Goal: Task Accomplishment & Management: Complete application form

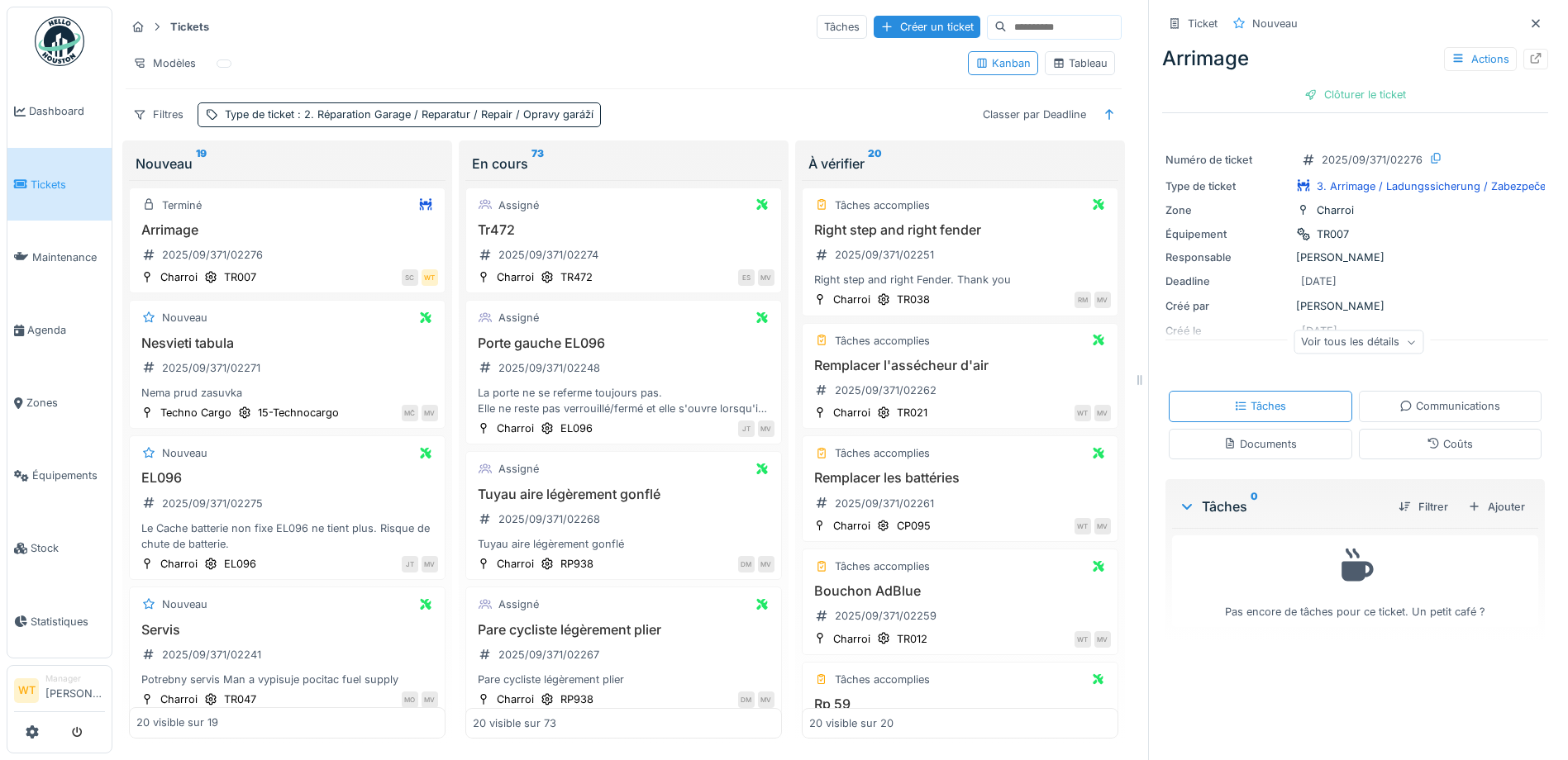
scroll to position [11, 0]
click at [874, 18] on div "Créer un ticket" at bounding box center [927, 27] width 107 height 23
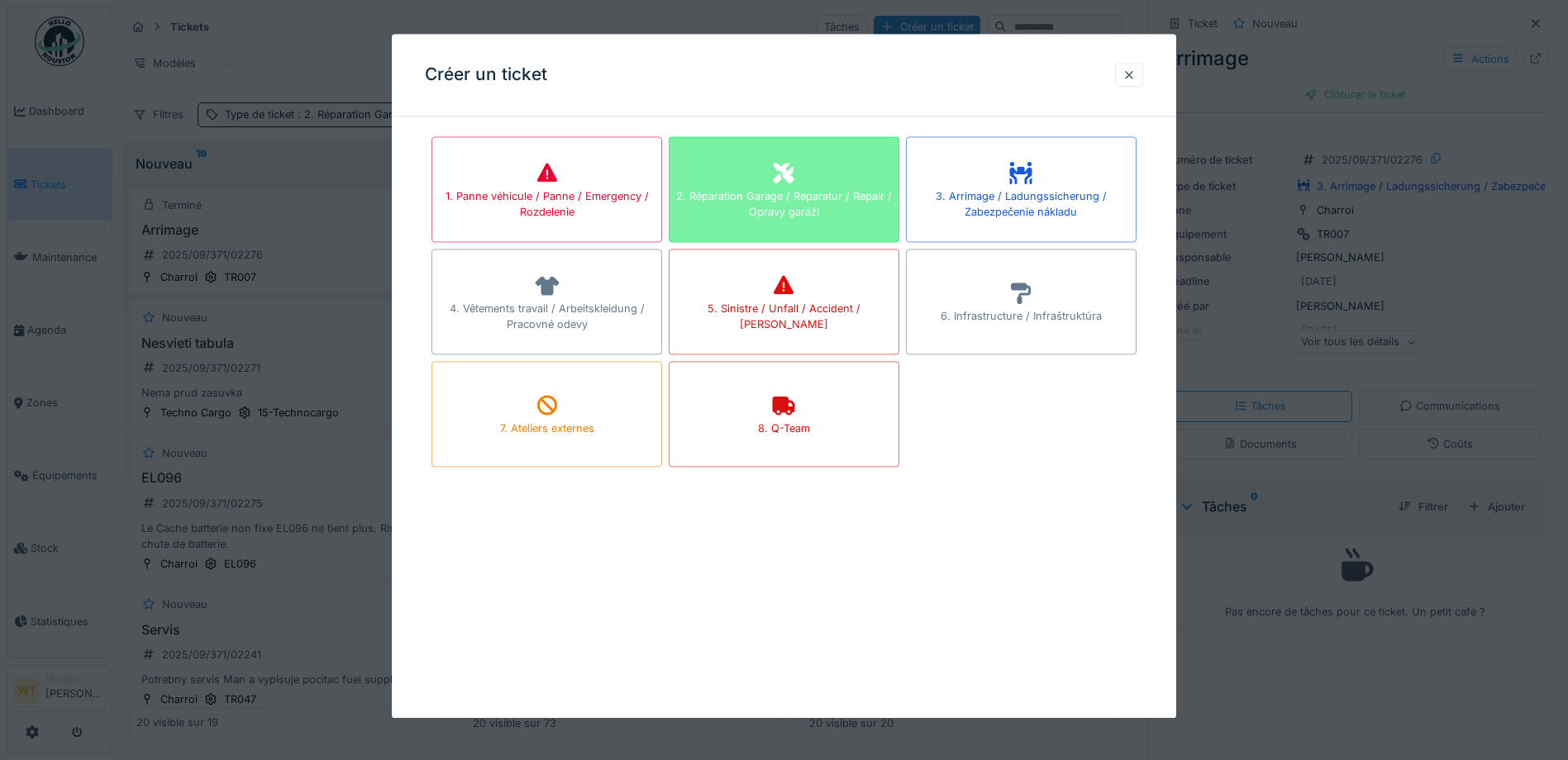
click at [841, 208] on div "2. Réparation Garage / Reparatur / Repair / Opravy garáží" at bounding box center [784, 205] width 229 height 32
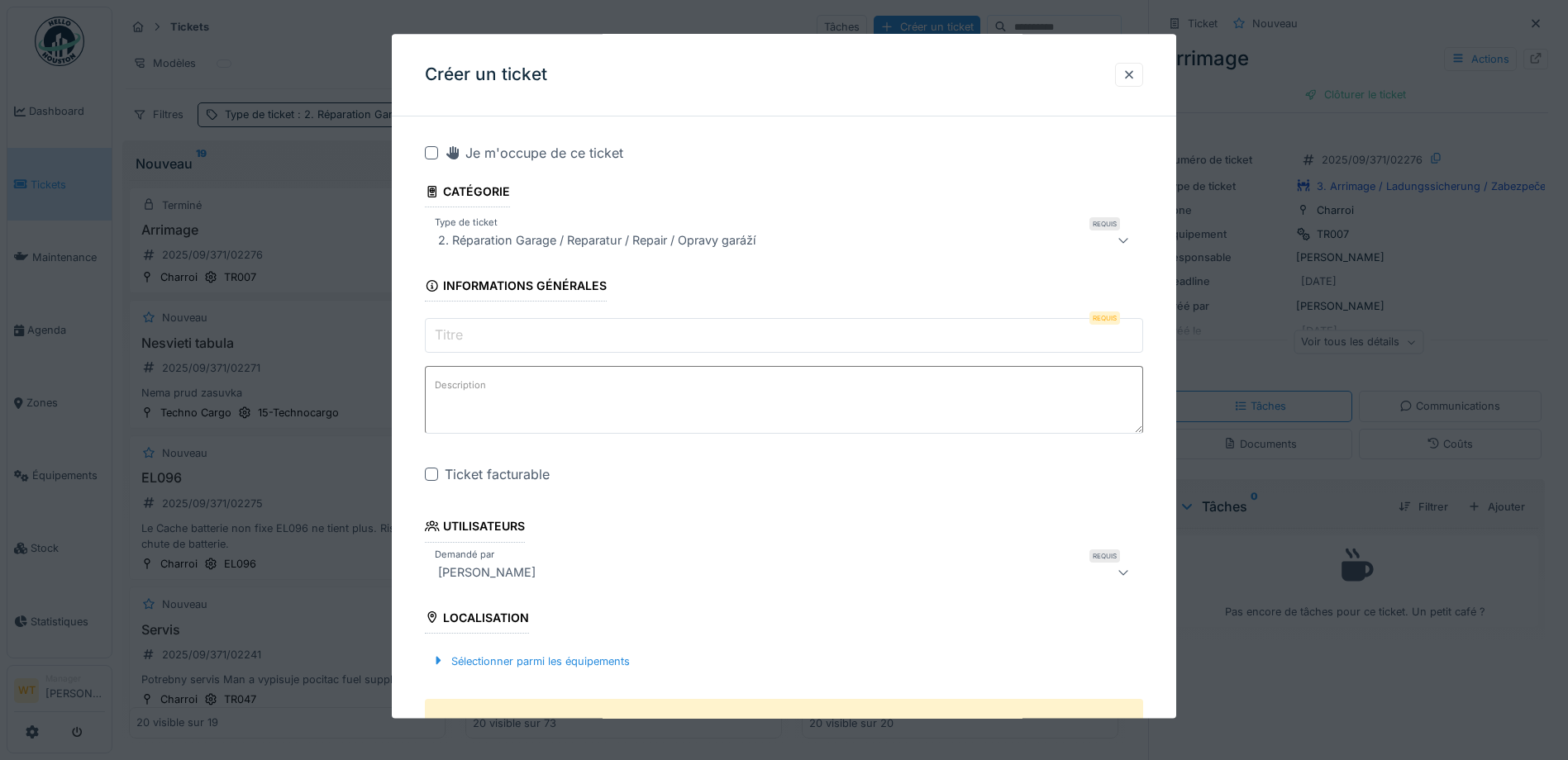
click at [580, 344] on input "Titre" at bounding box center [784, 337] width 718 height 35
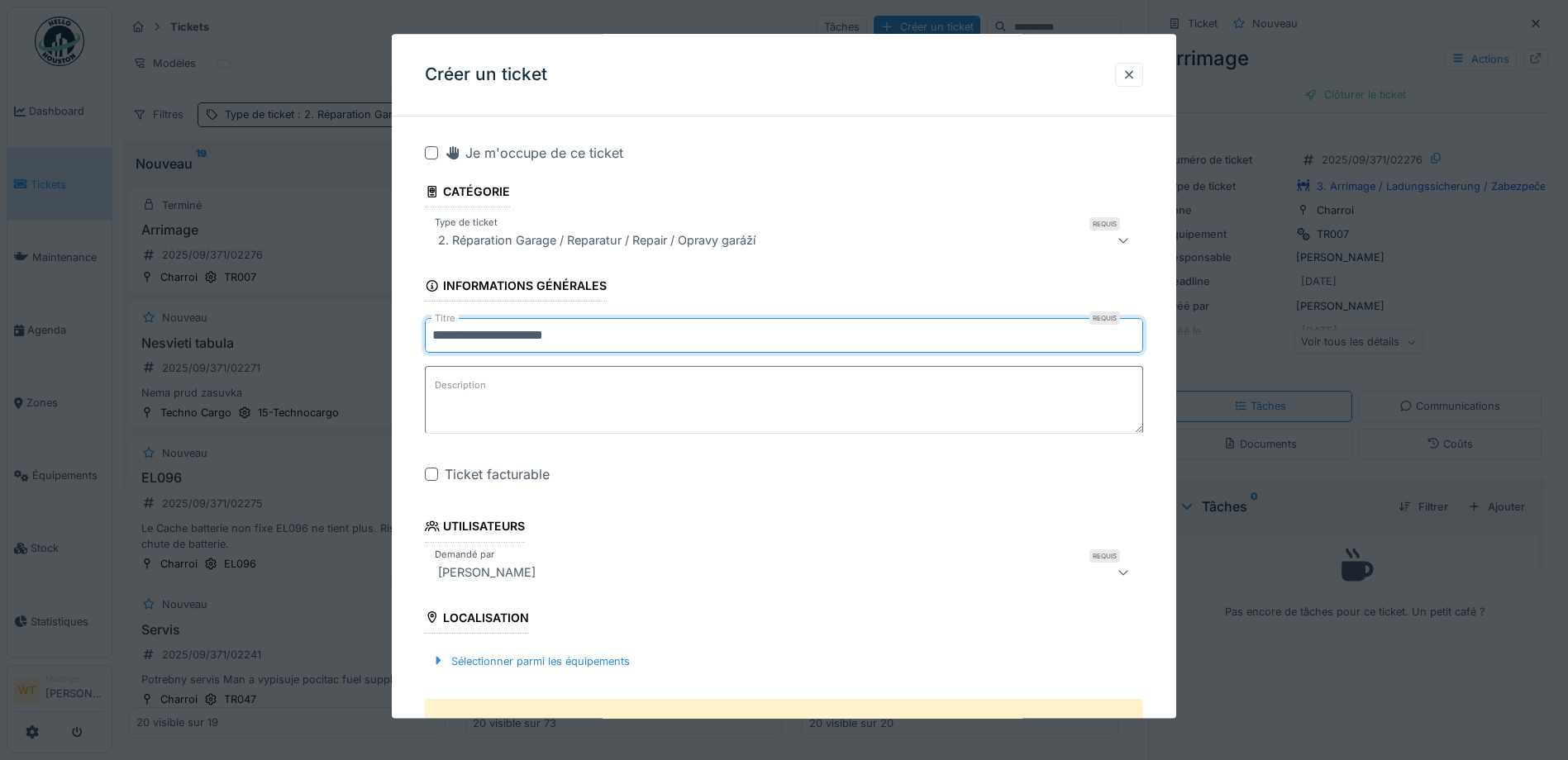
type input "**********"
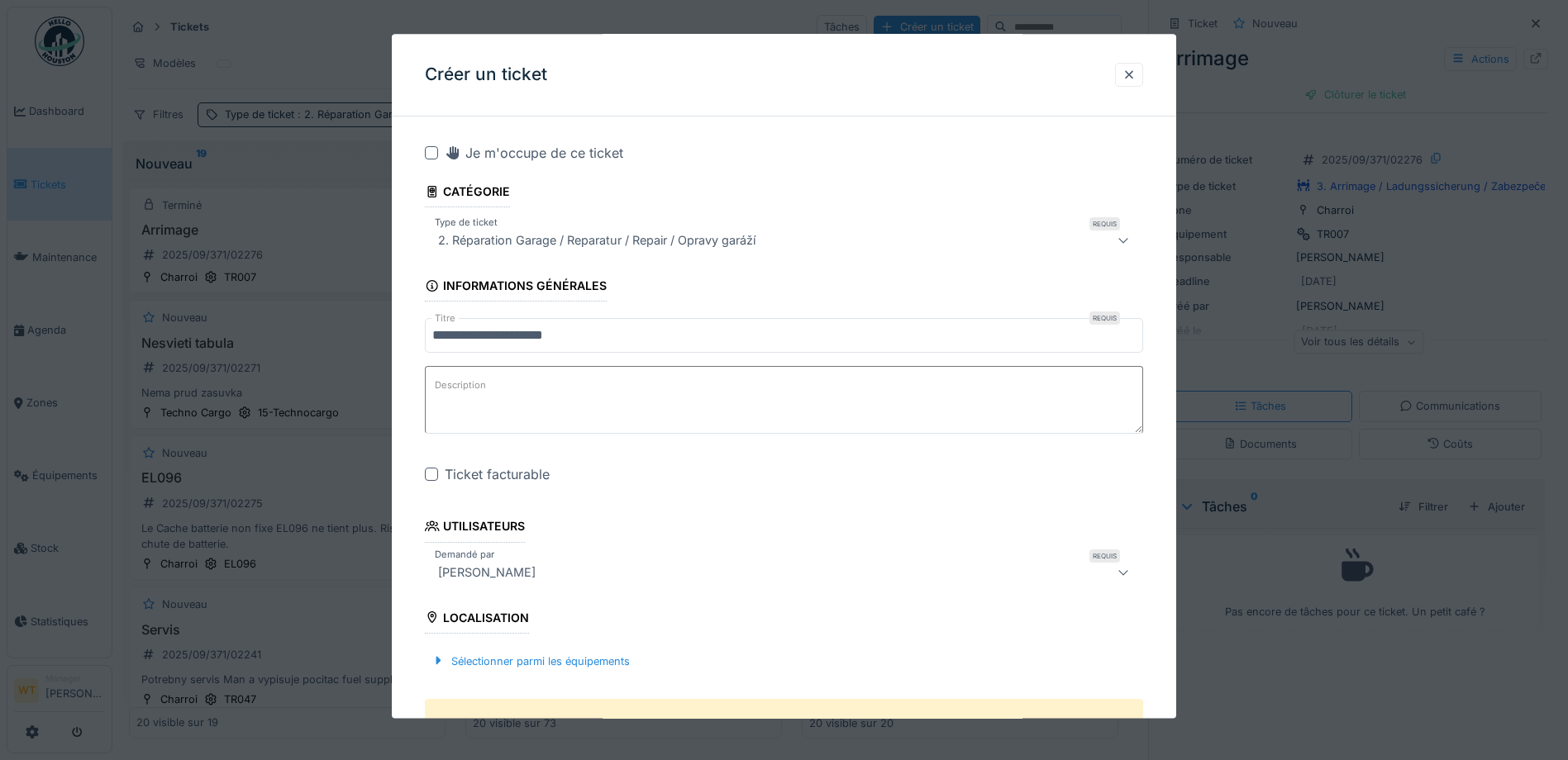
drag, startPoint x: 432, startPoint y: 475, endPoint x: 444, endPoint y: 474, distance: 12.0
click at [433, 475] on div at bounding box center [432, 475] width 13 height 13
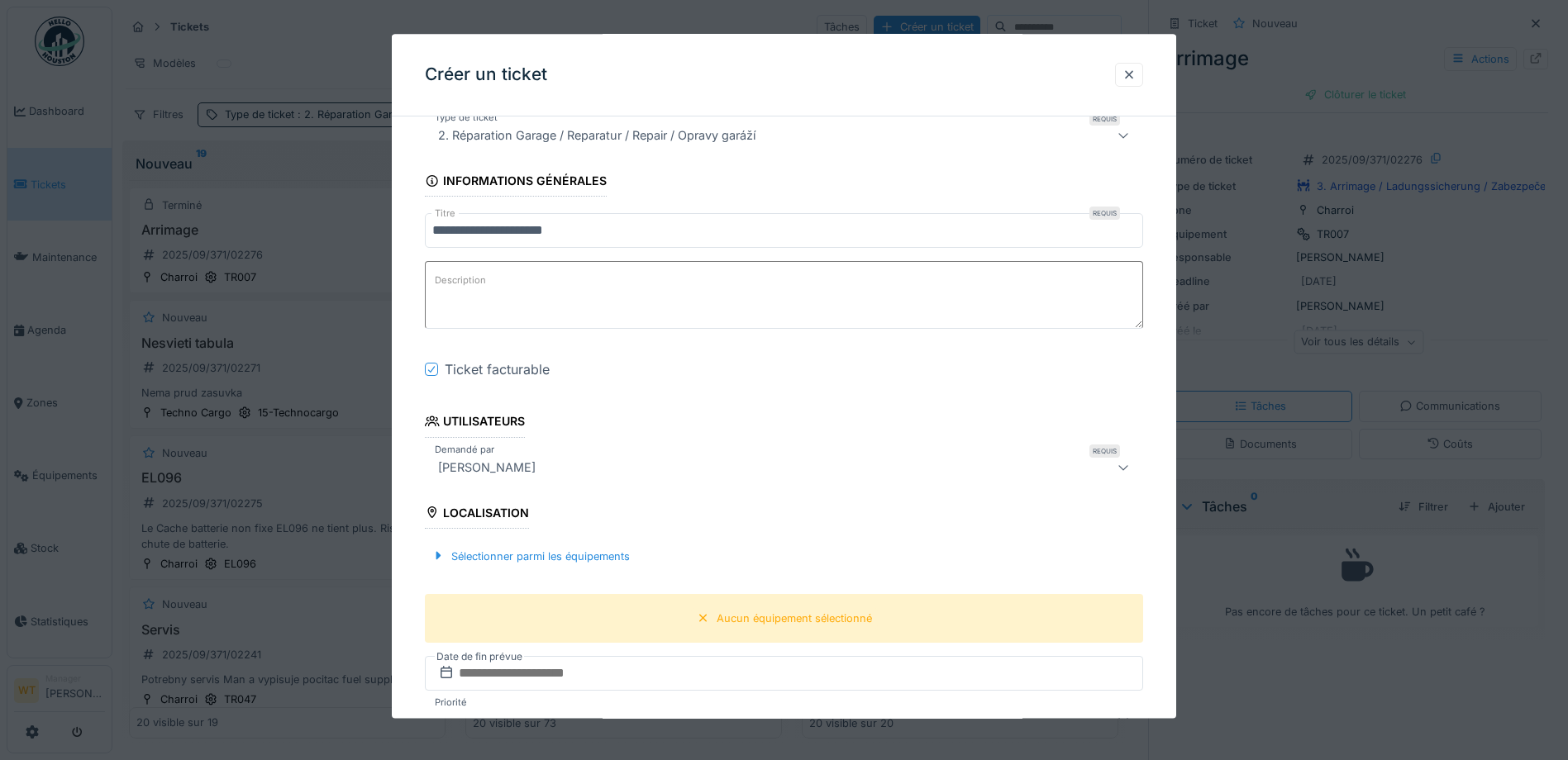
scroll to position [248, 0]
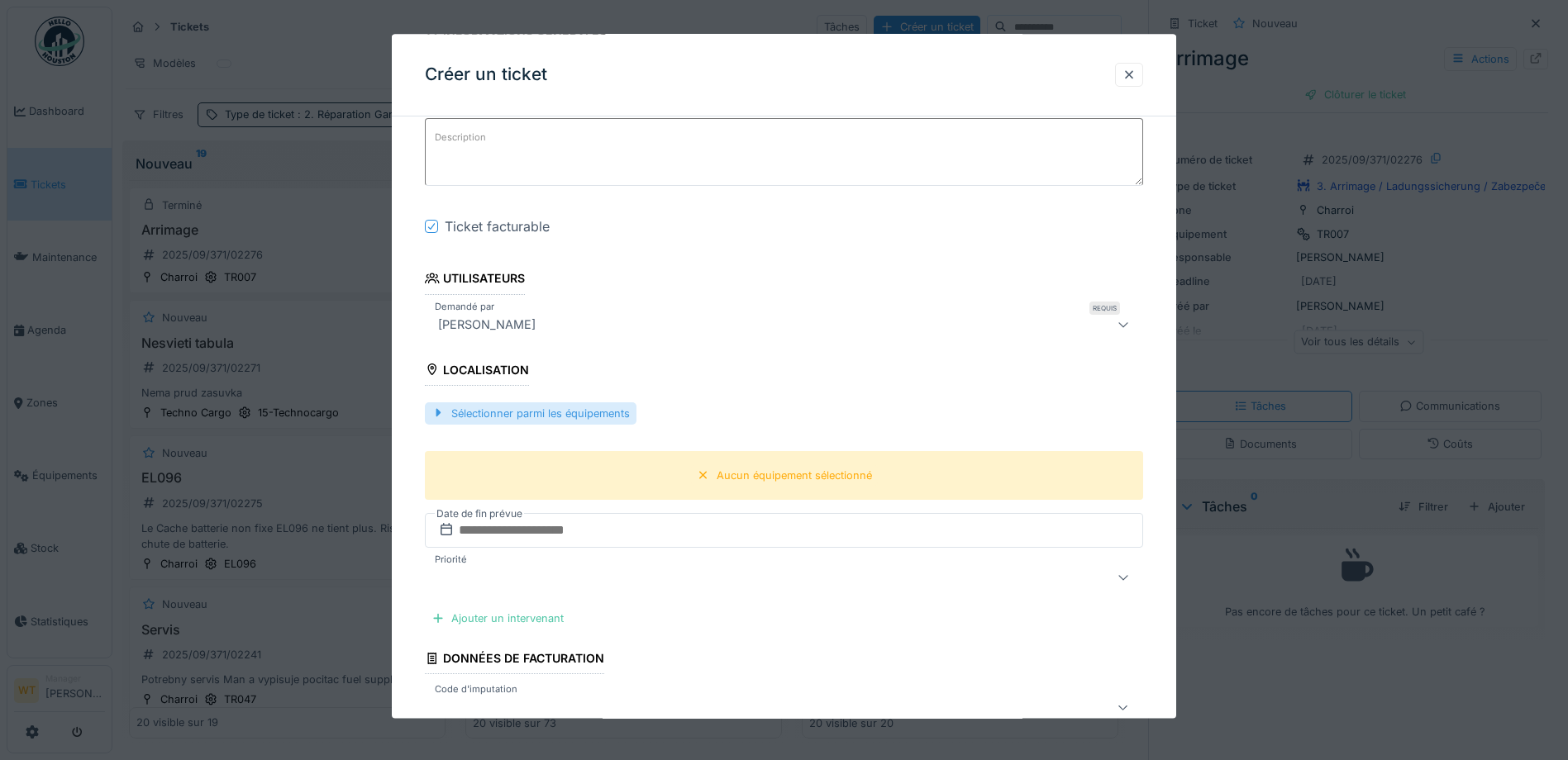
click at [571, 416] on div "Sélectionner parmi les équipements" at bounding box center [530, 413] width 211 height 23
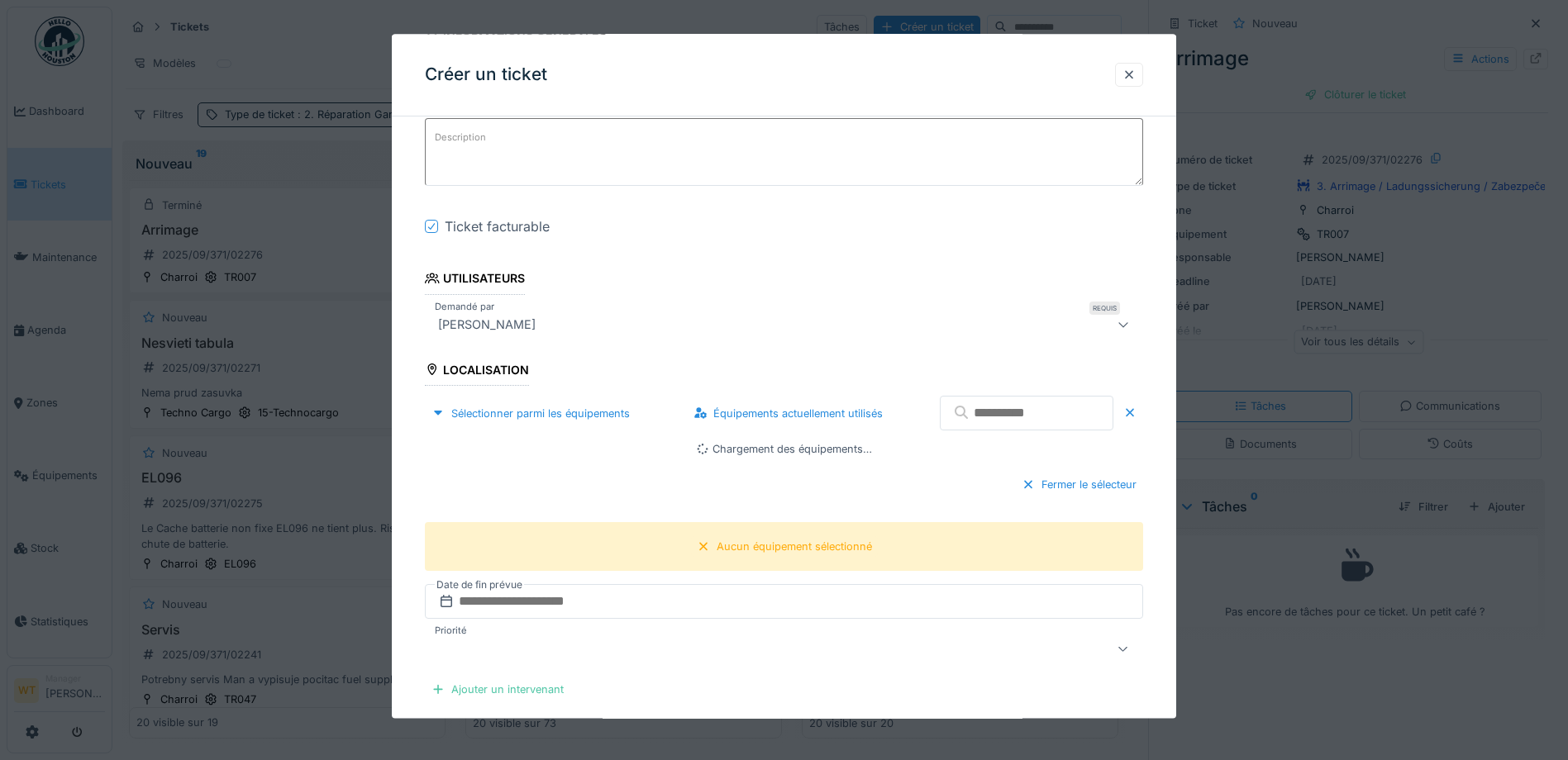
click at [1073, 411] on input "text" at bounding box center [1027, 414] width 174 height 35
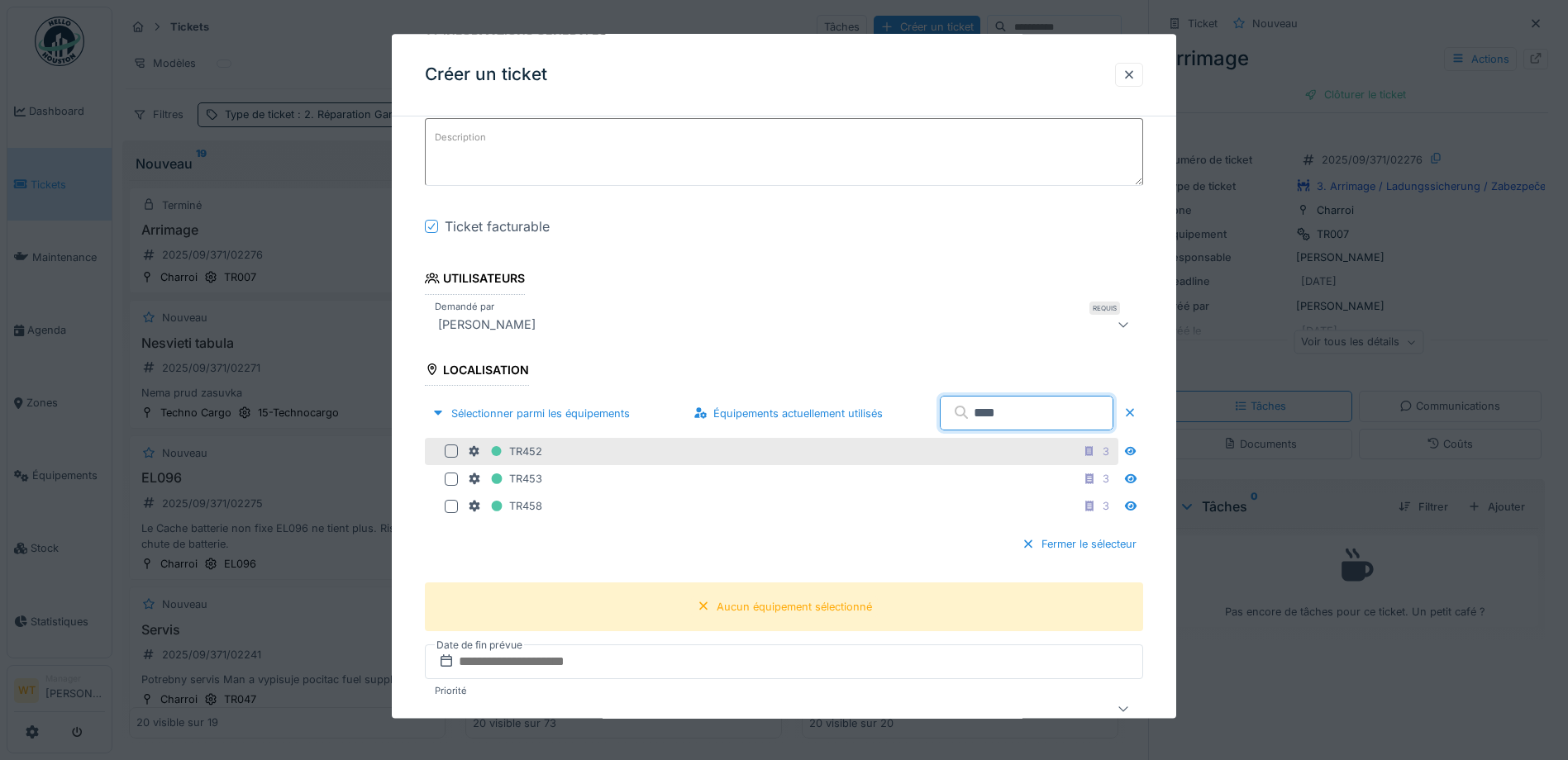
type input "****"
click at [636, 458] on div "TR452 3" at bounding box center [791, 451] width 647 height 21
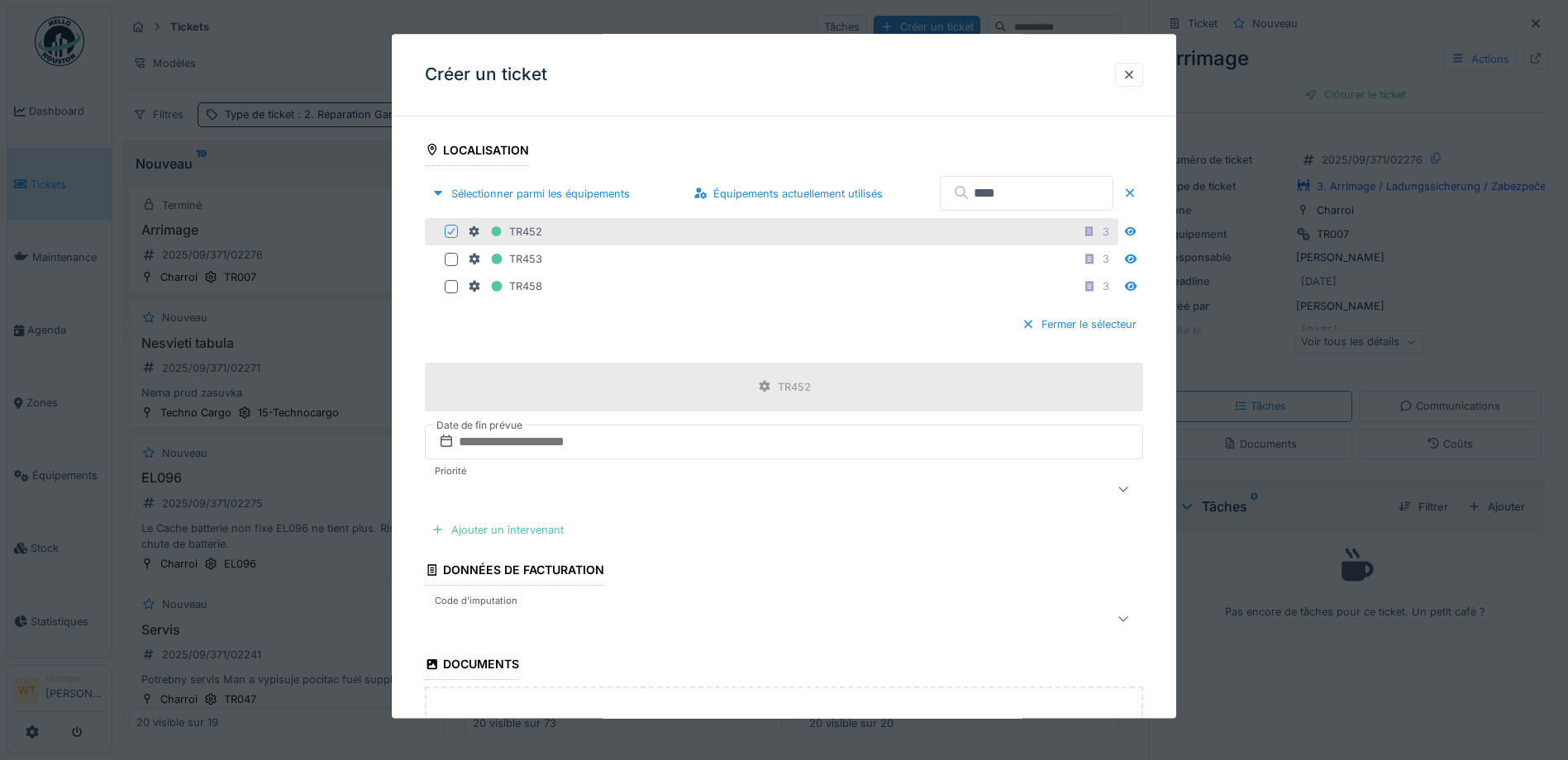
scroll to position [496, 0]
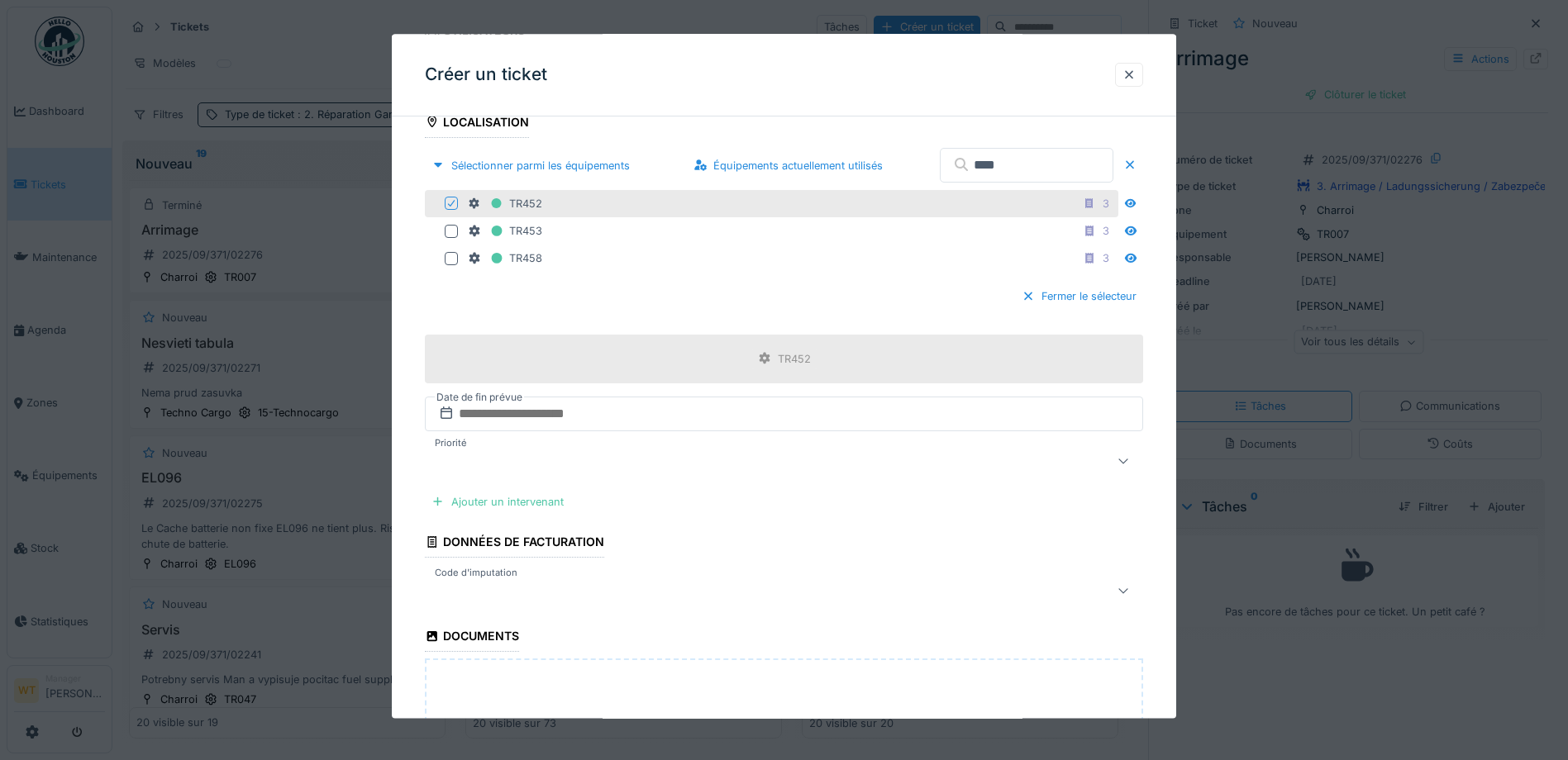
click at [564, 595] on div at bounding box center [741, 590] width 621 height 20
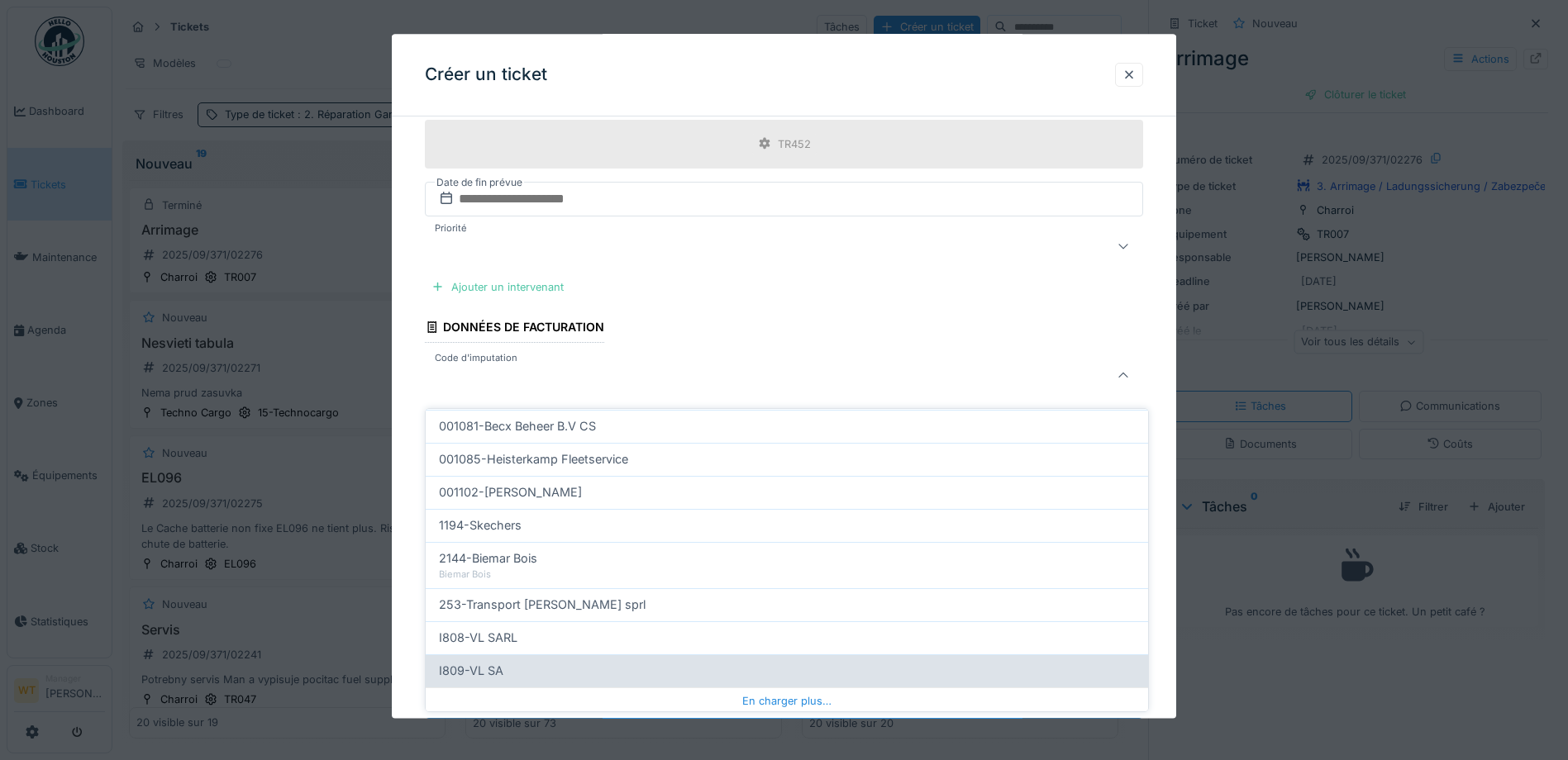
click at [561, 661] on div "I809-VL SA" at bounding box center [786, 671] width 696 height 18
type input "***"
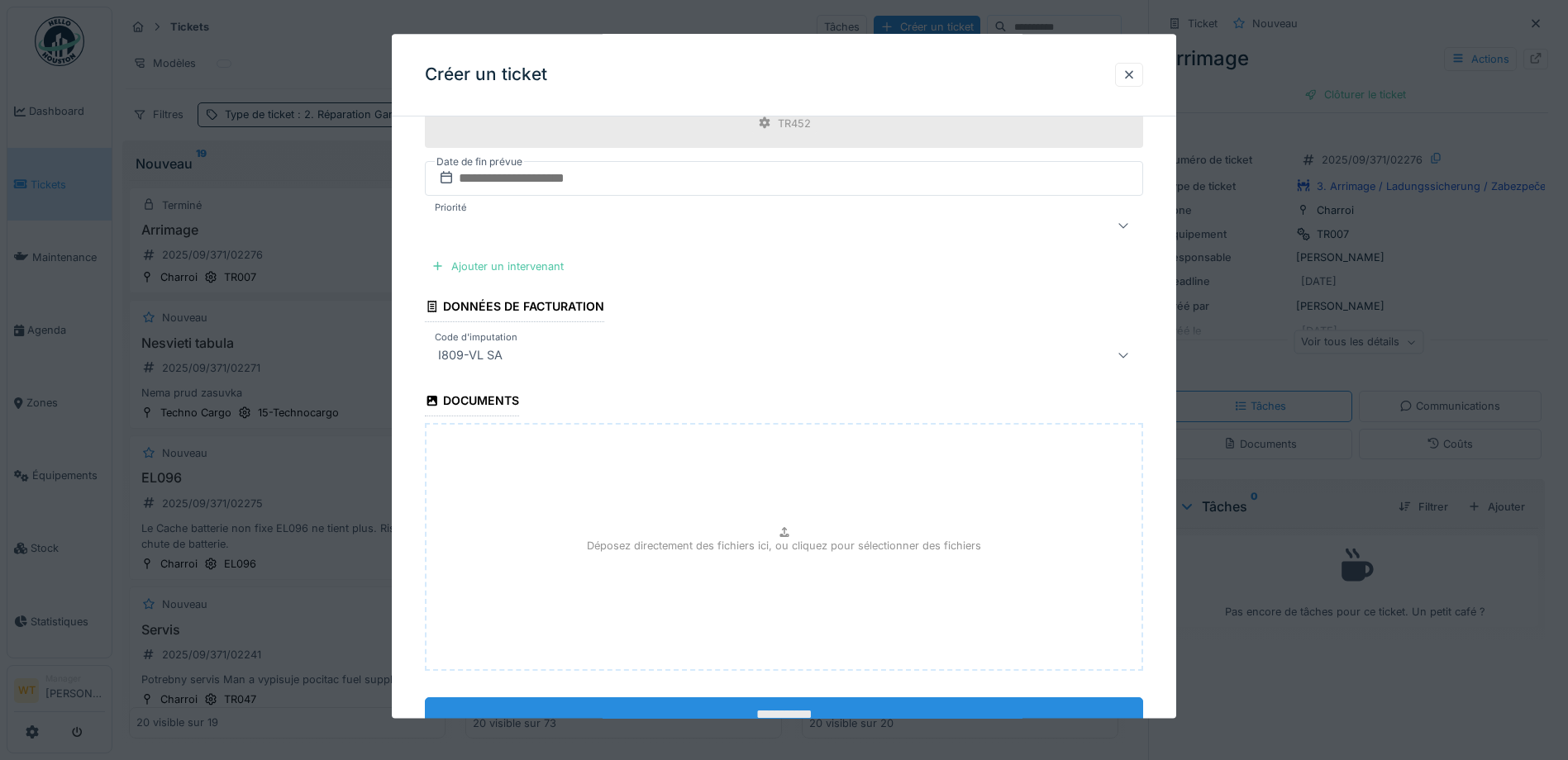
scroll to position [792, 0]
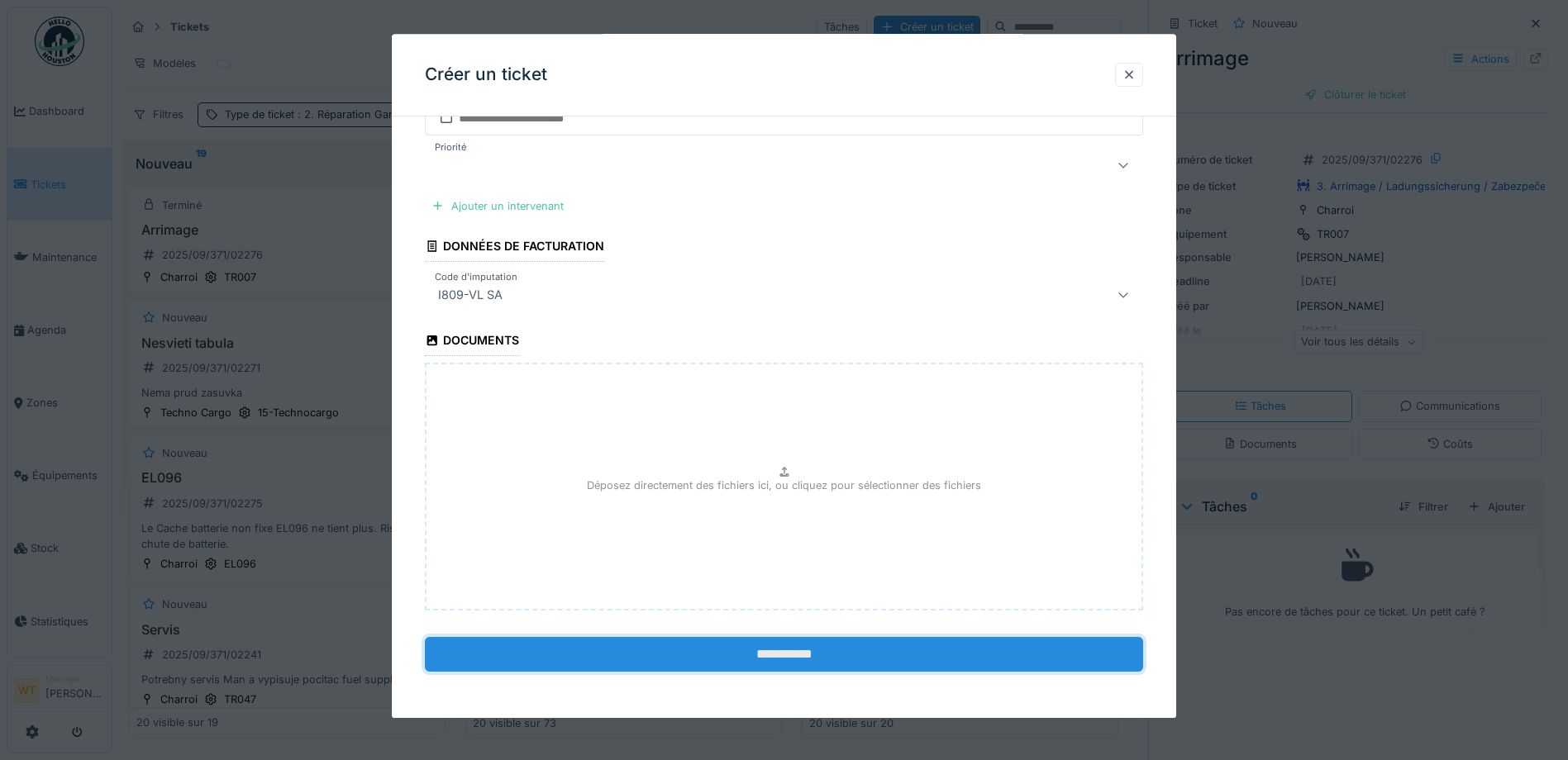
click at [608, 661] on input "**********" at bounding box center [784, 656] width 718 height 35
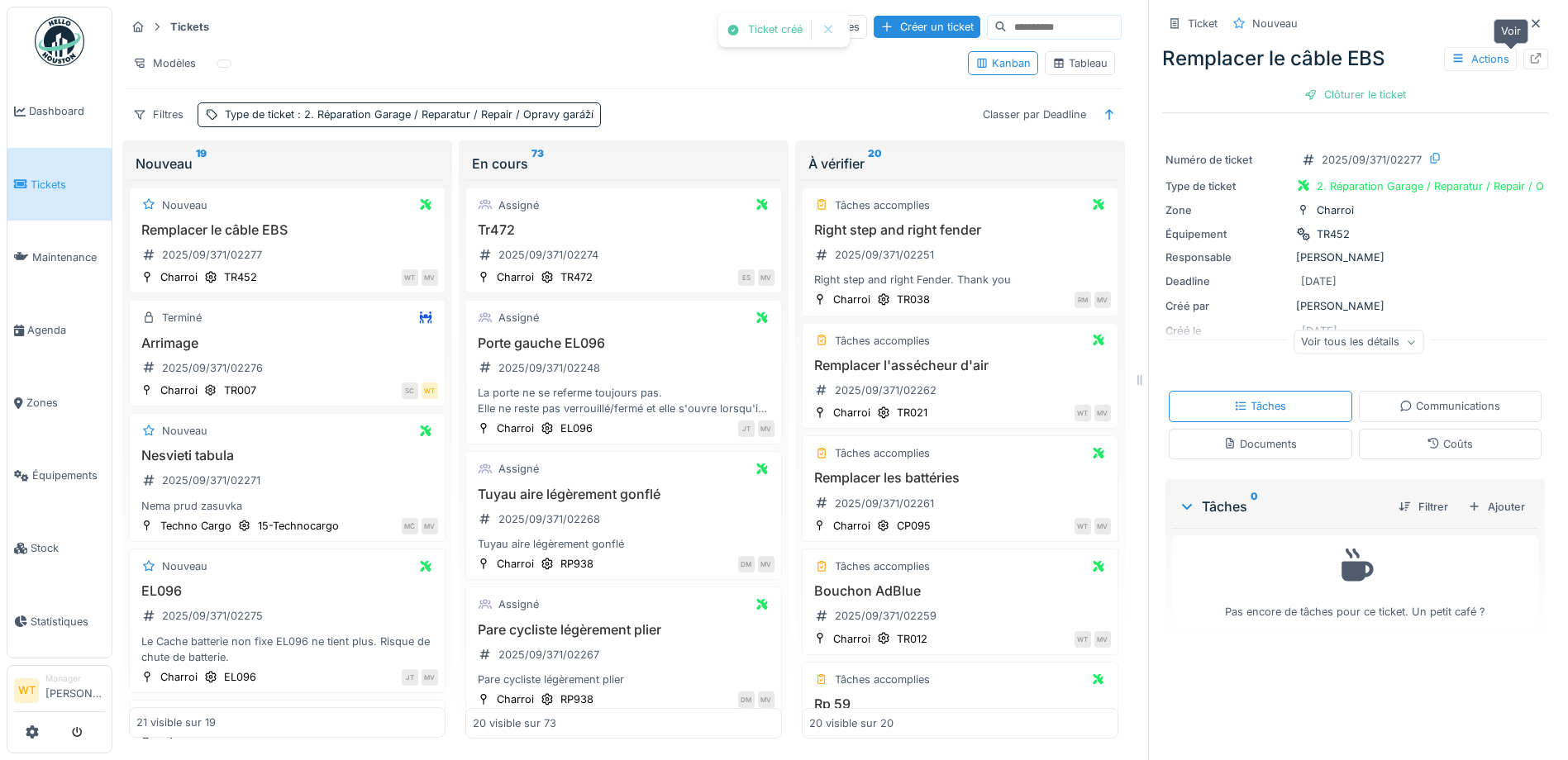
click at [1529, 53] on icon at bounding box center [1535, 58] width 13 height 11
click at [53, 473] on span "Équipements" at bounding box center [69, 475] width 73 height 16
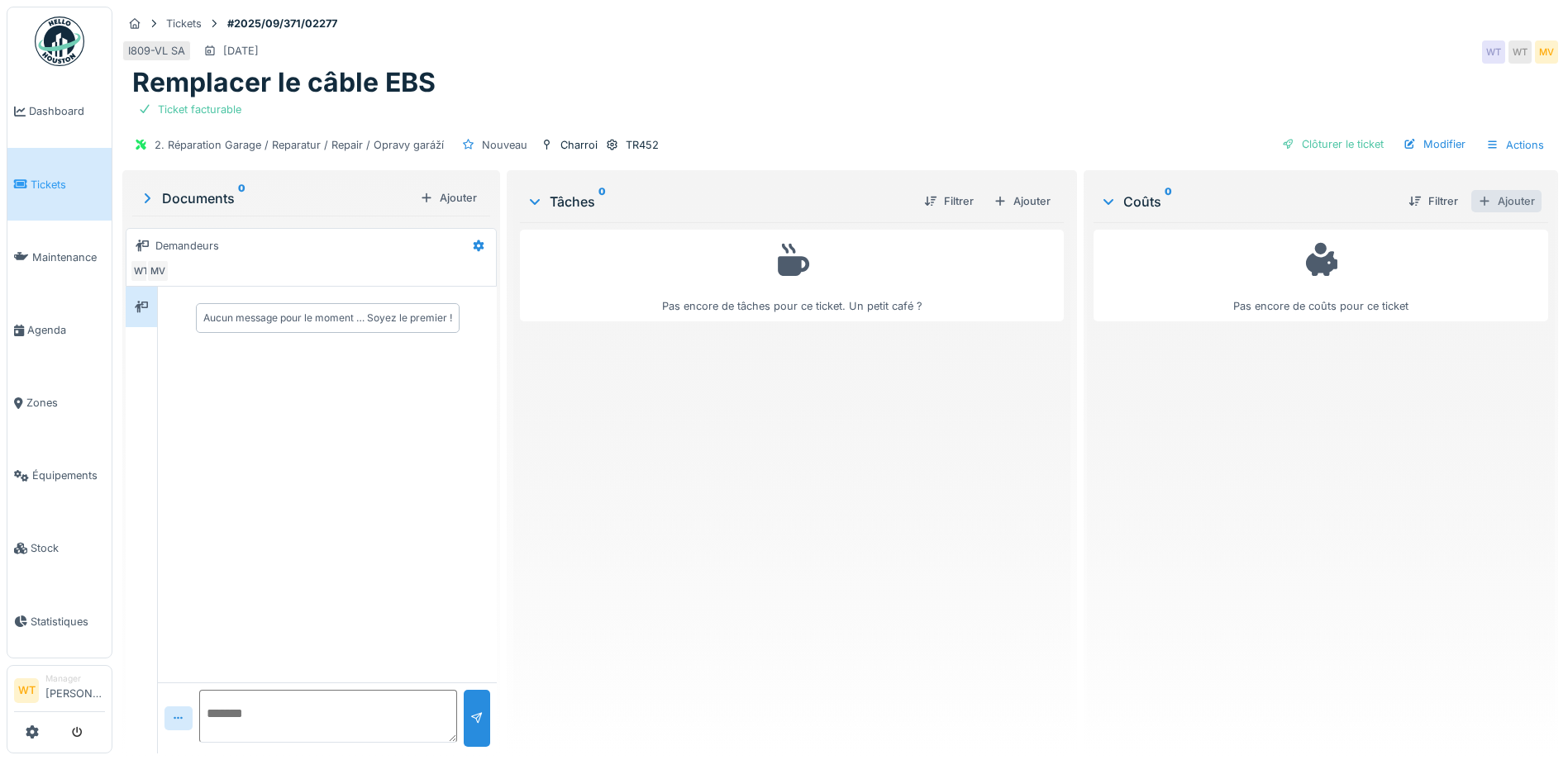
click at [1497, 193] on div "Ajouter" at bounding box center [1506, 201] width 70 height 23
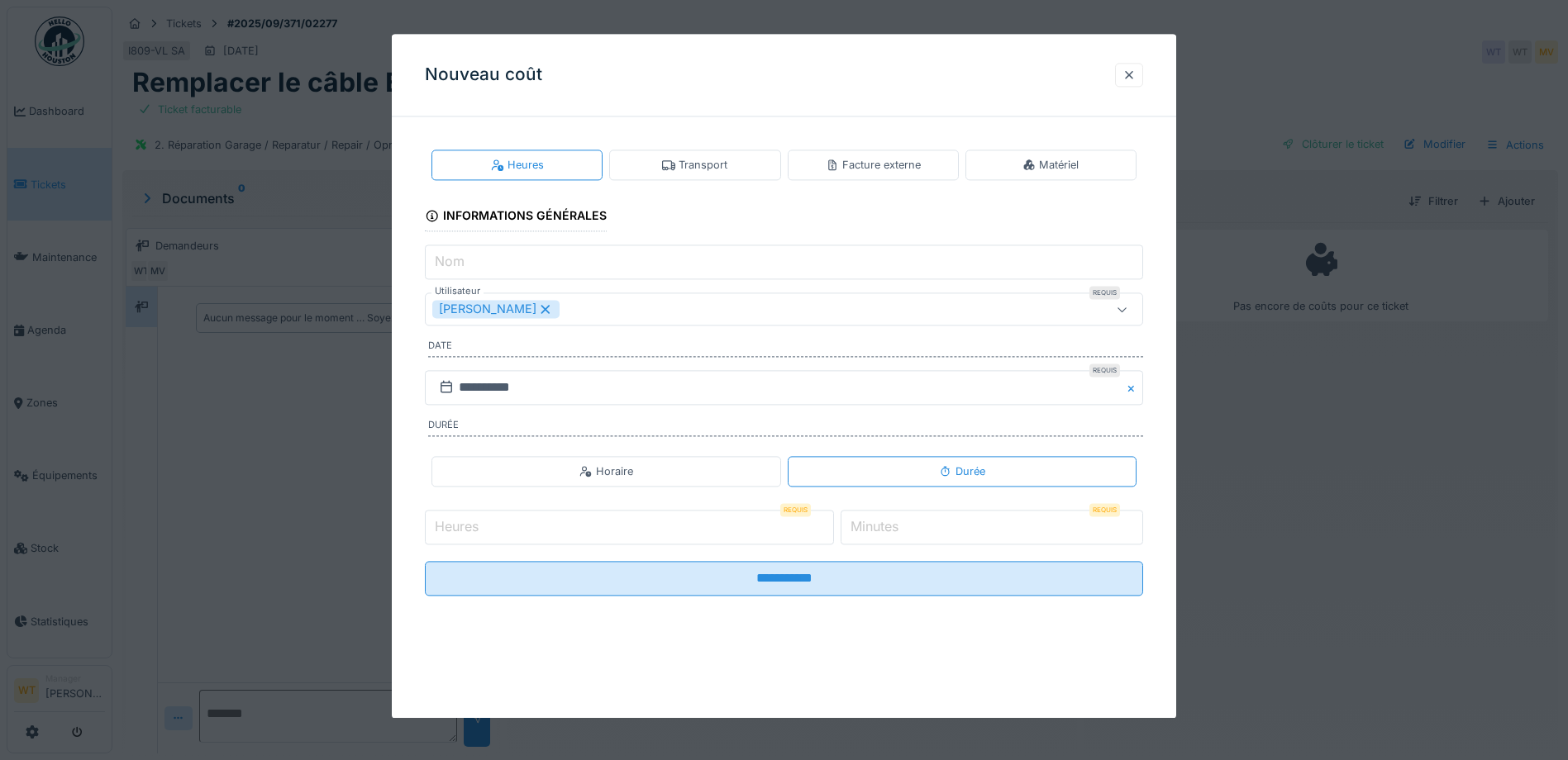
click at [1025, 156] on div "Matériel" at bounding box center [1051, 165] width 171 height 31
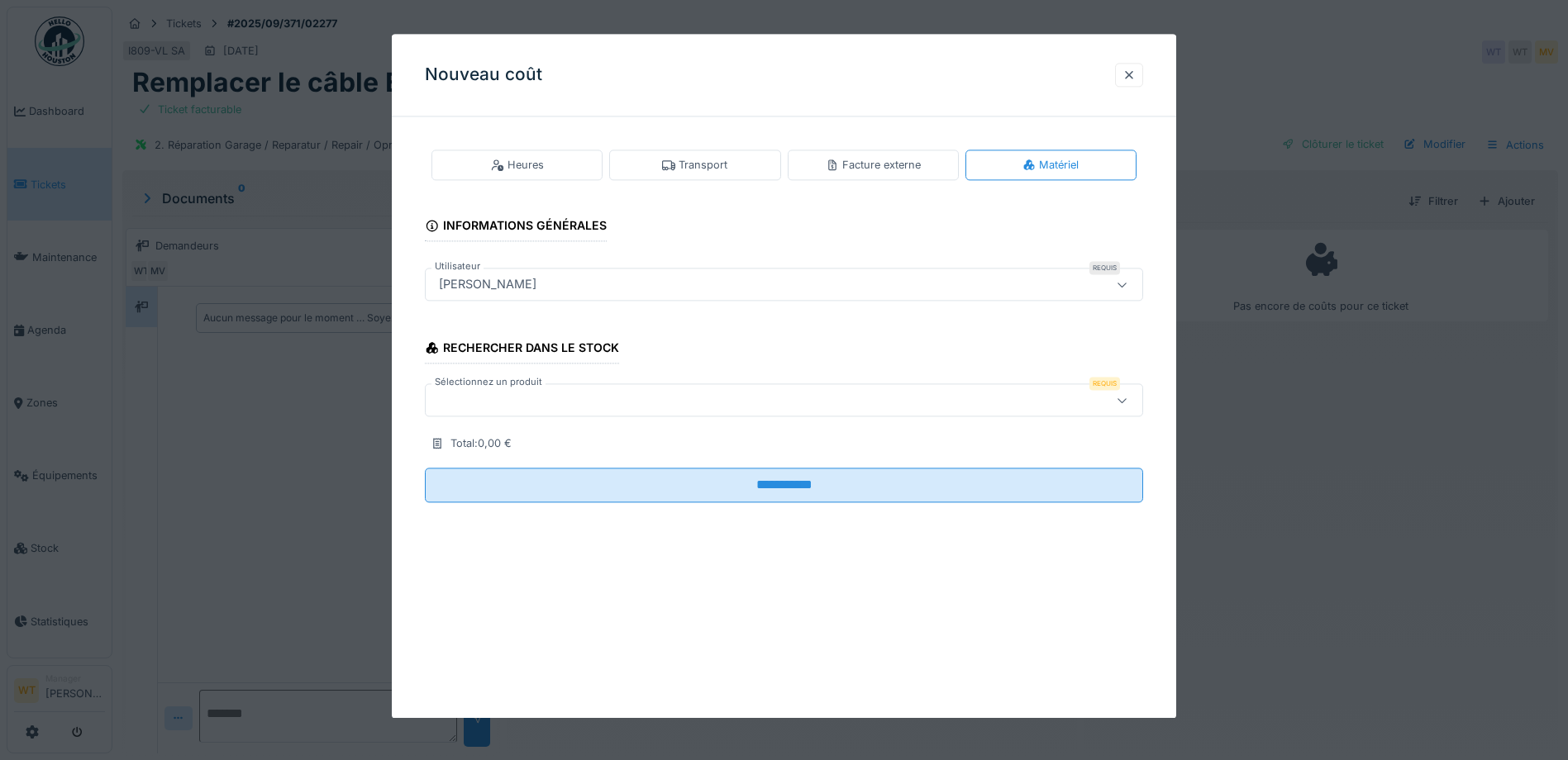
click at [693, 399] on div at bounding box center [741, 401] width 619 height 18
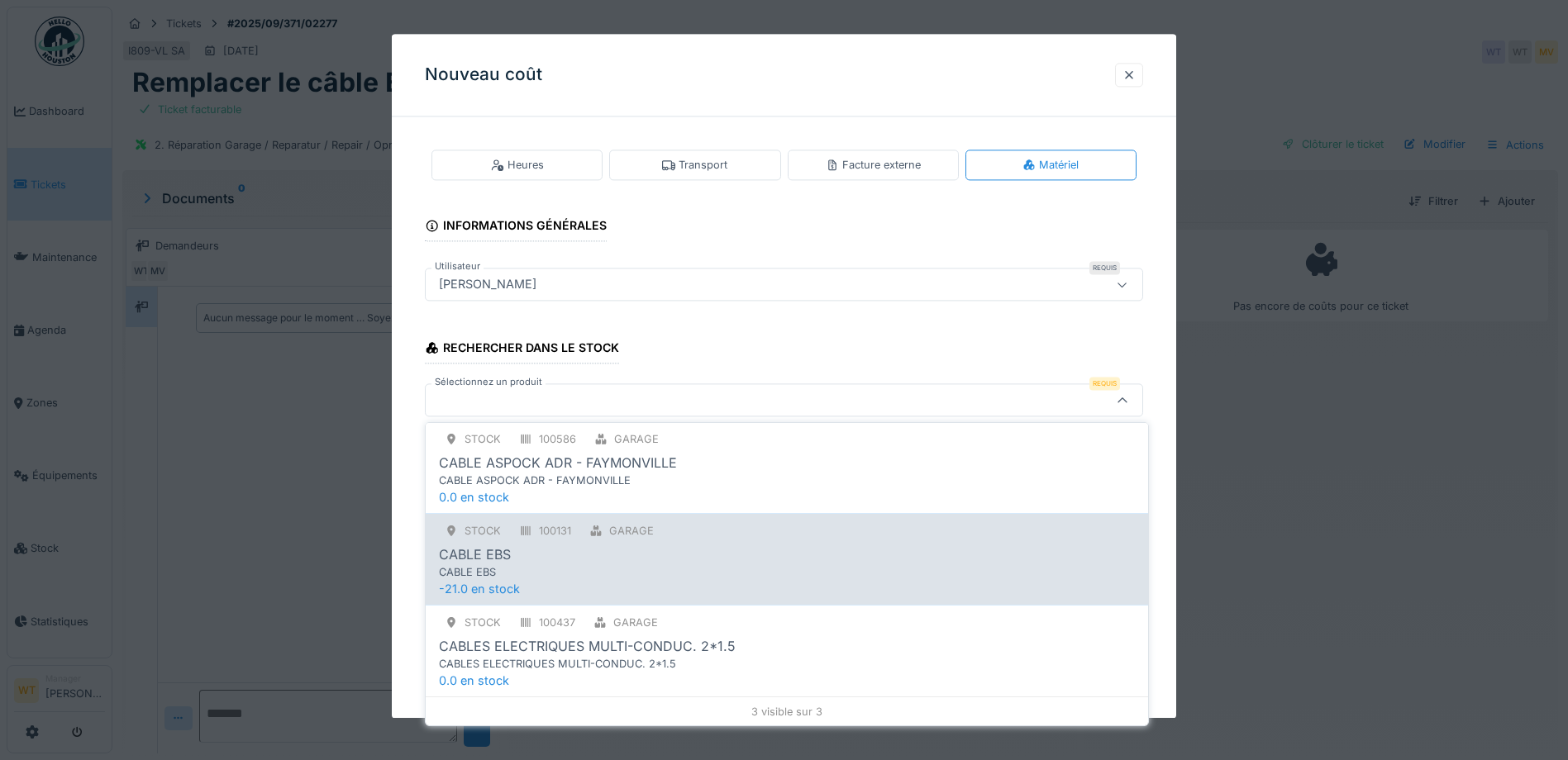
scroll to position [104, 0]
type input "*****"
click at [627, 559] on div "CABLE EBS" at bounding box center [786, 554] width 696 height 20
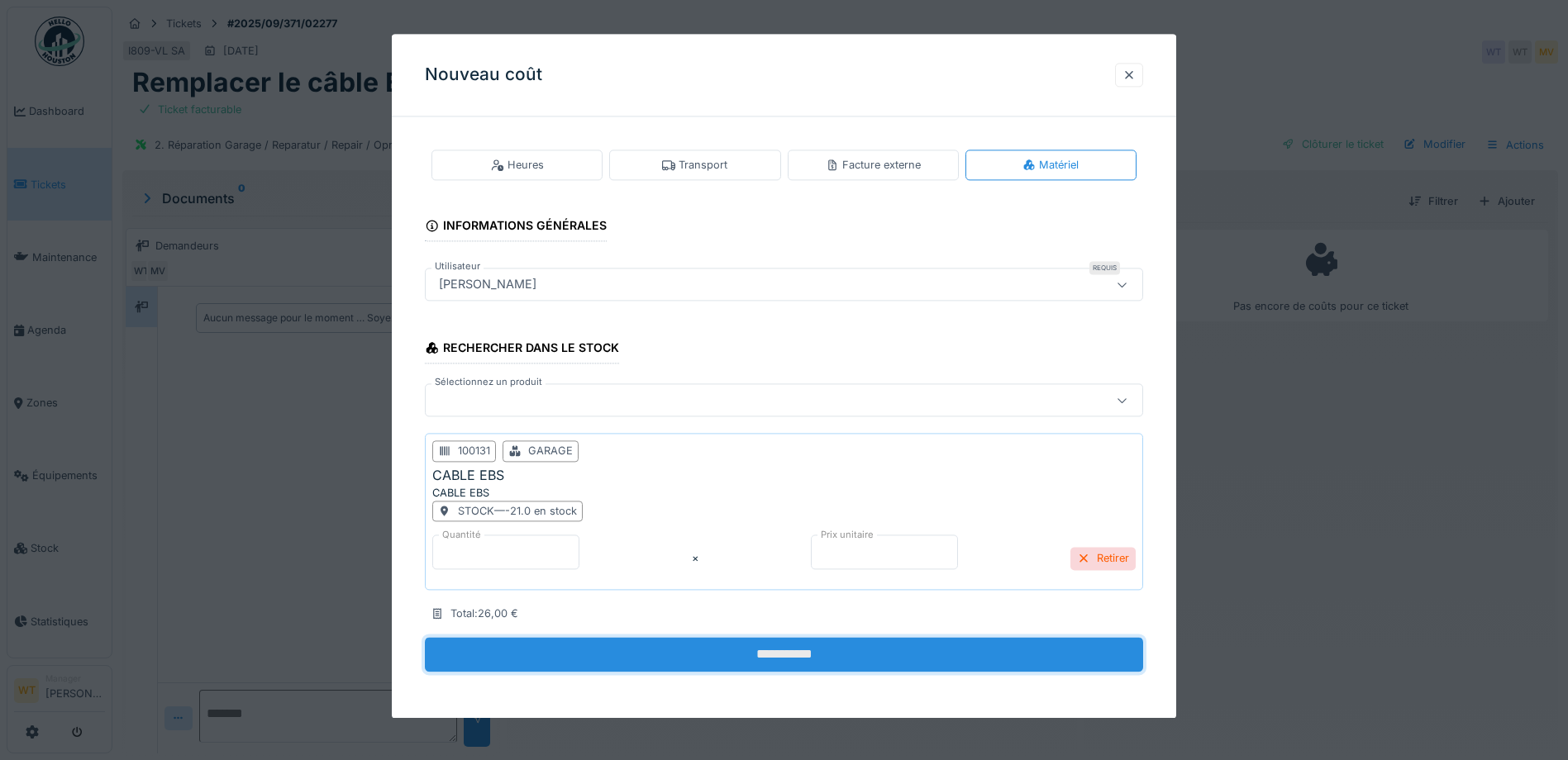
click at [626, 651] on input "**********" at bounding box center [784, 656] width 718 height 35
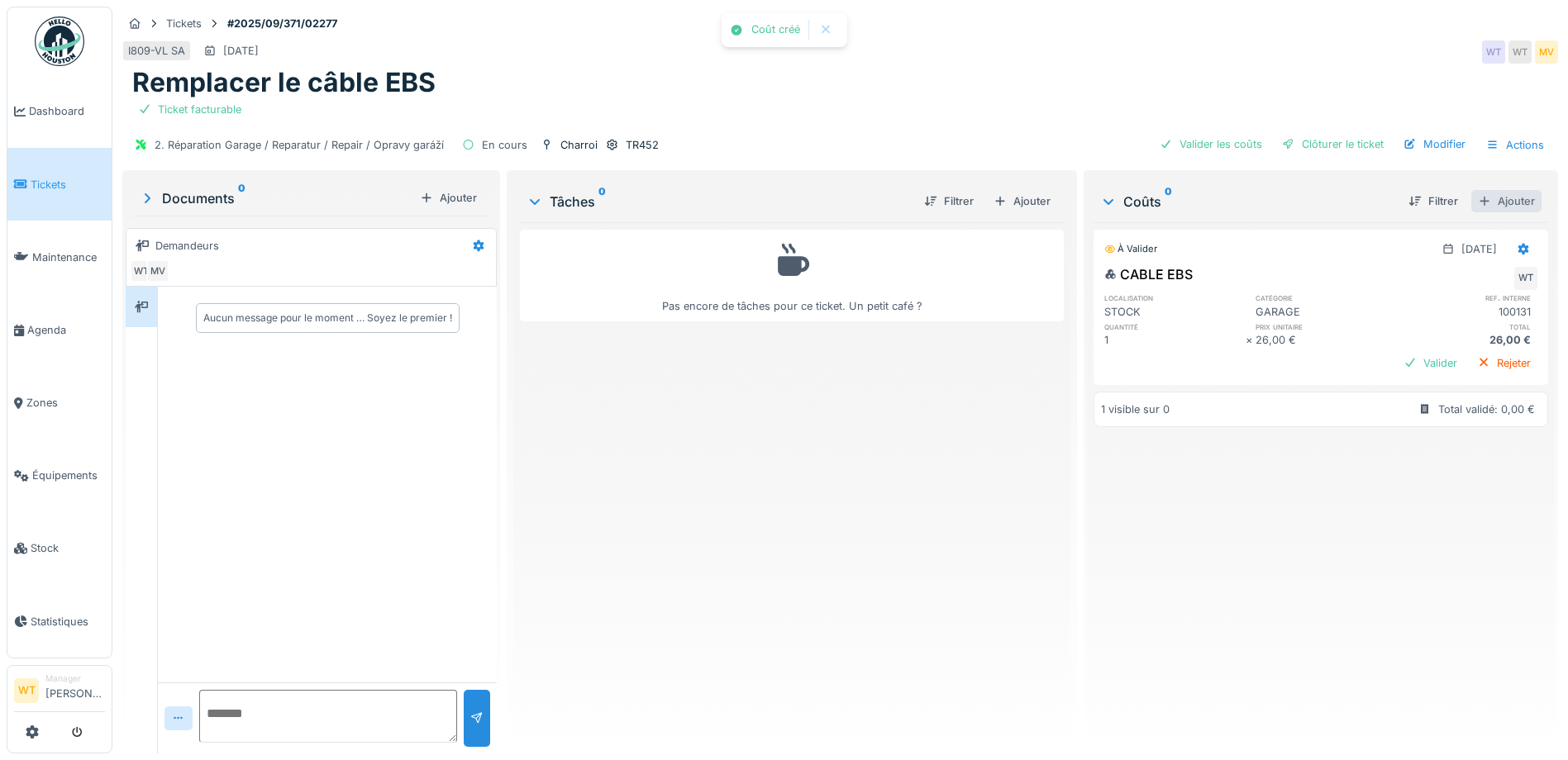
click at [1482, 211] on div "Ajouter" at bounding box center [1506, 201] width 70 height 23
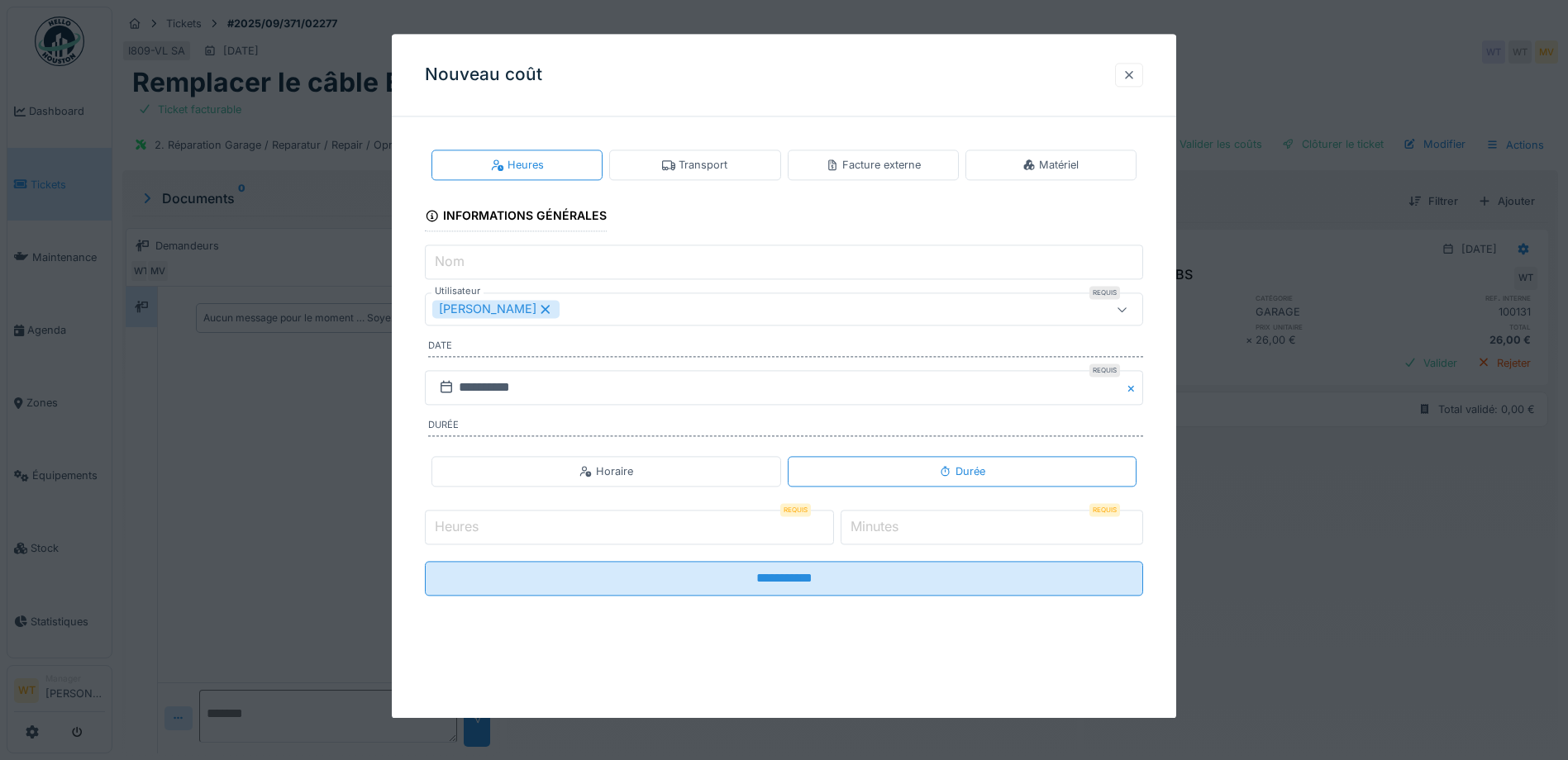
click at [1143, 75] on div at bounding box center [1129, 74] width 28 height 24
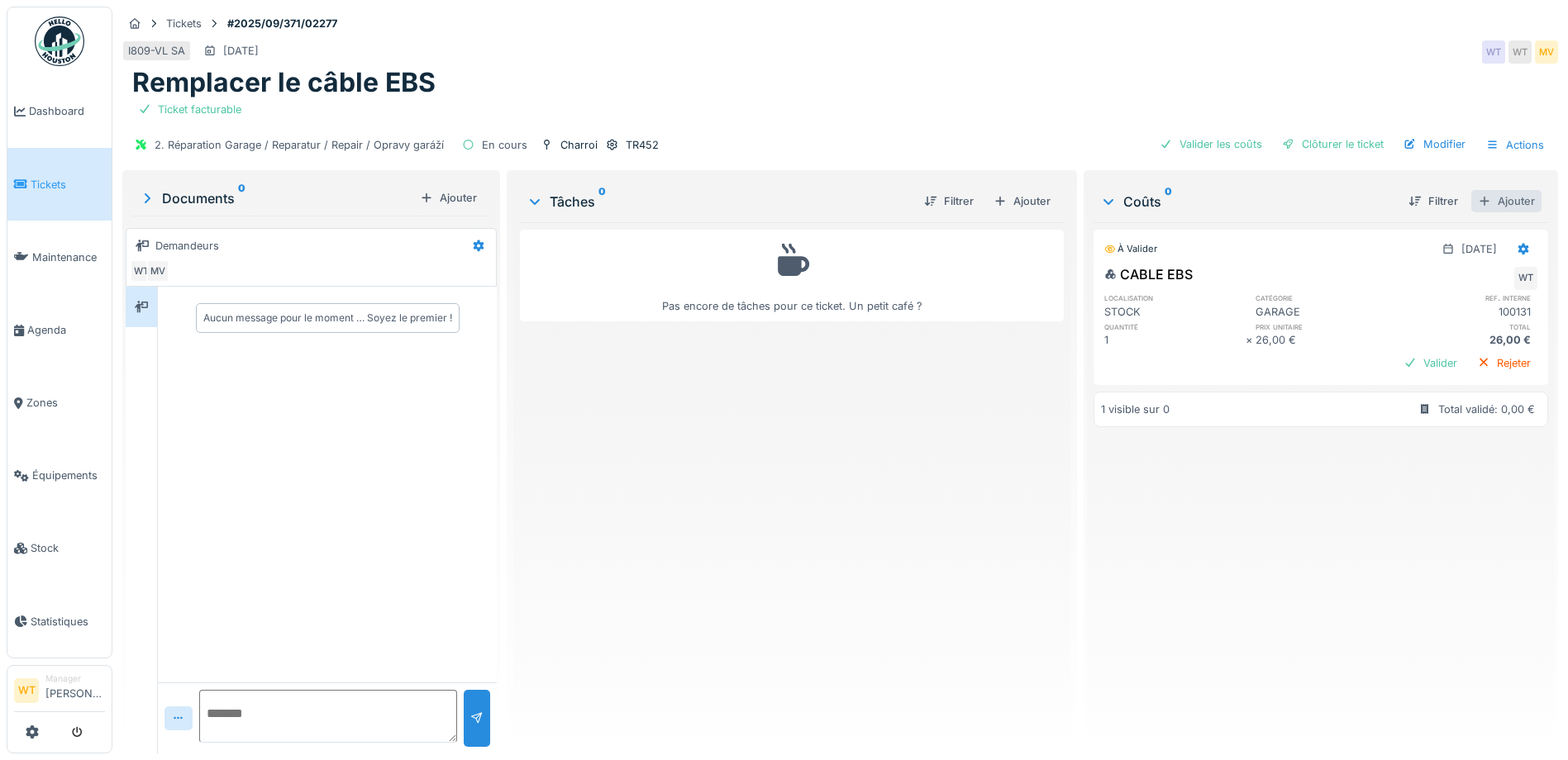
click at [1477, 200] on div "Ajouter" at bounding box center [1506, 201] width 70 height 23
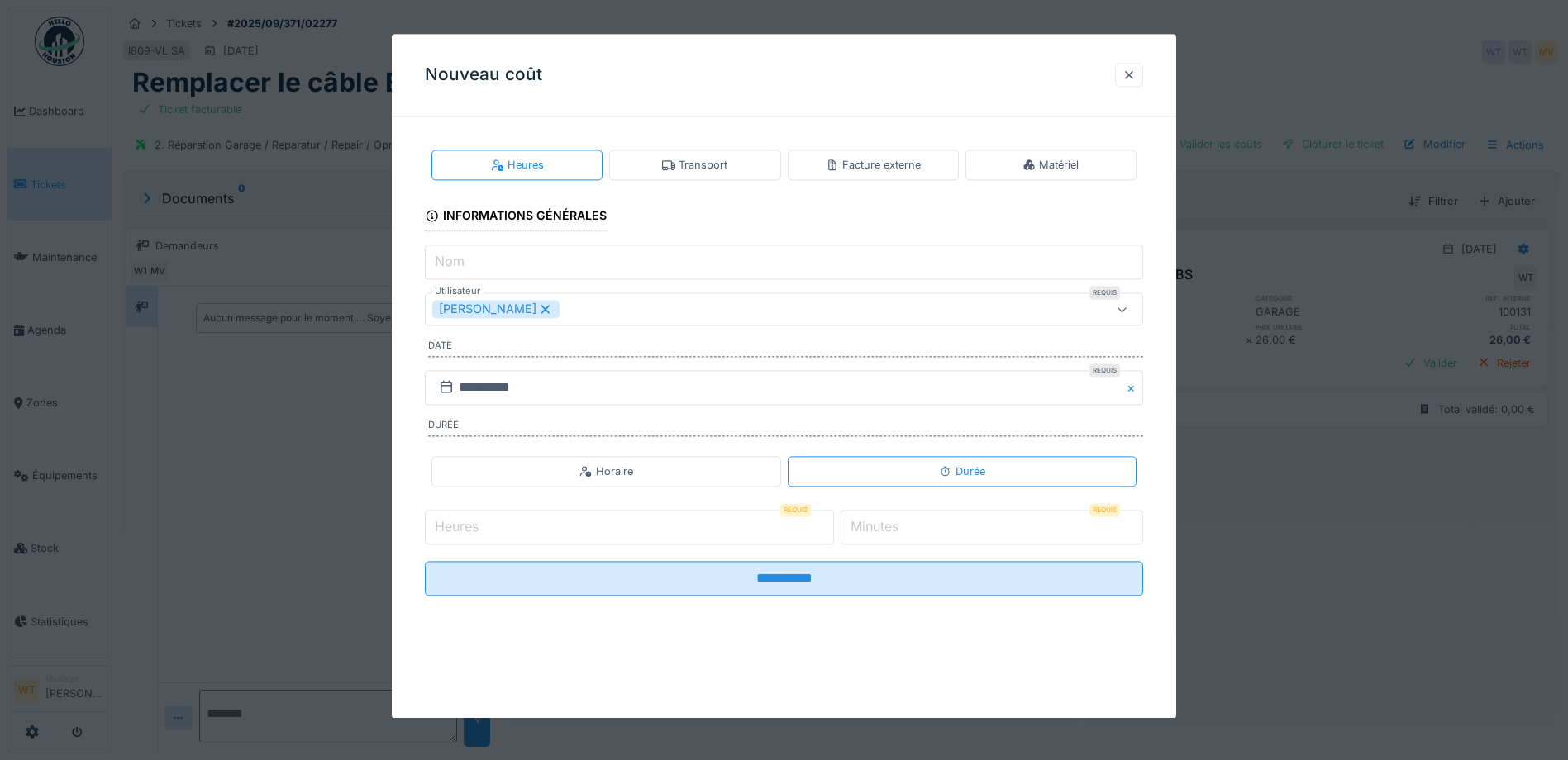
click at [538, 313] on icon at bounding box center [546, 309] width 15 height 12
click at [566, 529] on input "Heures" at bounding box center [630, 527] width 409 height 35
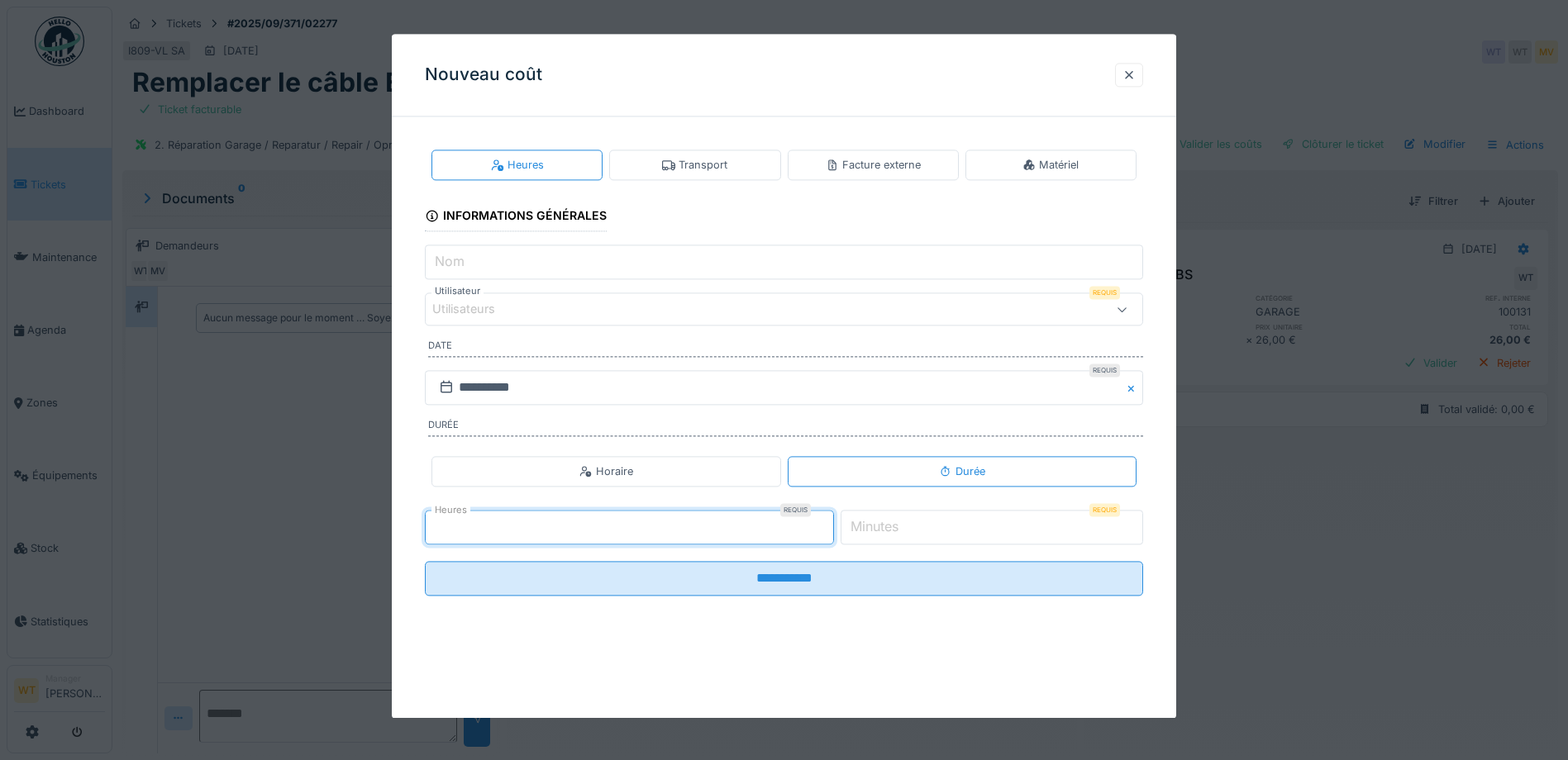
type input "*"
click at [915, 531] on input "*" at bounding box center [992, 527] width 302 height 35
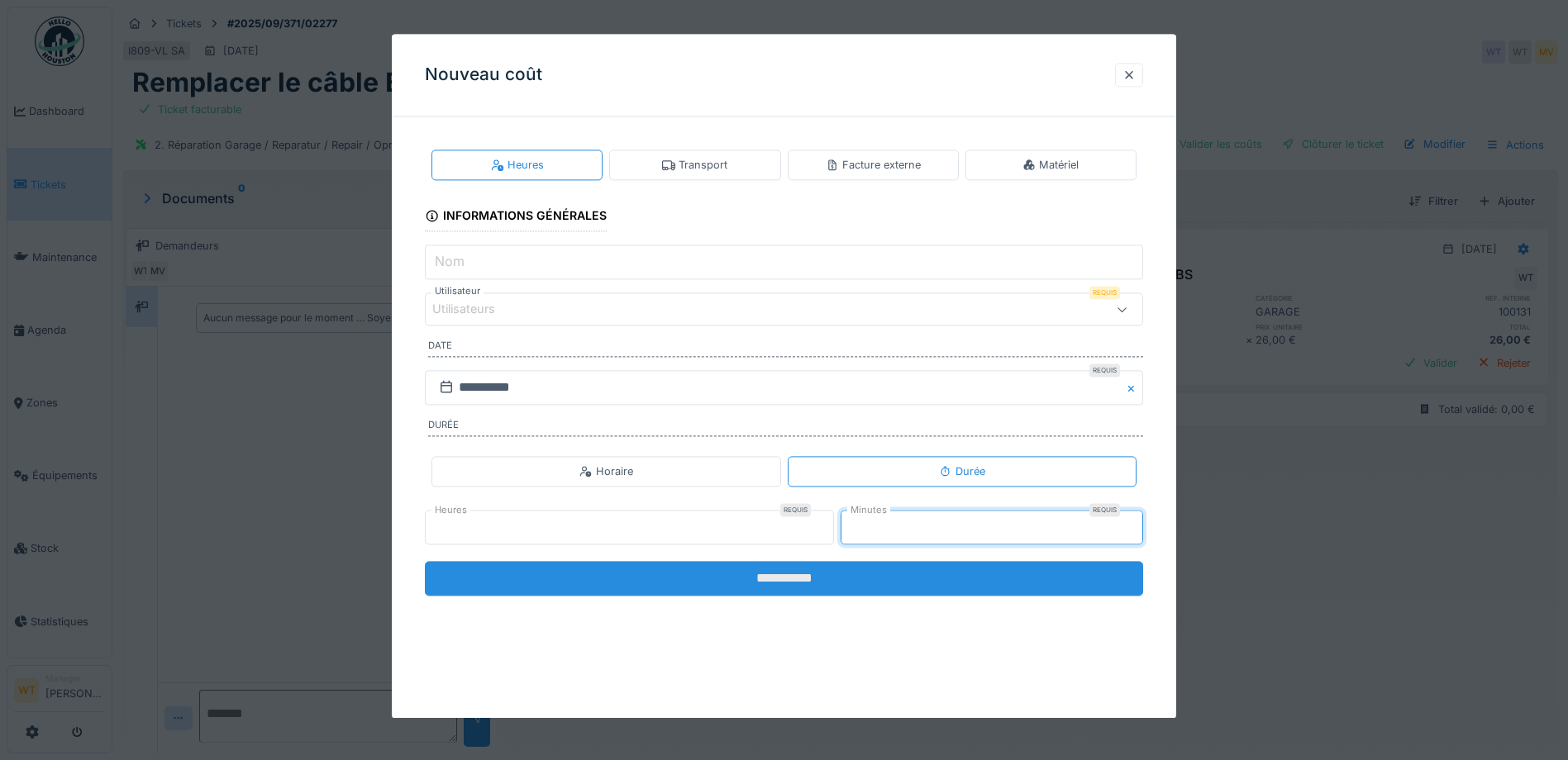
type input "**"
click at [863, 579] on input "**********" at bounding box center [784, 579] width 718 height 35
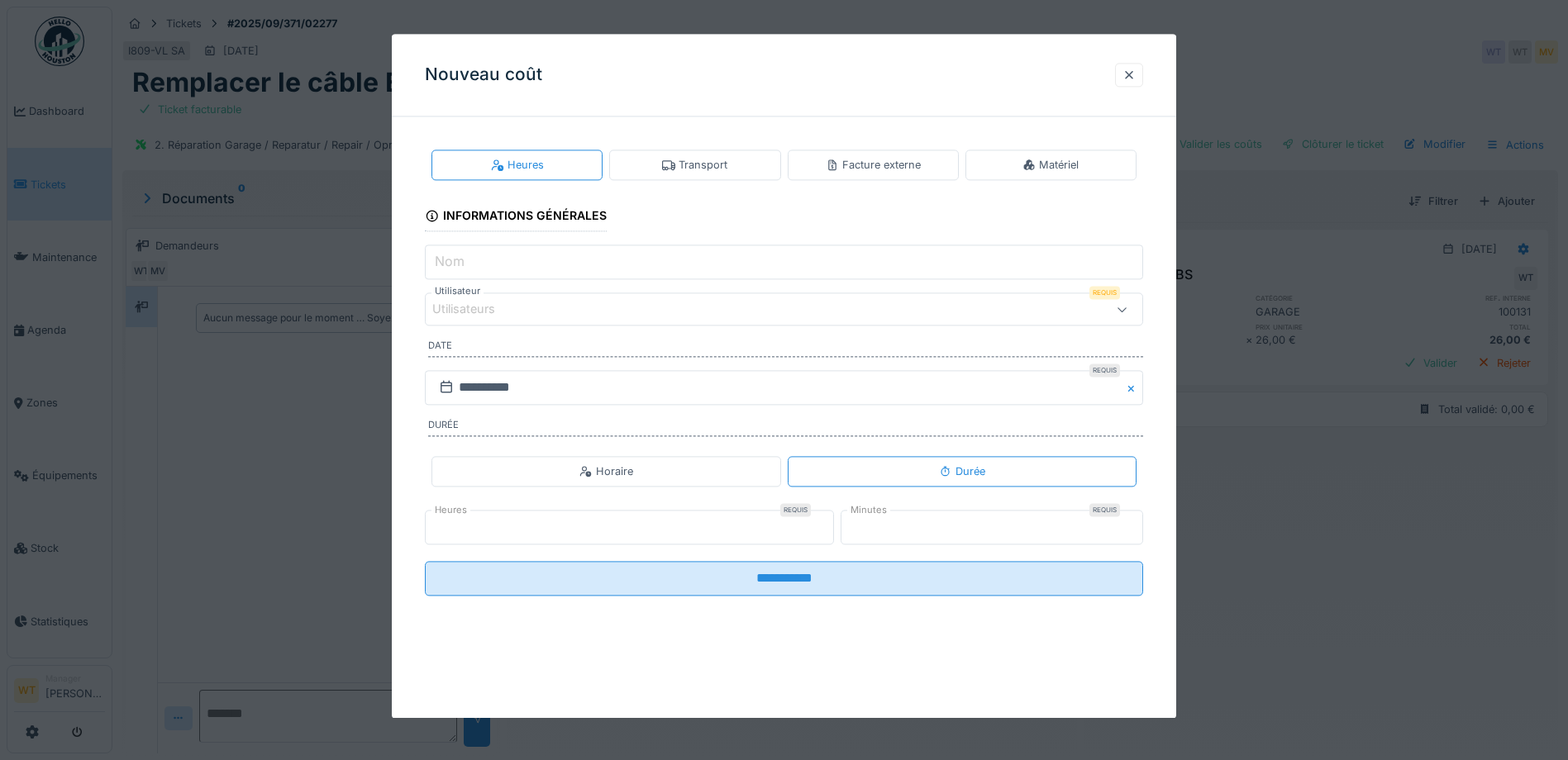
click at [610, 320] on div "Utilisateurs" at bounding box center [784, 310] width 718 height 33
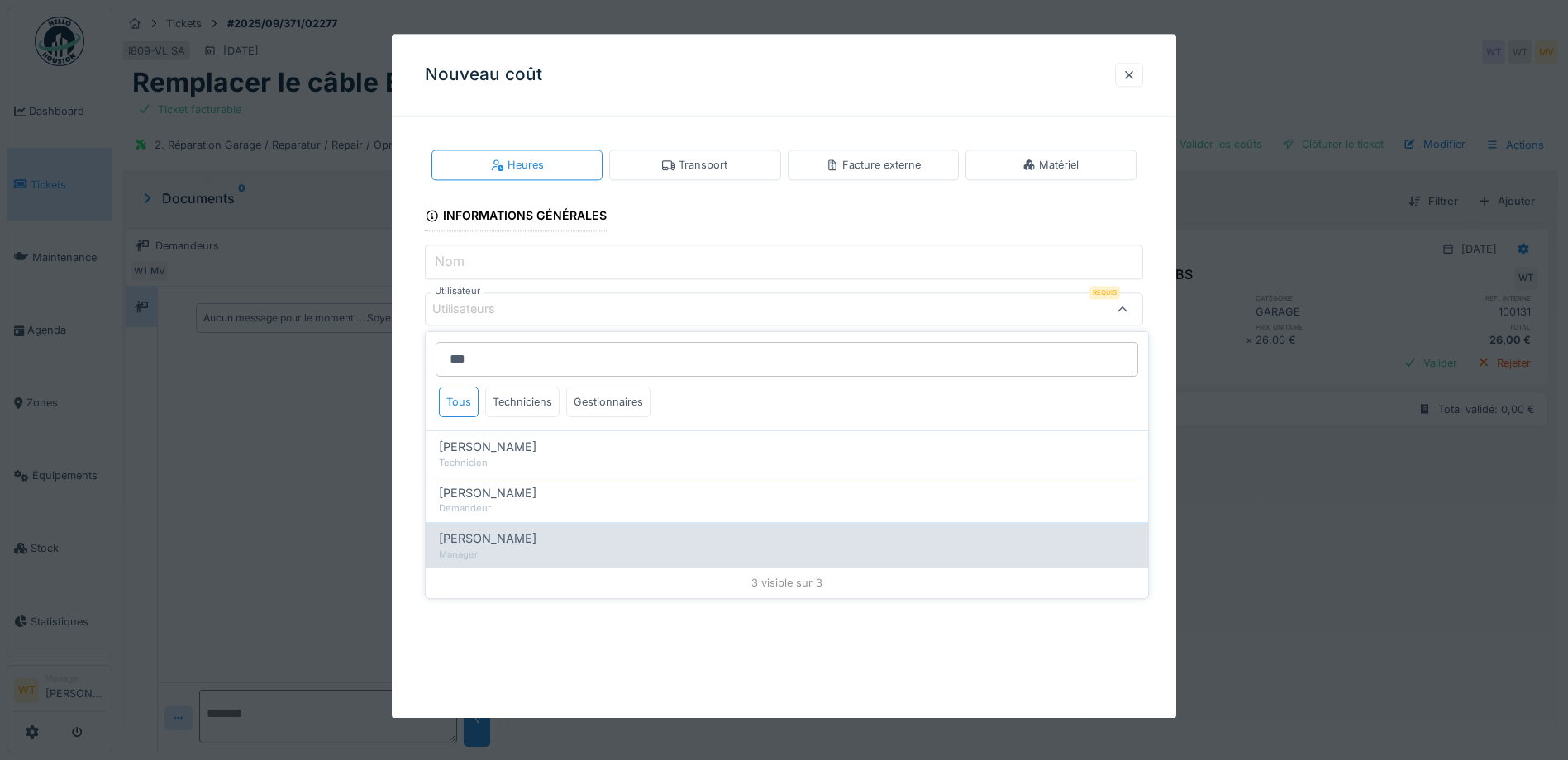
type input "***"
click at [530, 552] on div "Manager" at bounding box center [786, 555] width 696 height 14
type input "*****"
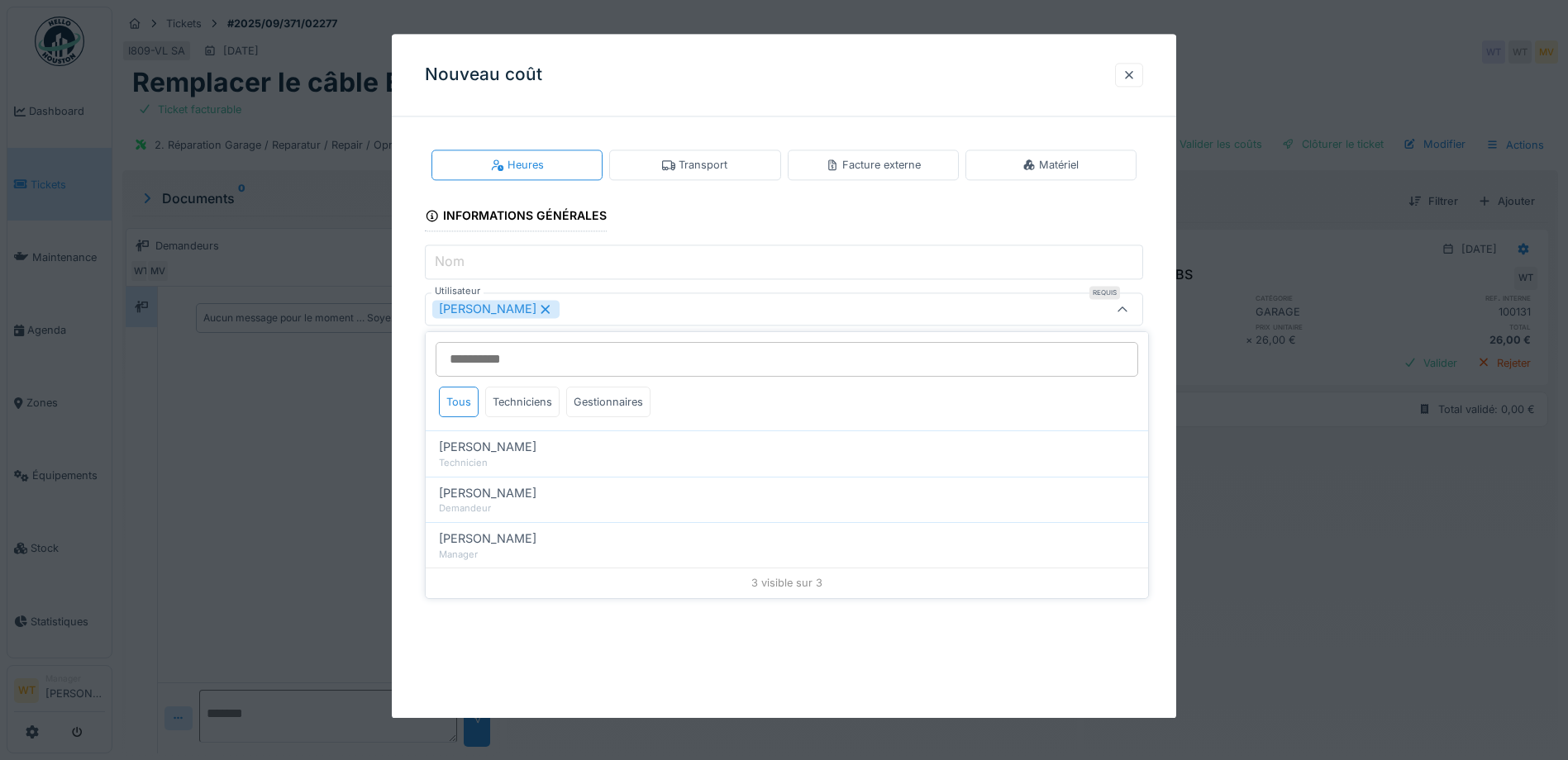
drag, startPoint x: 662, startPoint y: 307, endPoint x: 660, endPoint y: 327, distance: 20.1
click at [663, 307] on div "[PERSON_NAME]" at bounding box center [741, 310] width 619 height 18
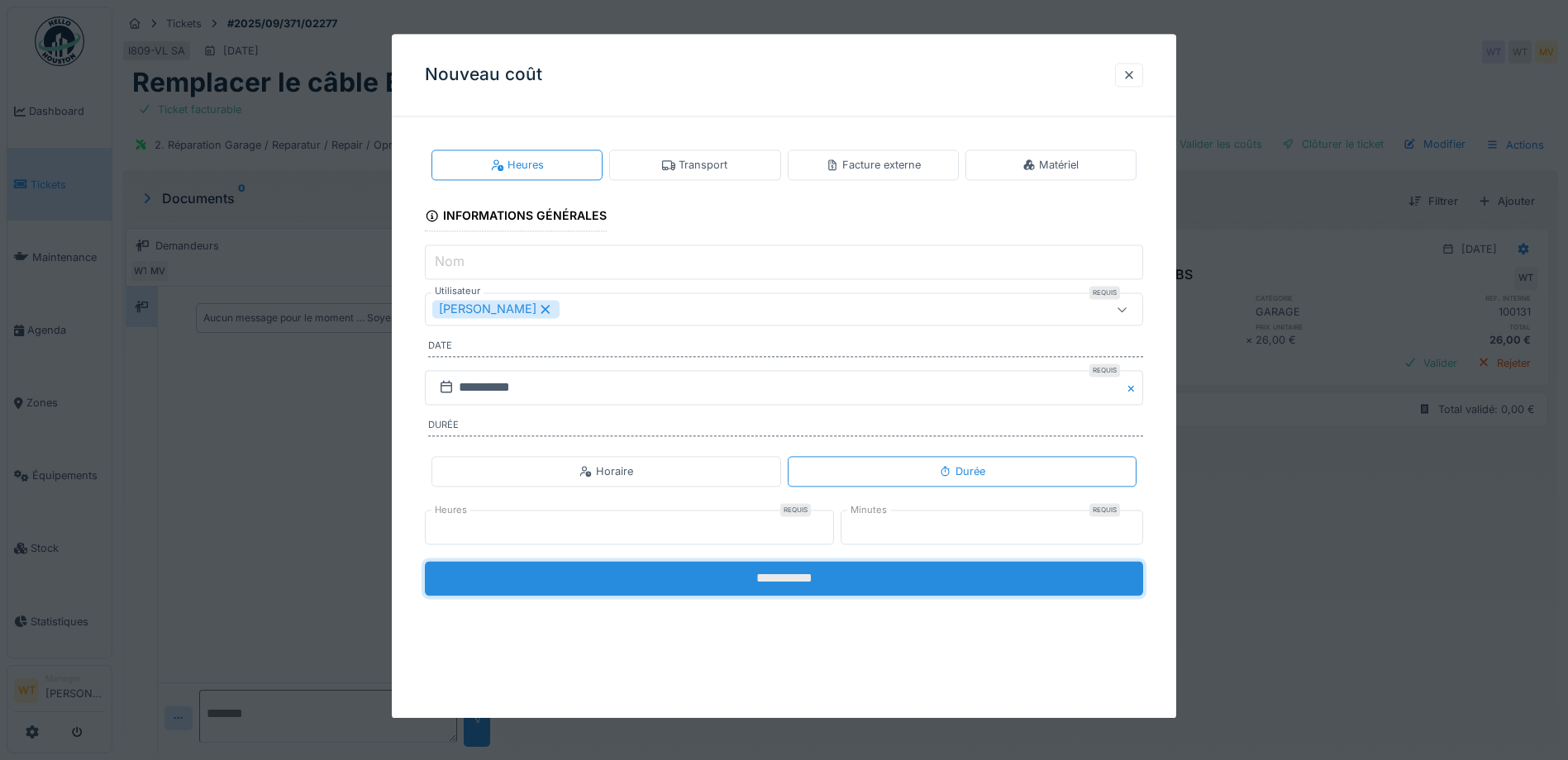
click at [625, 570] on input "**********" at bounding box center [784, 579] width 718 height 35
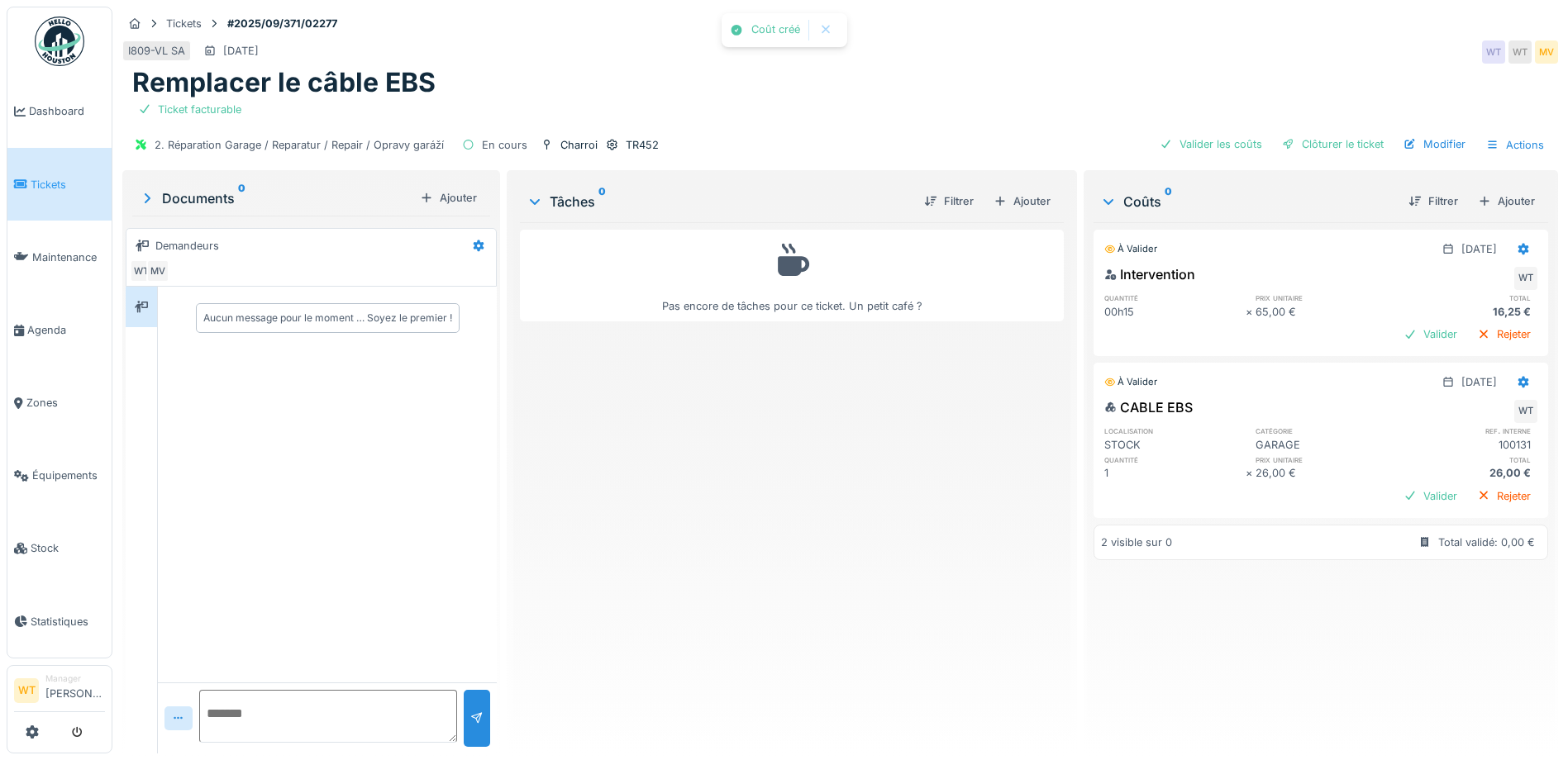
click at [1209, 130] on div "2. Réparation Garage / Reparatur / Repair / Opravy garáží En cours Charroi TR45…" at bounding box center [840, 144] width 1435 height 38
click at [1228, 141] on div "Valider les coûts" at bounding box center [1210, 144] width 116 height 23
click at [1291, 144] on div "Clôturer le ticket" at bounding box center [1332, 144] width 115 height 23
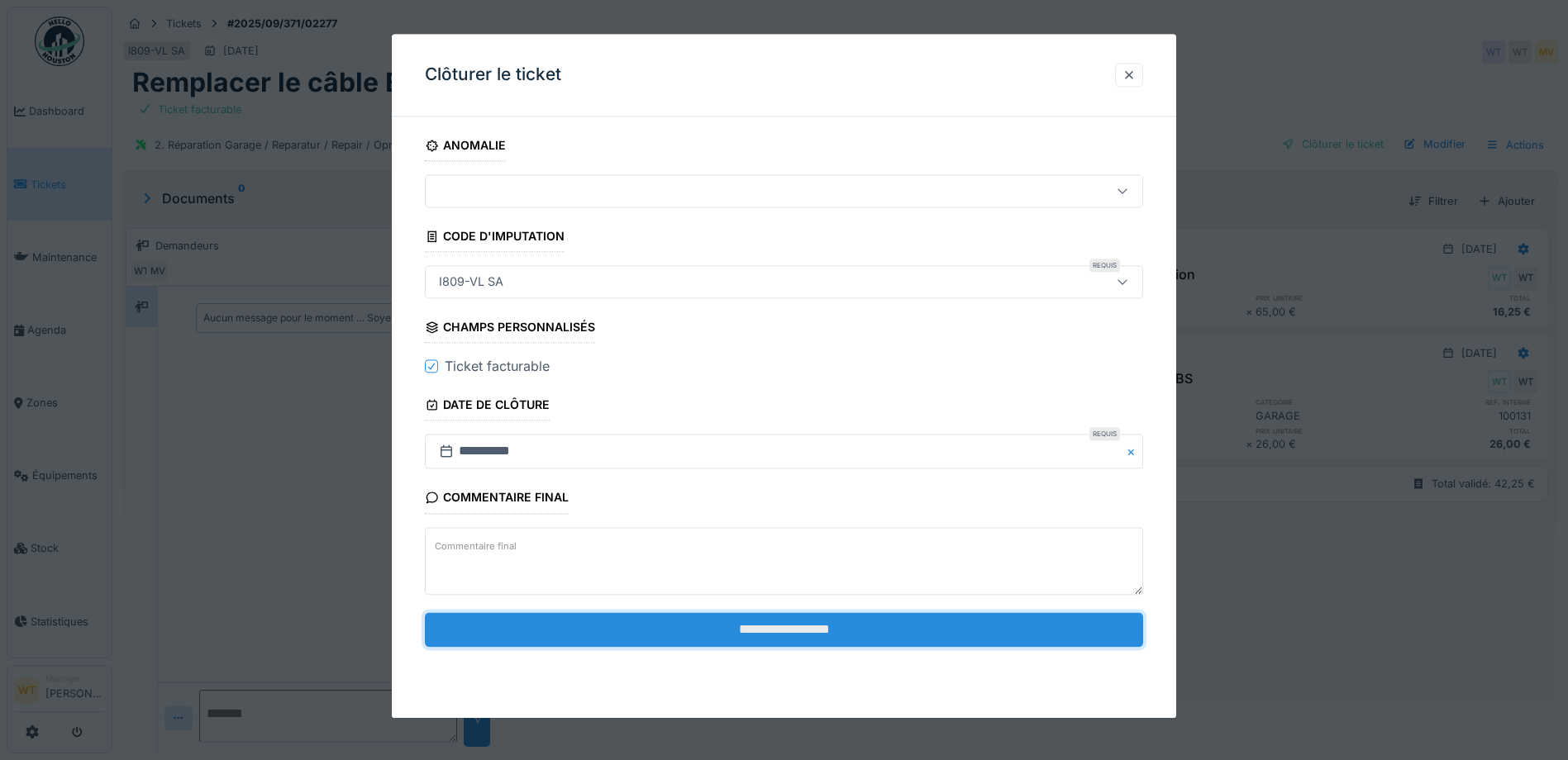
click at [652, 631] on input "**********" at bounding box center [784, 630] width 718 height 35
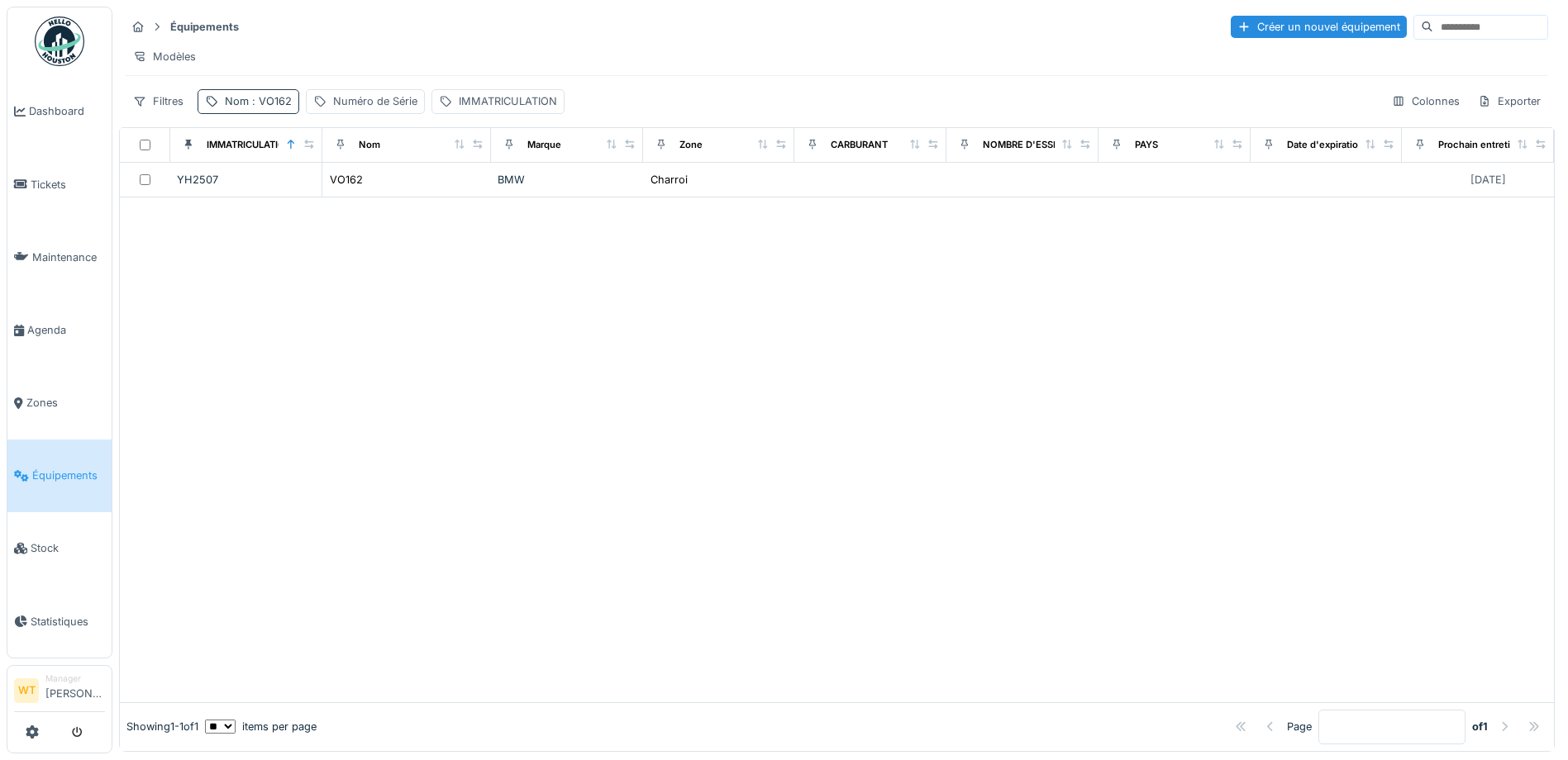
click at [262, 108] on span ": VO162" at bounding box center [270, 101] width 43 height 13
click at [353, 193] on icon at bounding box center [350, 194] width 8 height 8
drag, startPoint x: 328, startPoint y: 193, endPoint x: 310, endPoint y: 198, distance: 18.7
click at [328, 193] on input "Nom" at bounding box center [287, 194] width 165 height 35
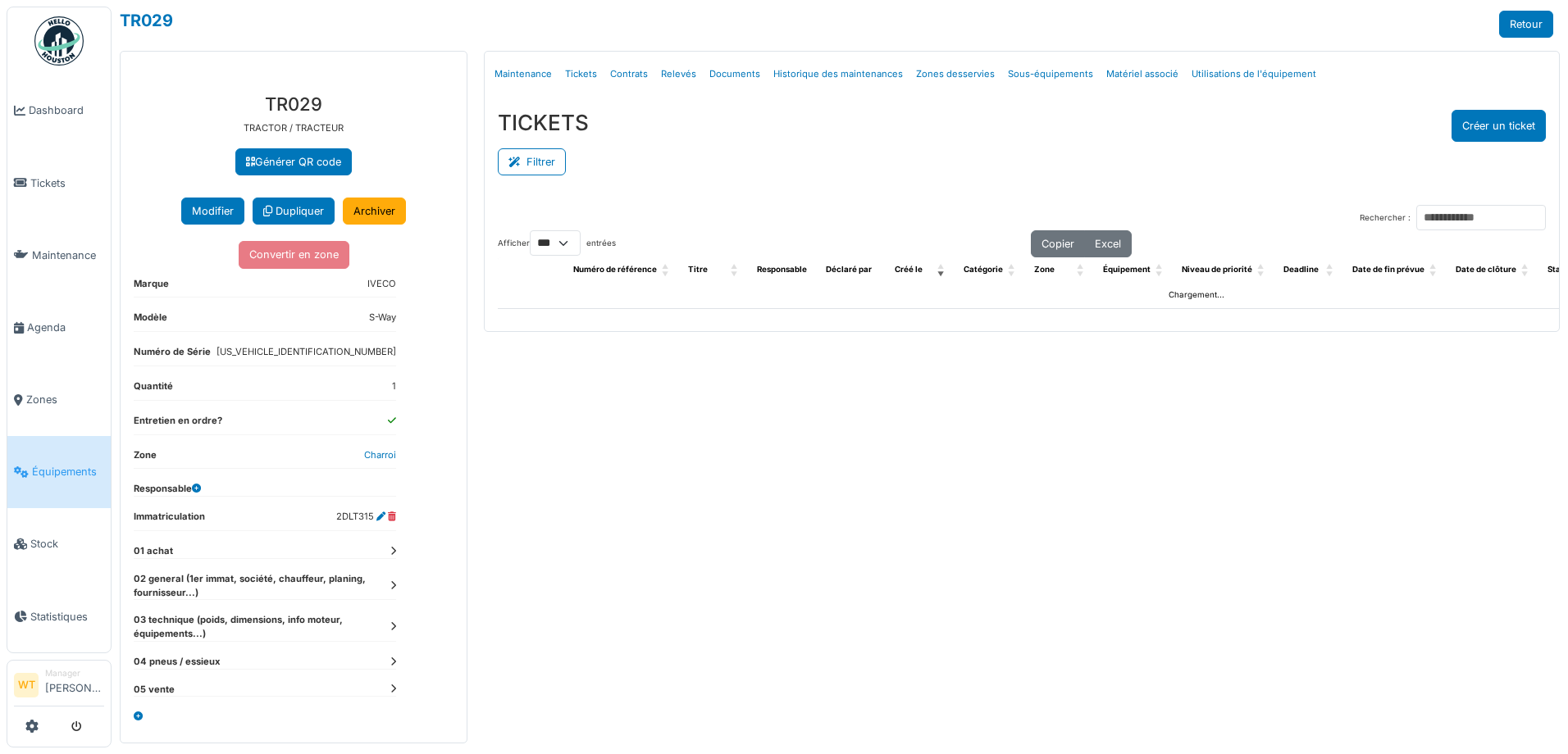
select select "***"
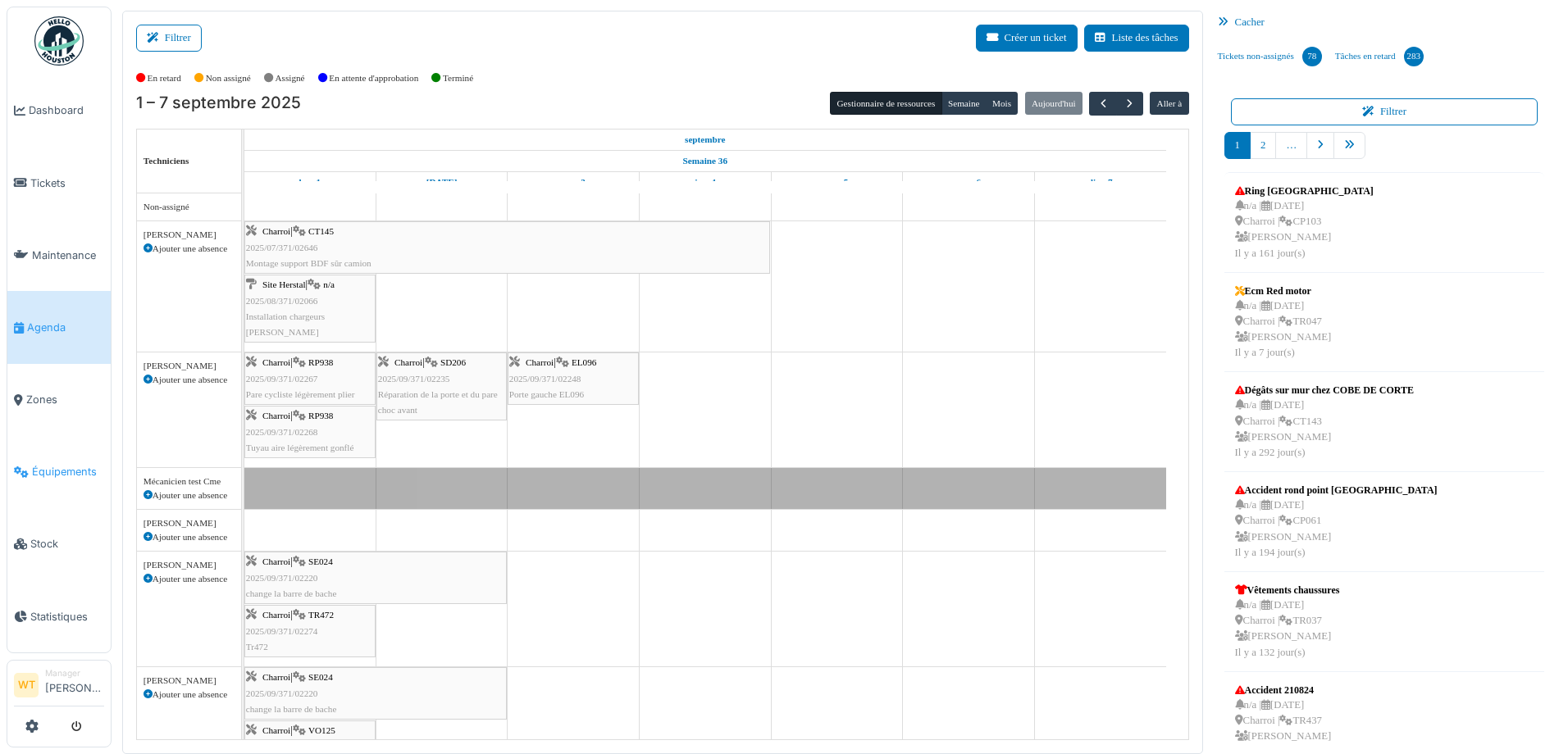
click at [68, 464] on span "Équipements" at bounding box center [68, 471] width 72 height 16
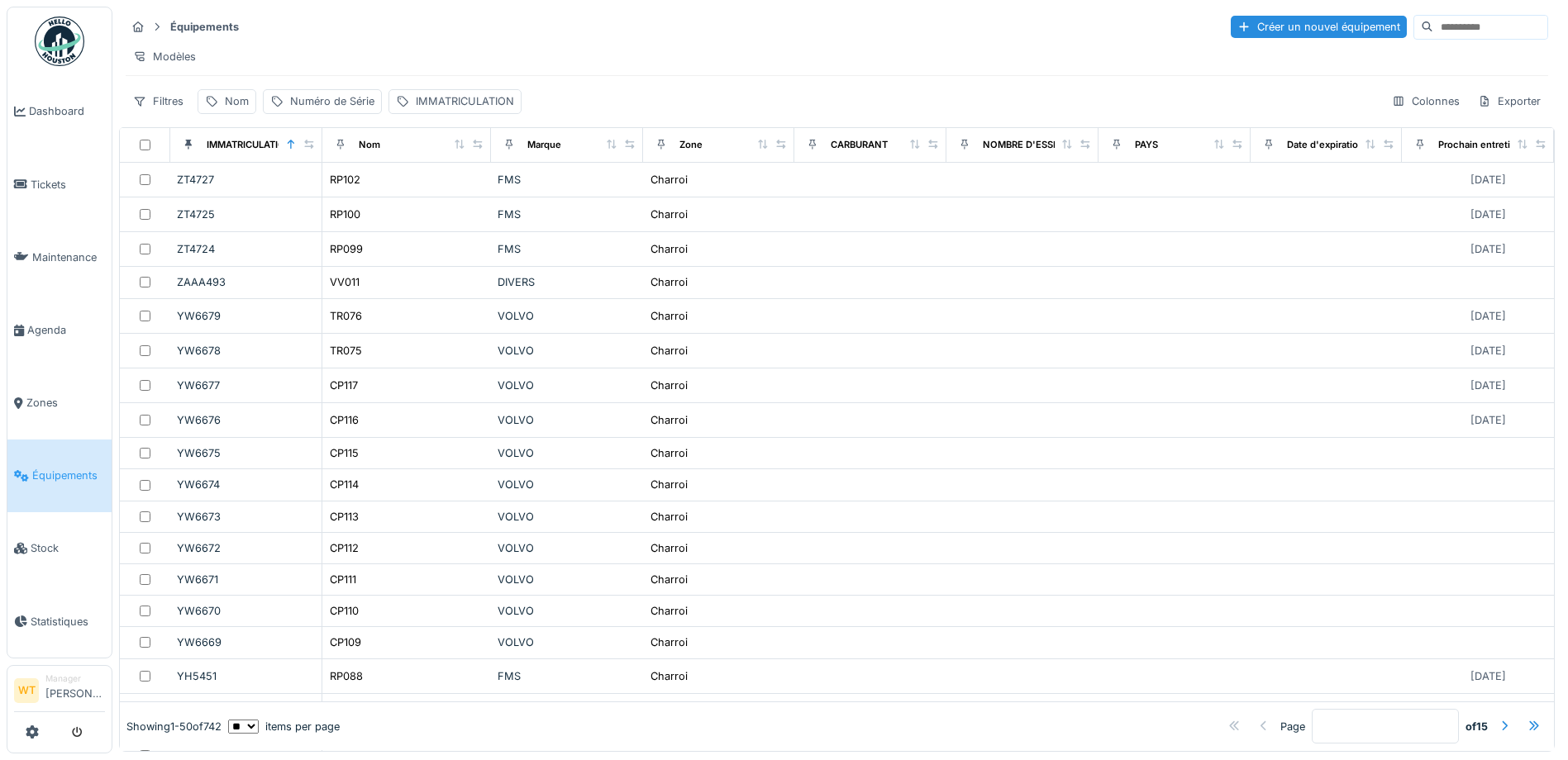
click at [1433, 33] on input at bounding box center [1489, 28] width 114 height 23
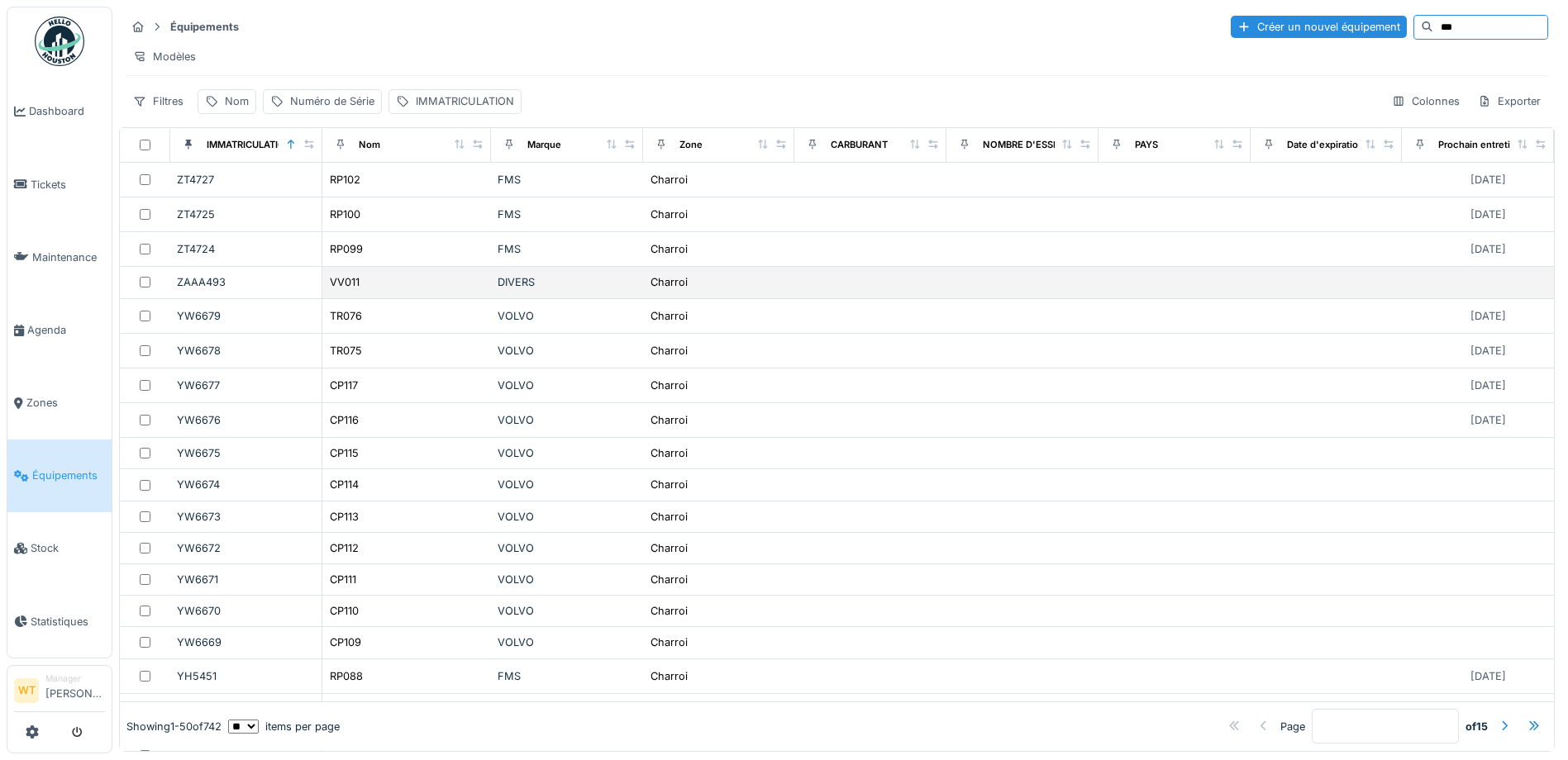
type input "***"
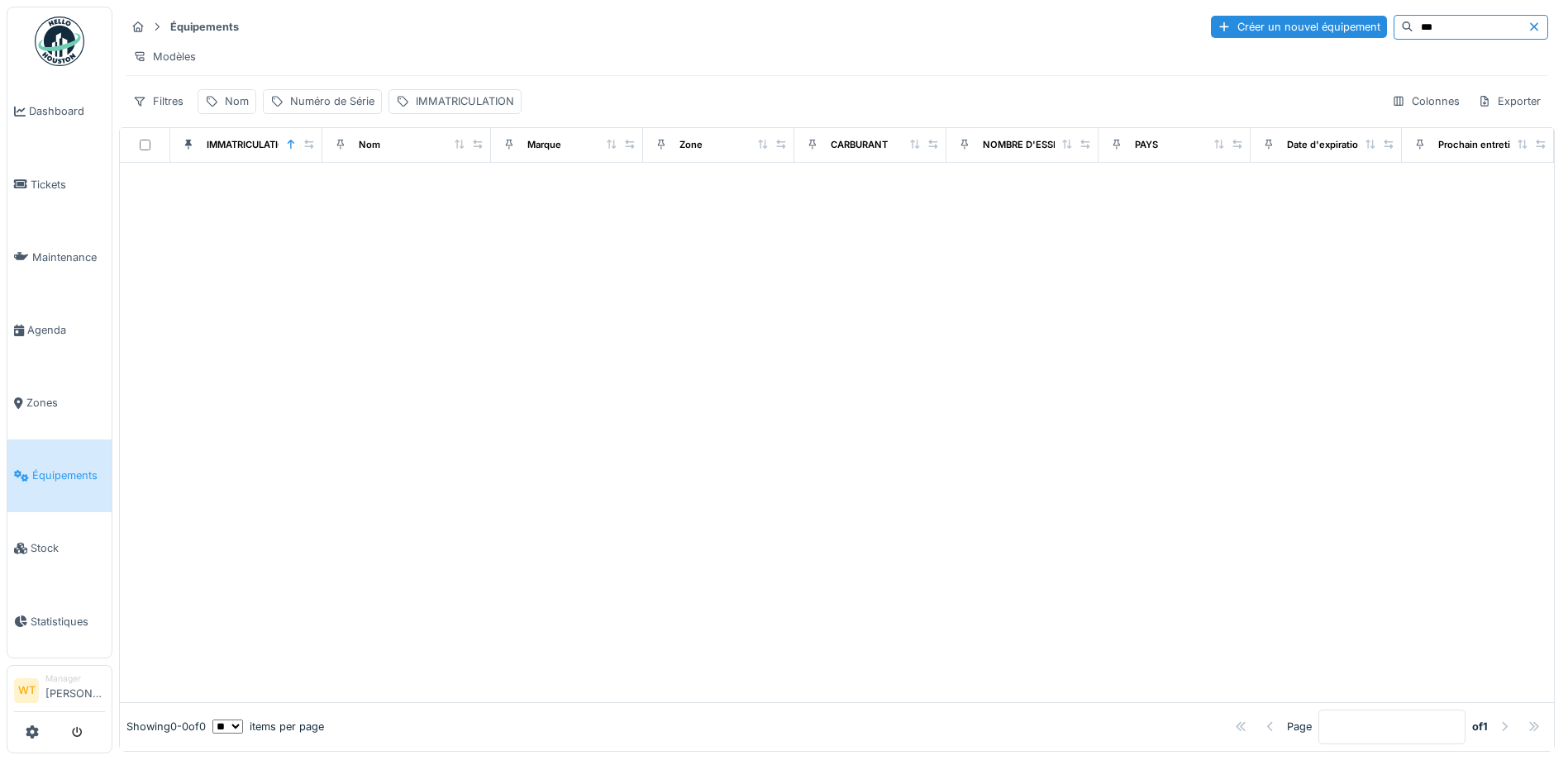
click at [1423, 22] on input "***" at bounding box center [1470, 28] width 114 height 23
click at [68, 468] on span "Équipements" at bounding box center [69, 475] width 73 height 16
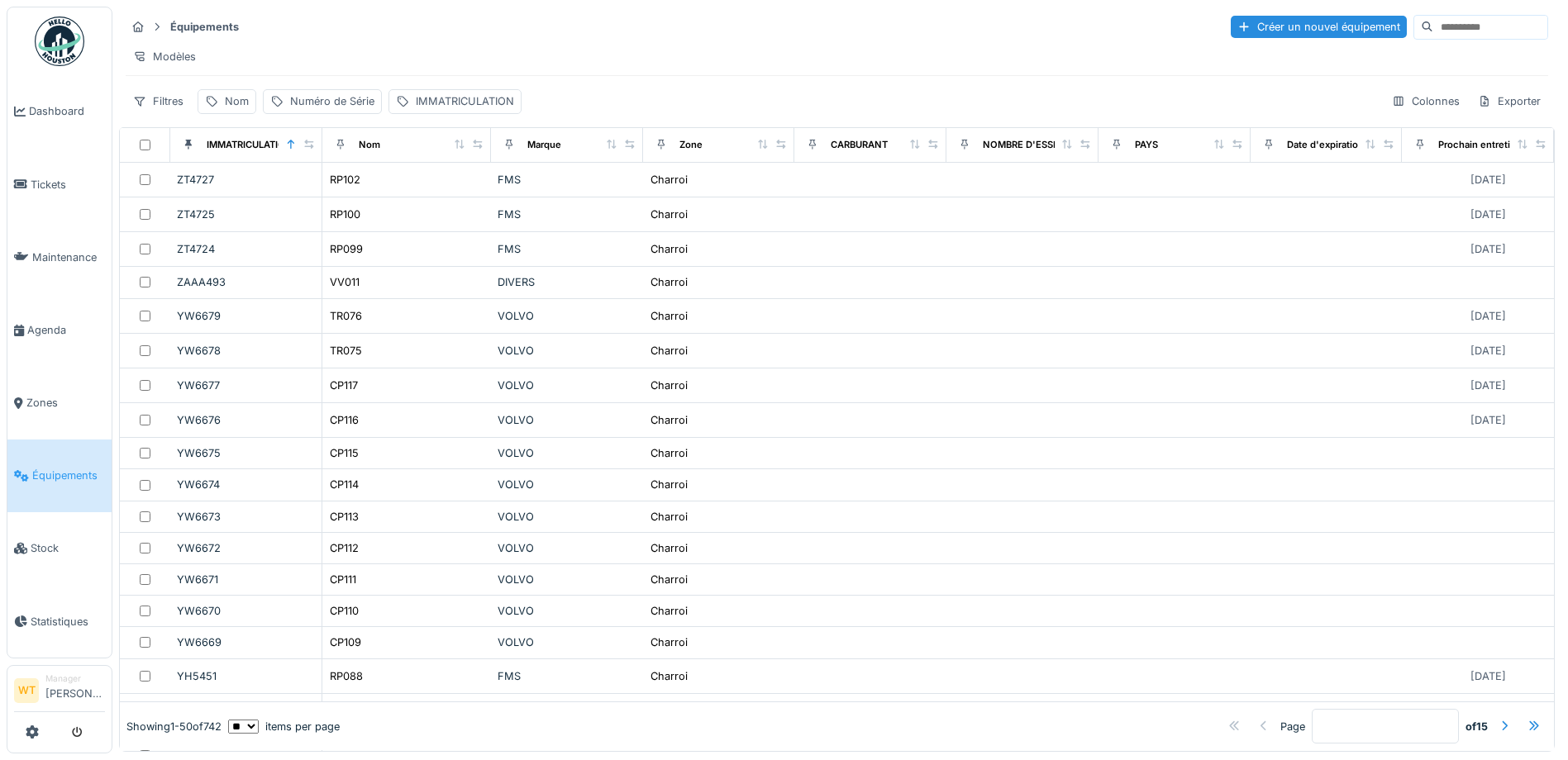
click at [1433, 28] on input at bounding box center [1489, 28] width 114 height 23
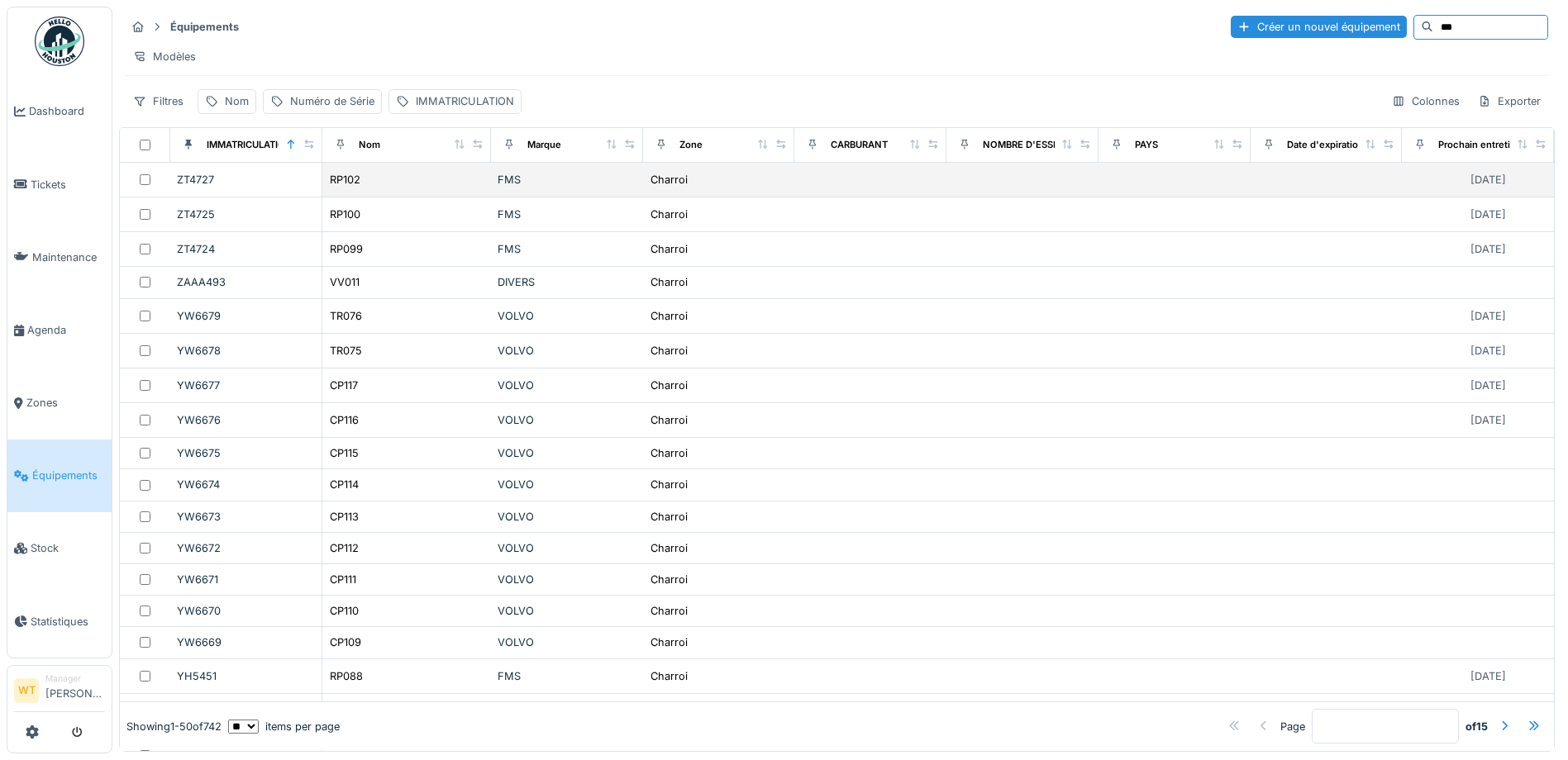
type input "***"
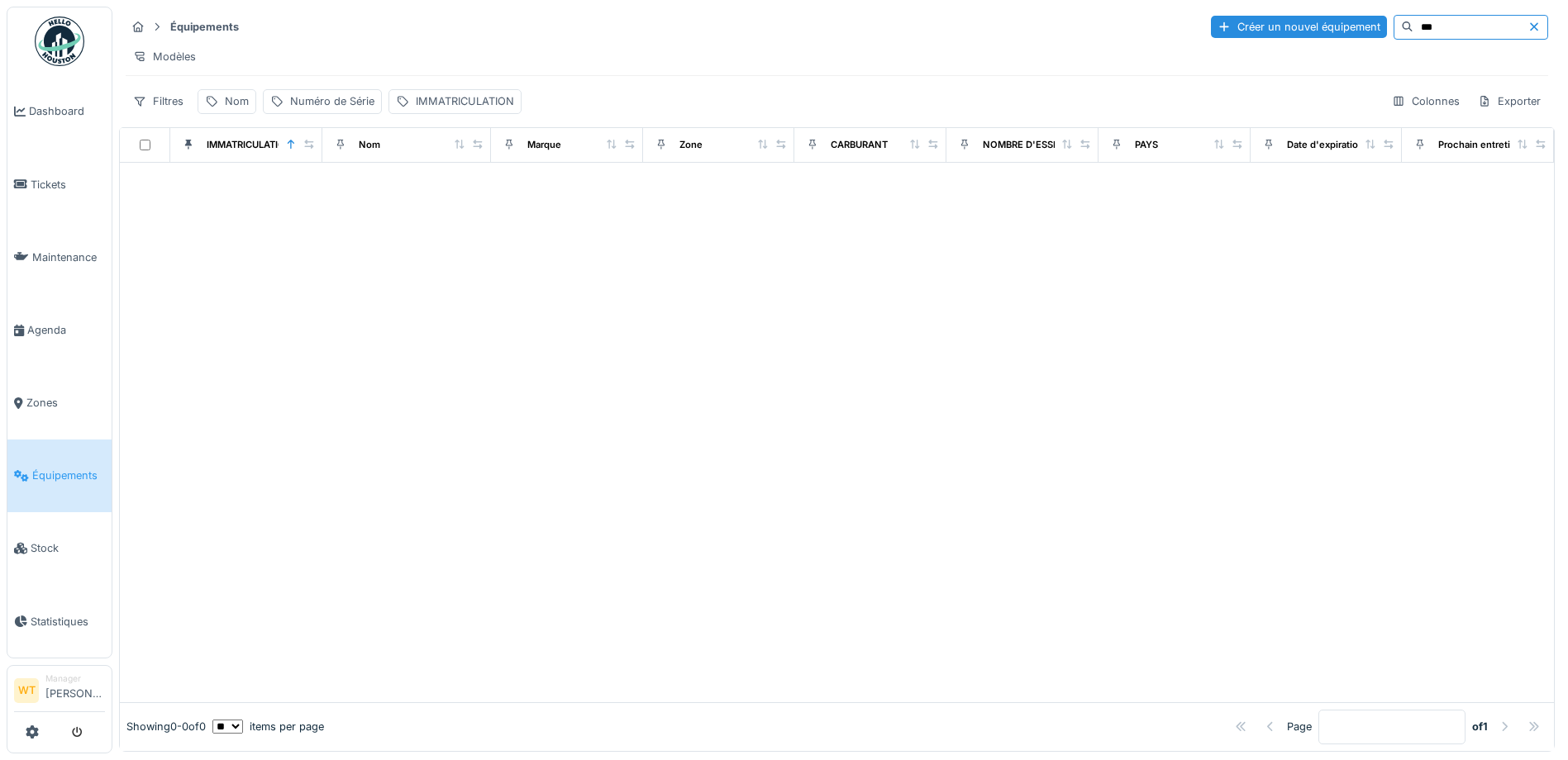
click at [59, 477] on link "Équipements" at bounding box center [59, 475] width 104 height 73
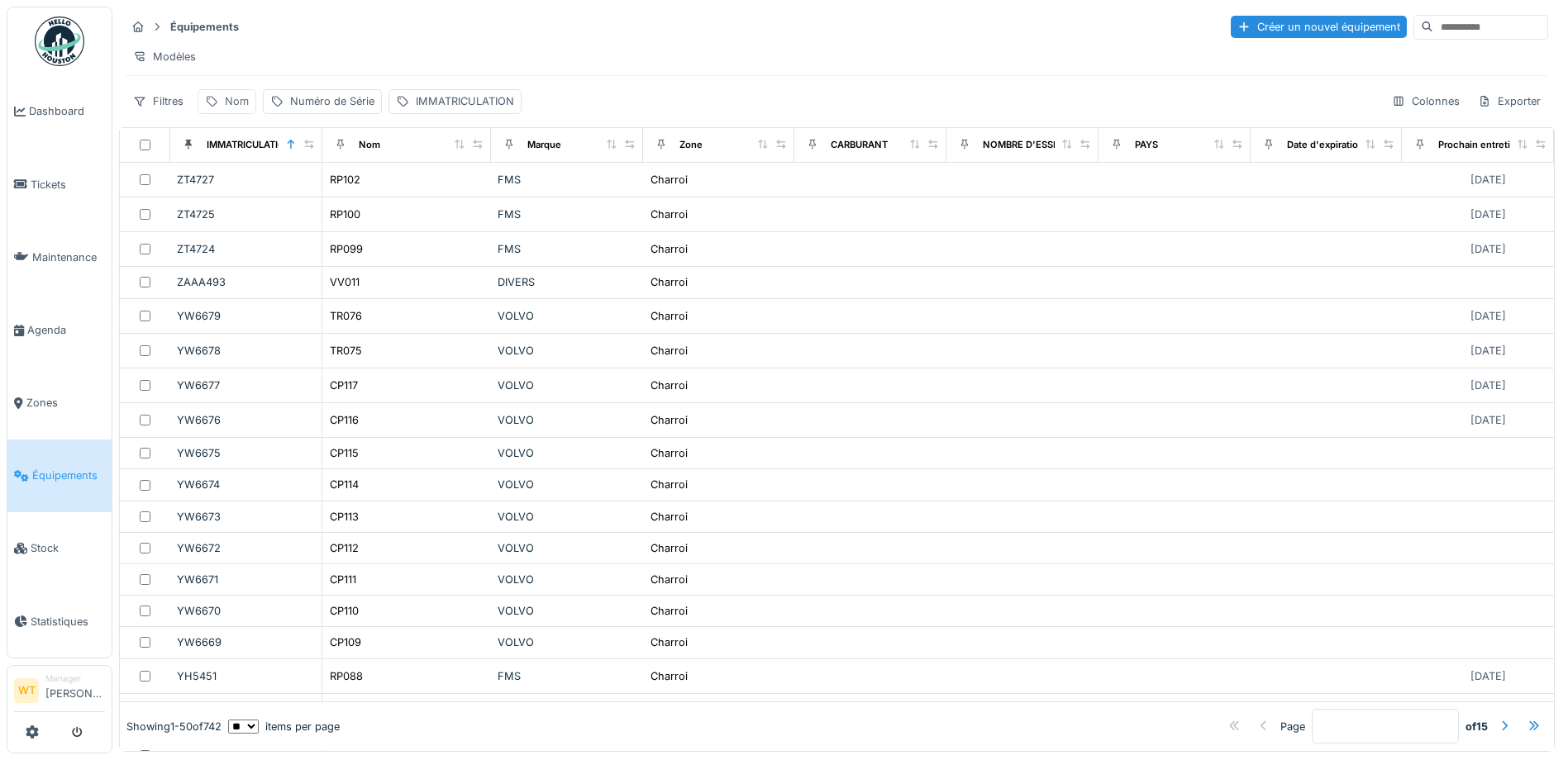
click at [233, 108] on div "Nom" at bounding box center [236, 101] width 24 height 16
click at [313, 196] on input "Nom" at bounding box center [287, 194] width 165 height 35
type input "**"
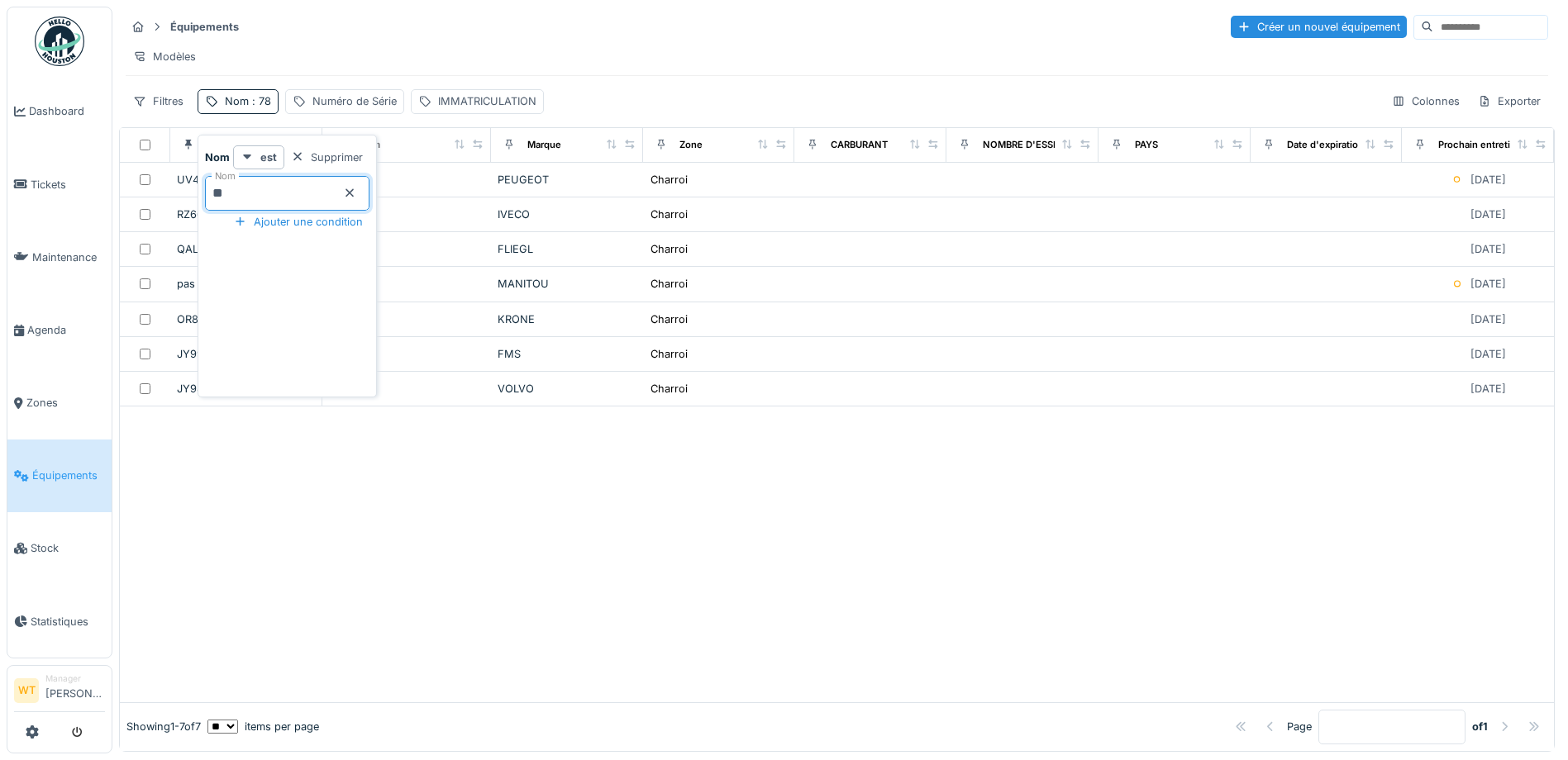
click at [584, 48] on div "Modèles" at bounding box center [836, 56] width 1423 height 24
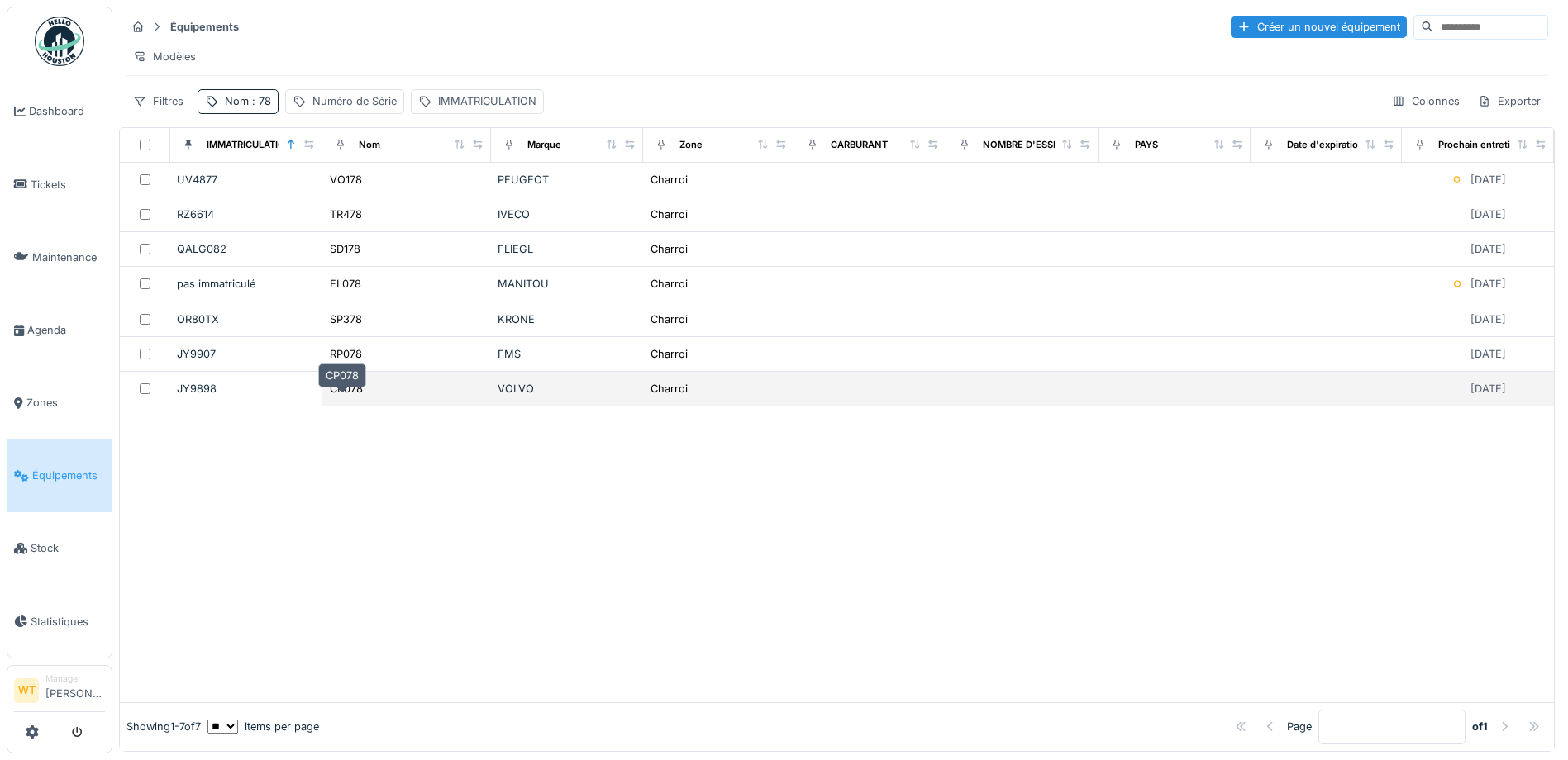
click at [356, 397] on div "CP078" at bounding box center [347, 388] width 33 height 16
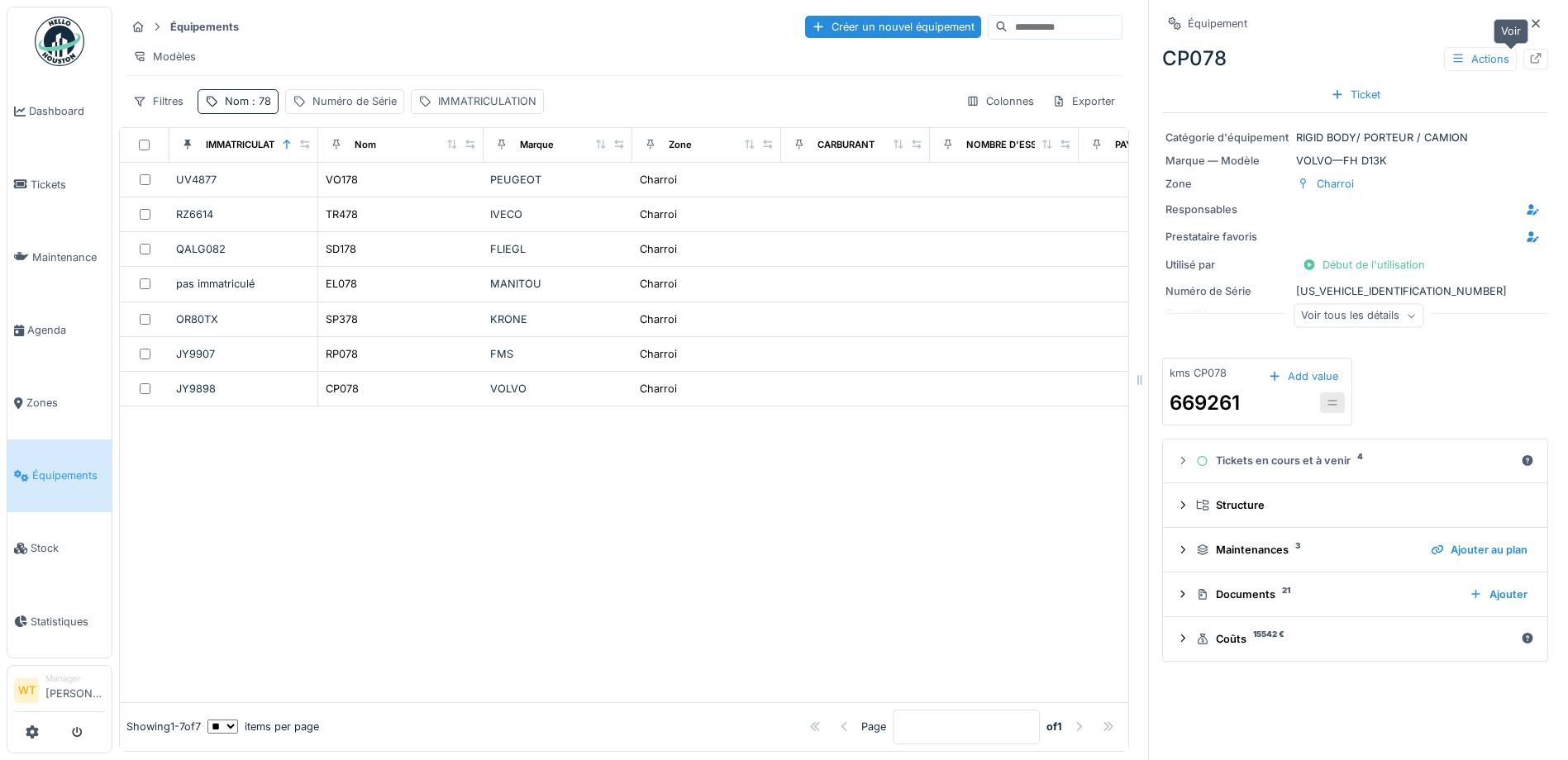
click at [1529, 65] on div at bounding box center [1535, 58] width 13 height 16
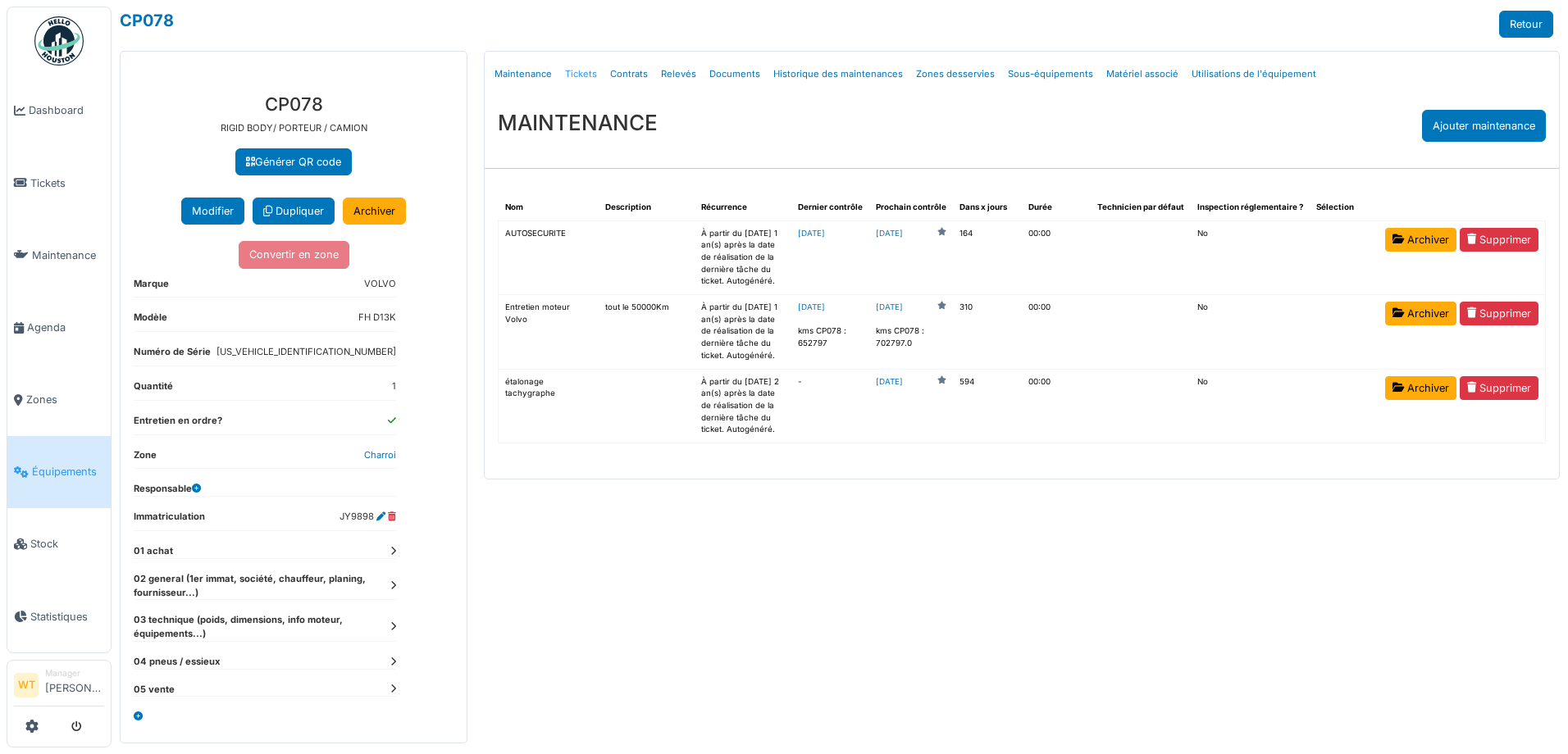
drag, startPoint x: 0, startPoint y: 0, endPoint x: 596, endPoint y: 72, distance: 600.3
click at [596, 72] on link "Tickets" at bounding box center [581, 74] width 45 height 38
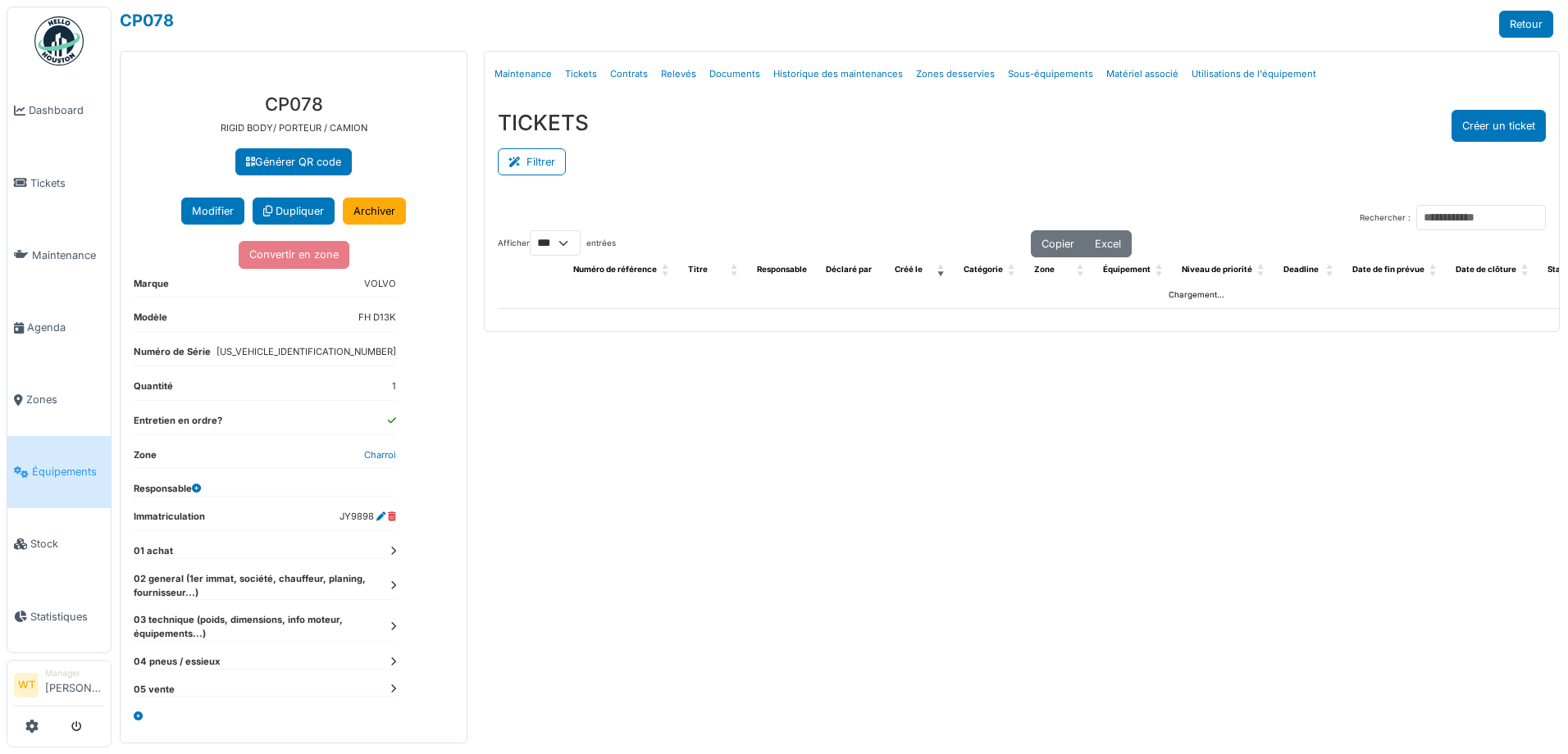
select select "***"
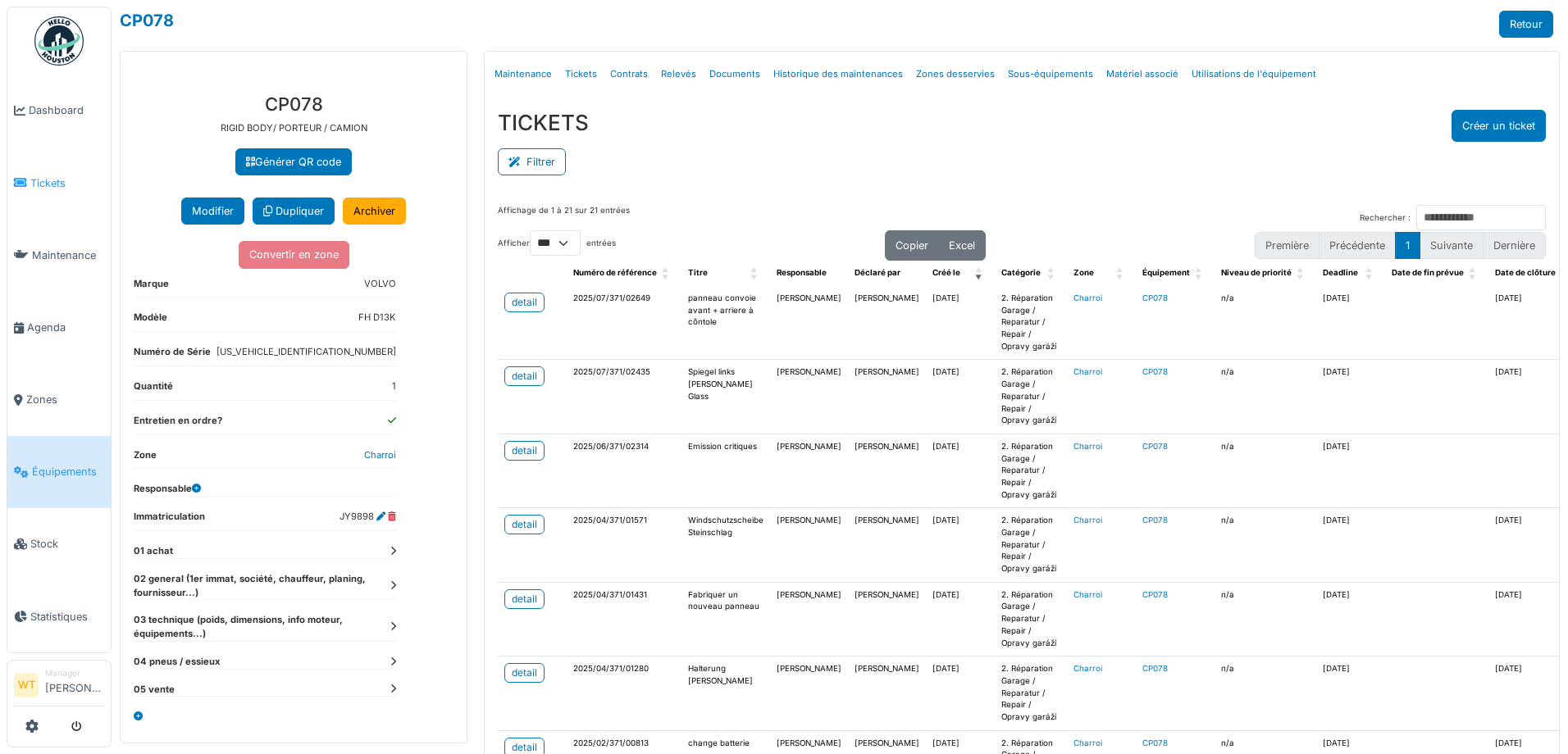
click at [71, 176] on span "Tickets" at bounding box center [67, 183] width 74 height 16
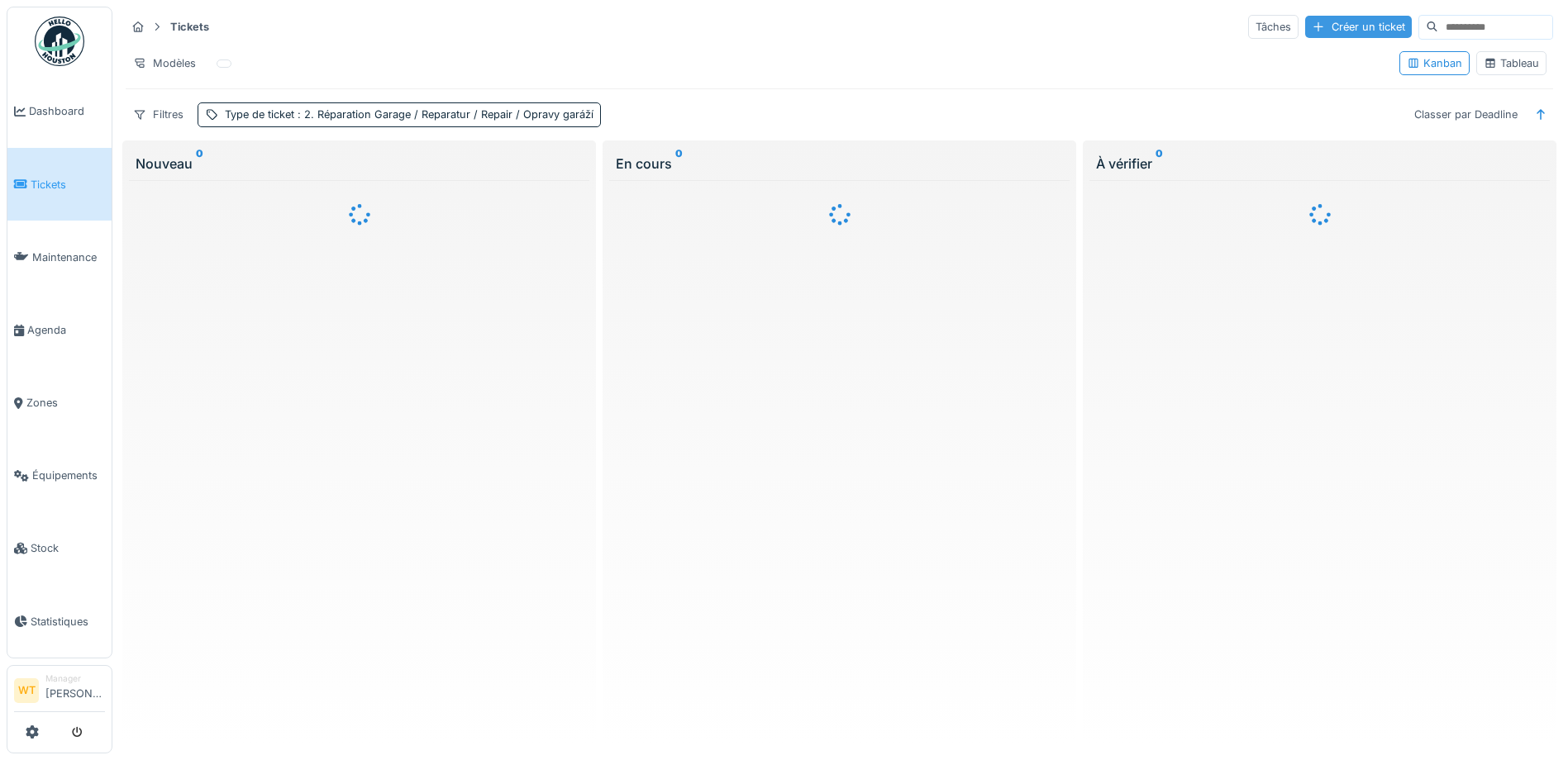
click at [1305, 28] on div "Créer un ticket" at bounding box center [1358, 27] width 107 height 23
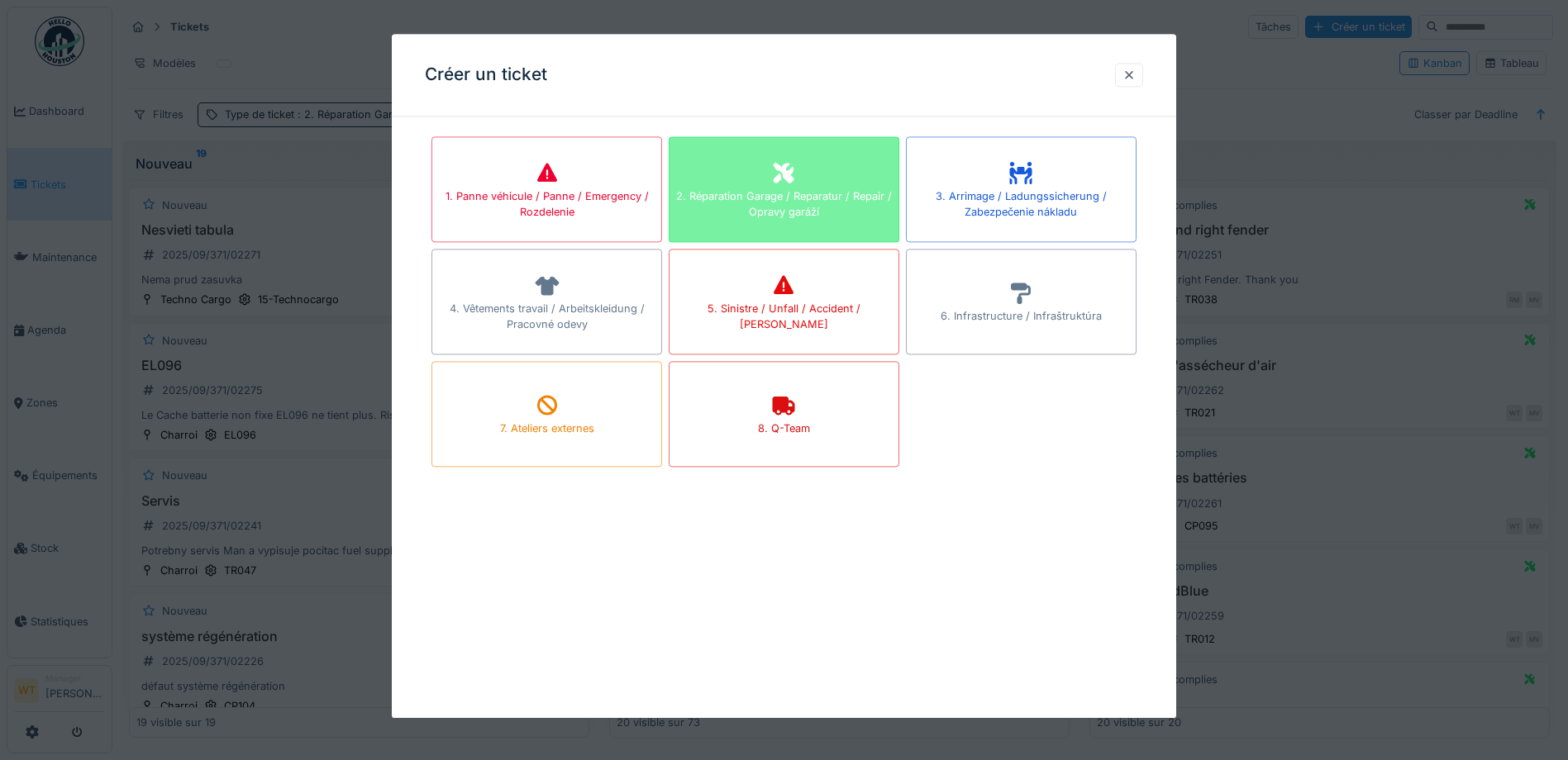
click at [843, 149] on div "2. Réparation Garage / Reparatur / Repair / Opravy garáží" at bounding box center [784, 189] width 231 height 106
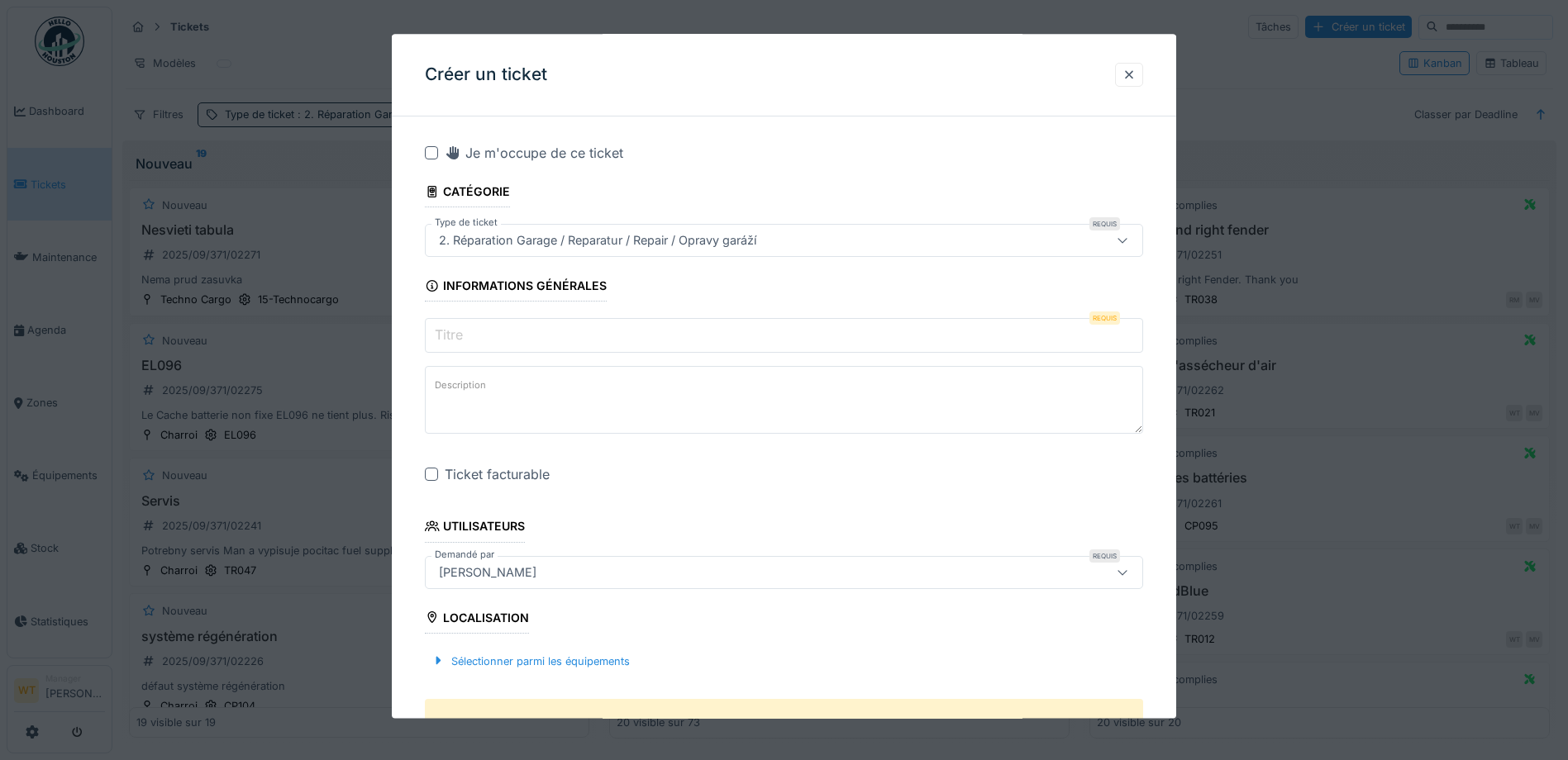
click at [603, 327] on input "Titre" at bounding box center [784, 337] width 718 height 35
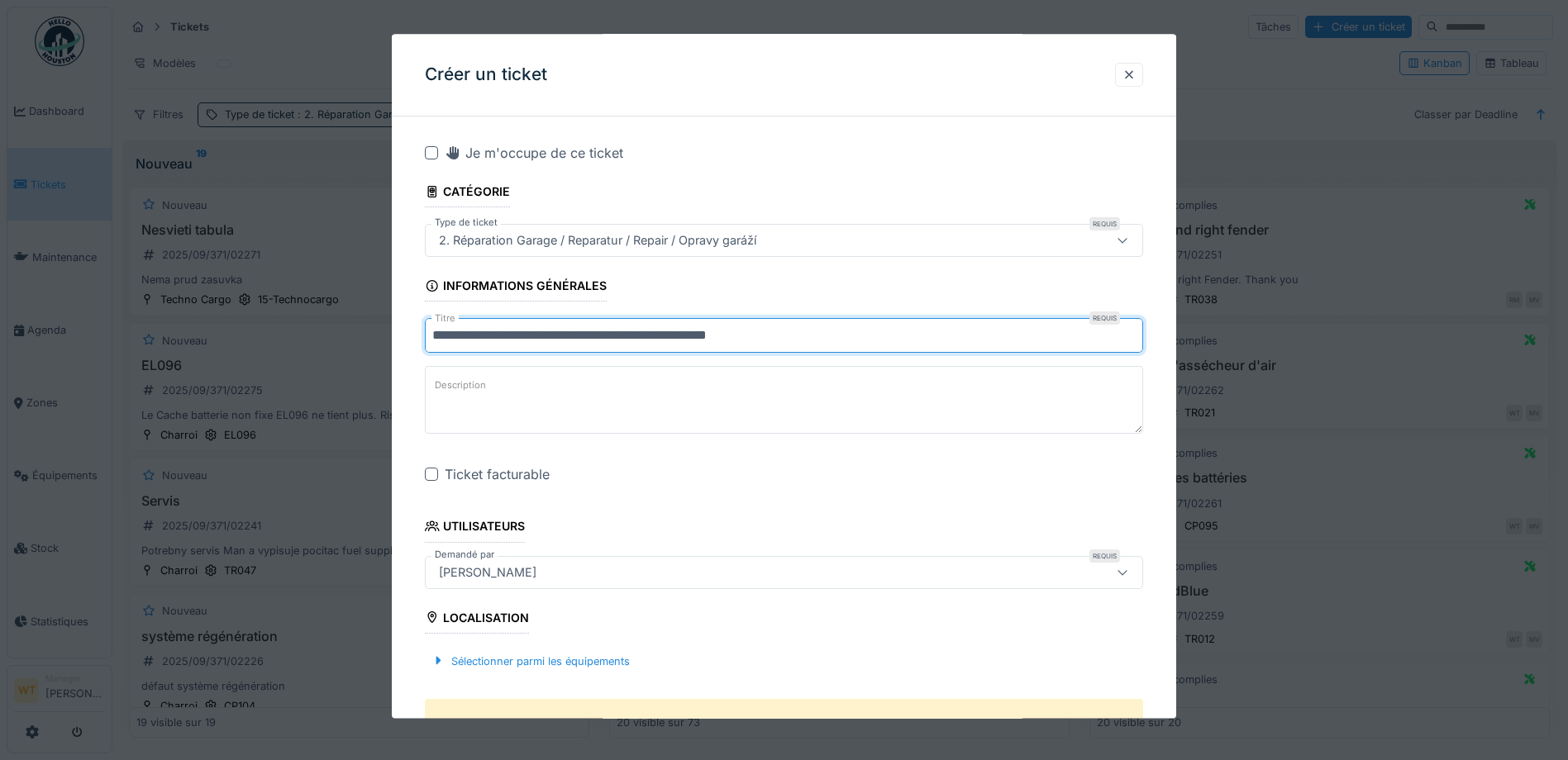
type input "**********"
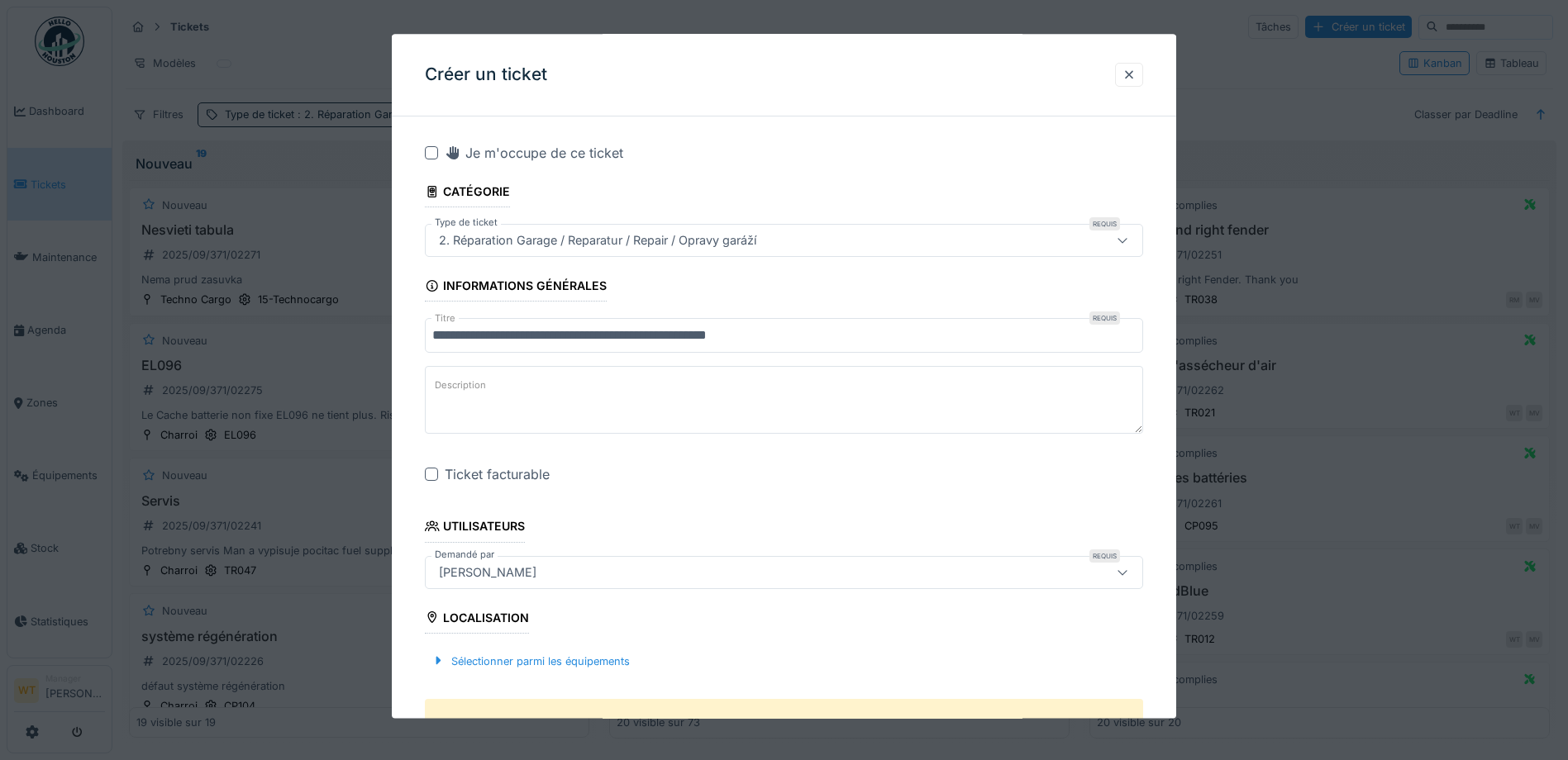
drag, startPoint x: 579, startPoint y: 384, endPoint x: 585, endPoint y: 375, distance: 10.8
click at [580, 383] on textarea "Description" at bounding box center [784, 400] width 718 height 68
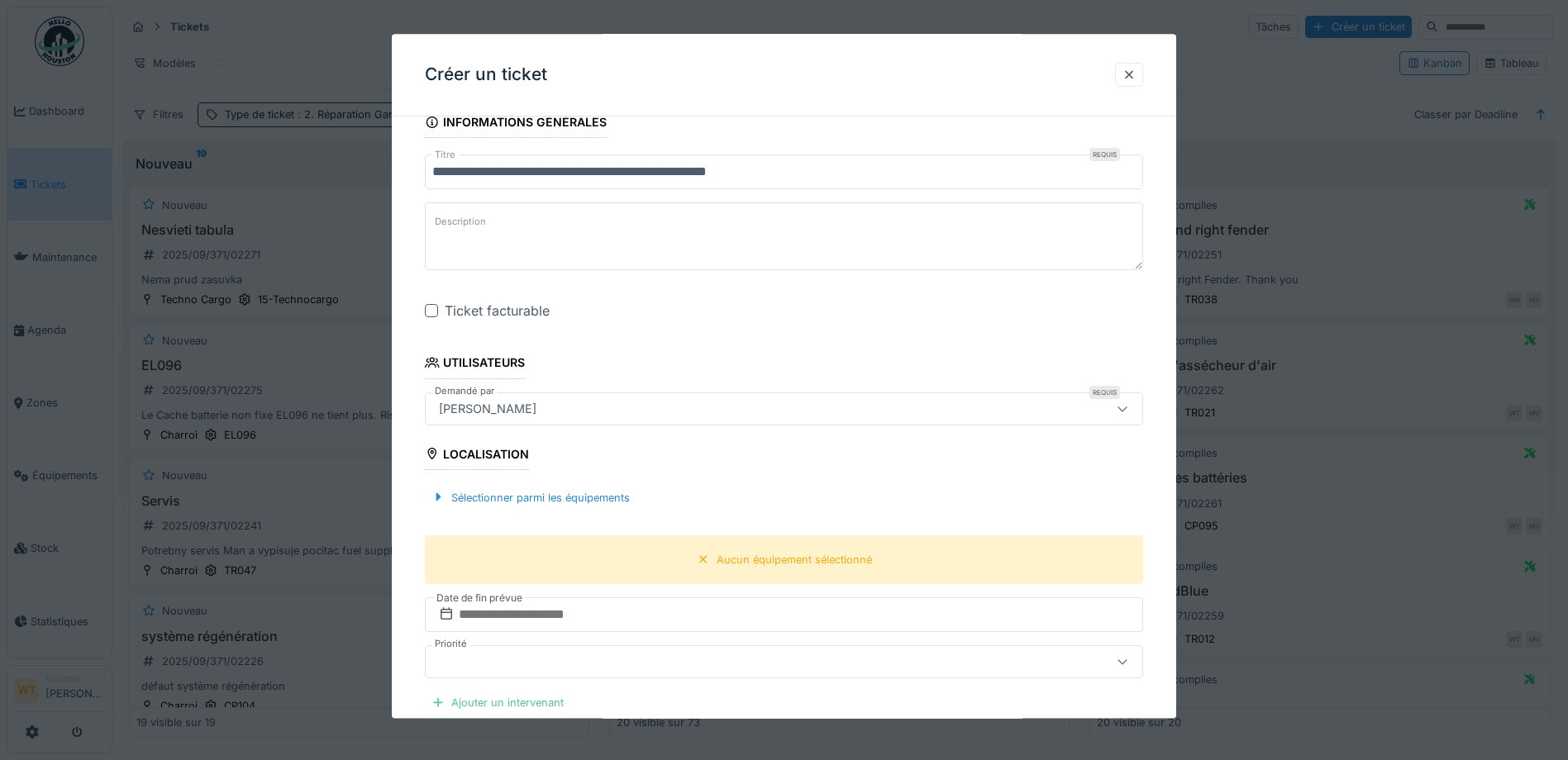
scroll to position [165, 0]
drag, startPoint x: 429, startPoint y: 300, endPoint x: 440, endPoint y: 301, distance: 11.0
click at [429, 300] on div "Ticket facturable" at bounding box center [784, 310] width 718 height 20
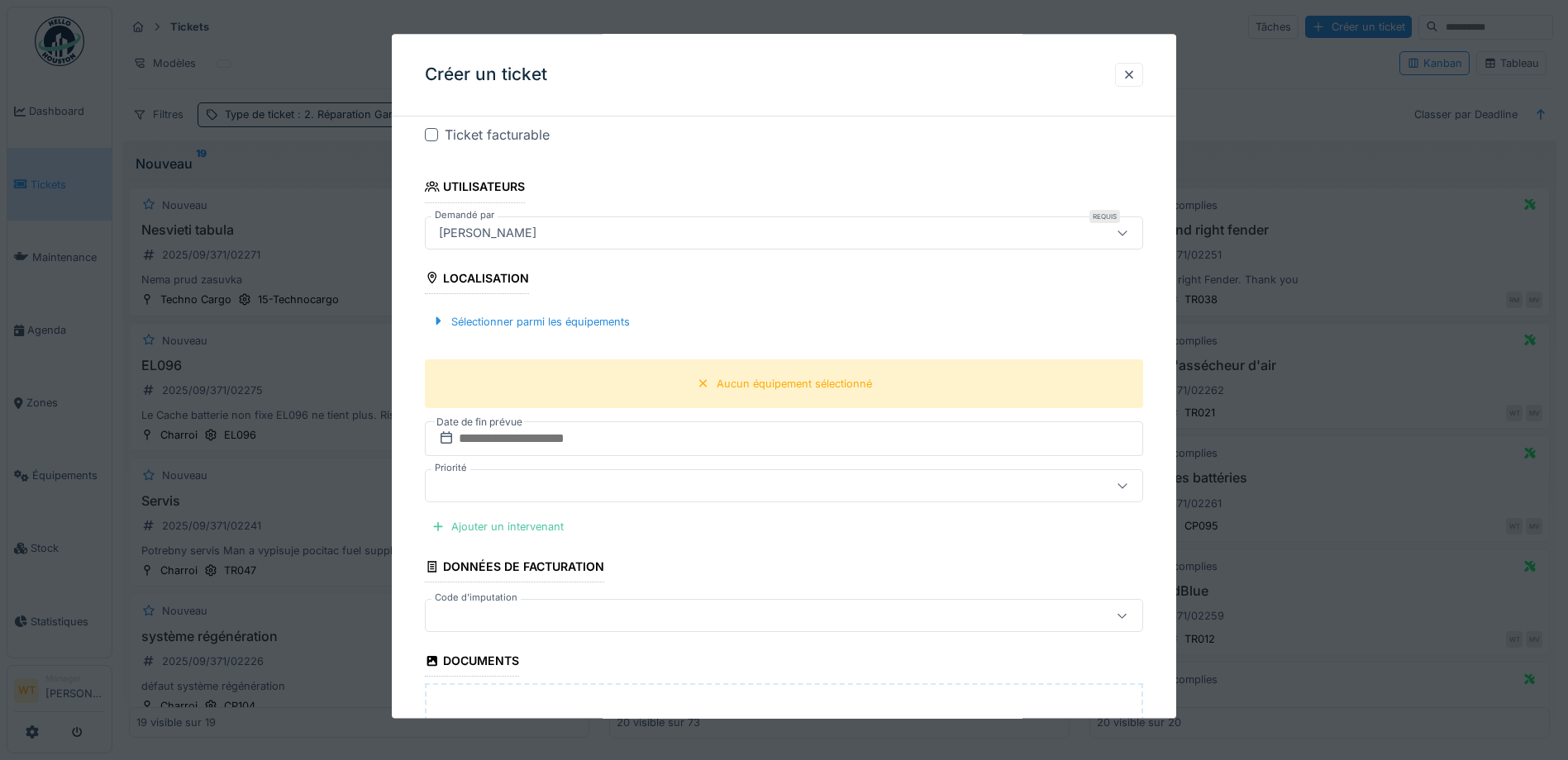
scroll to position [248, 0]
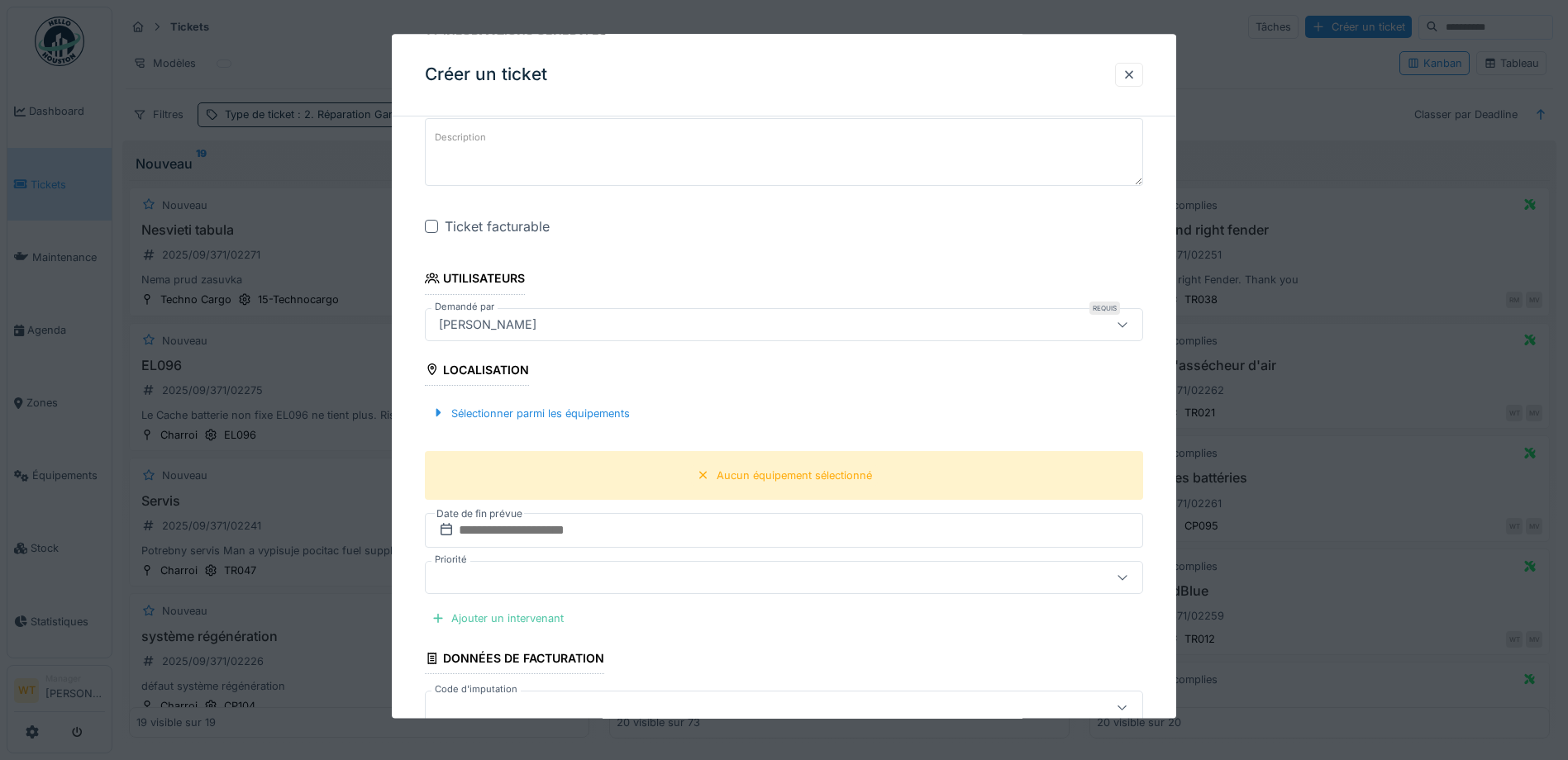
click at [431, 228] on div at bounding box center [432, 227] width 13 height 13
drag, startPoint x: 591, startPoint y: 423, endPoint x: 633, endPoint y: 428, distance: 42.3
click at [594, 423] on div "Sélectionner parmi les équipements" at bounding box center [530, 413] width 211 height 23
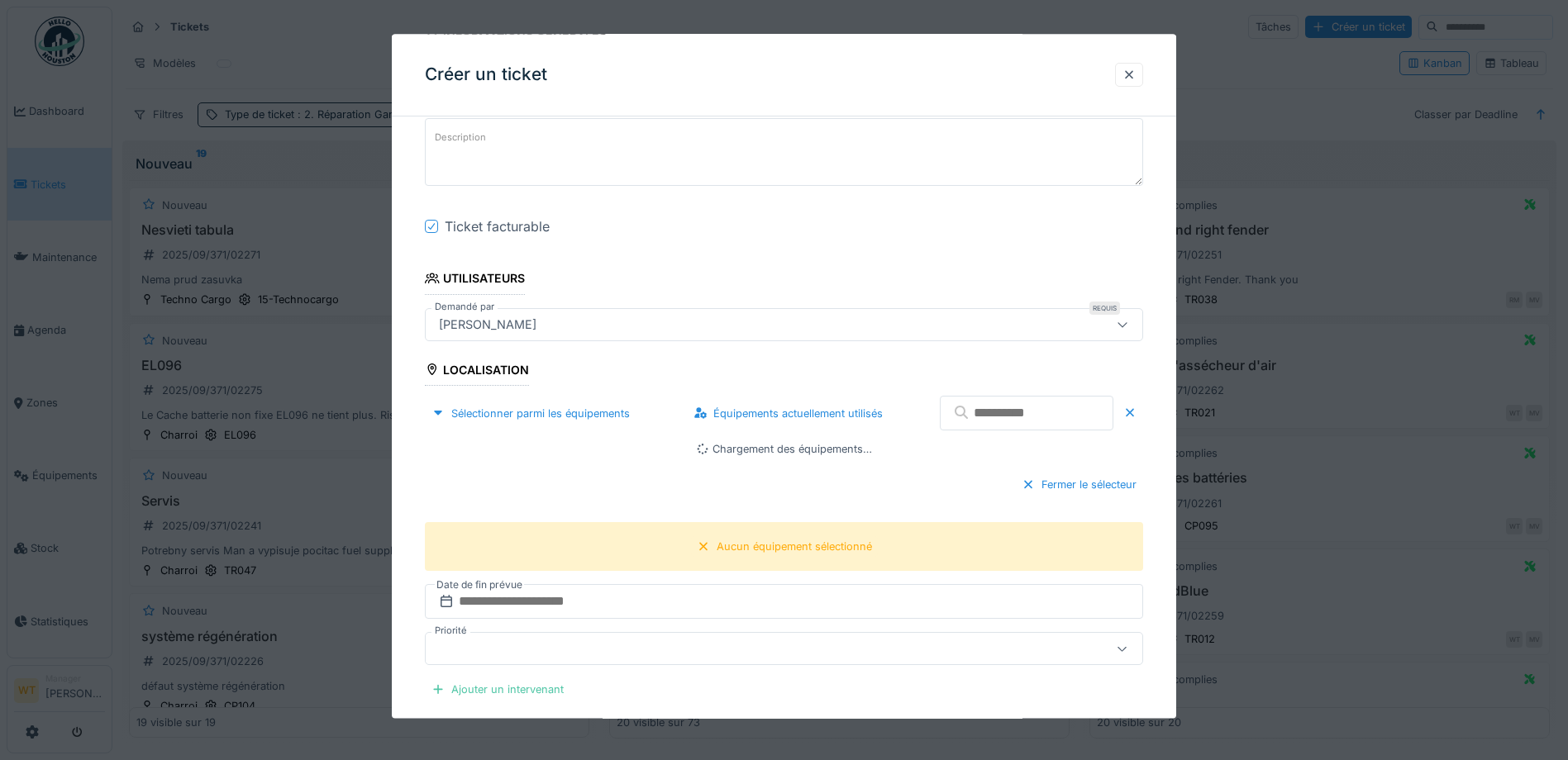
click at [1038, 424] on input "text" at bounding box center [1027, 414] width 174 height 35
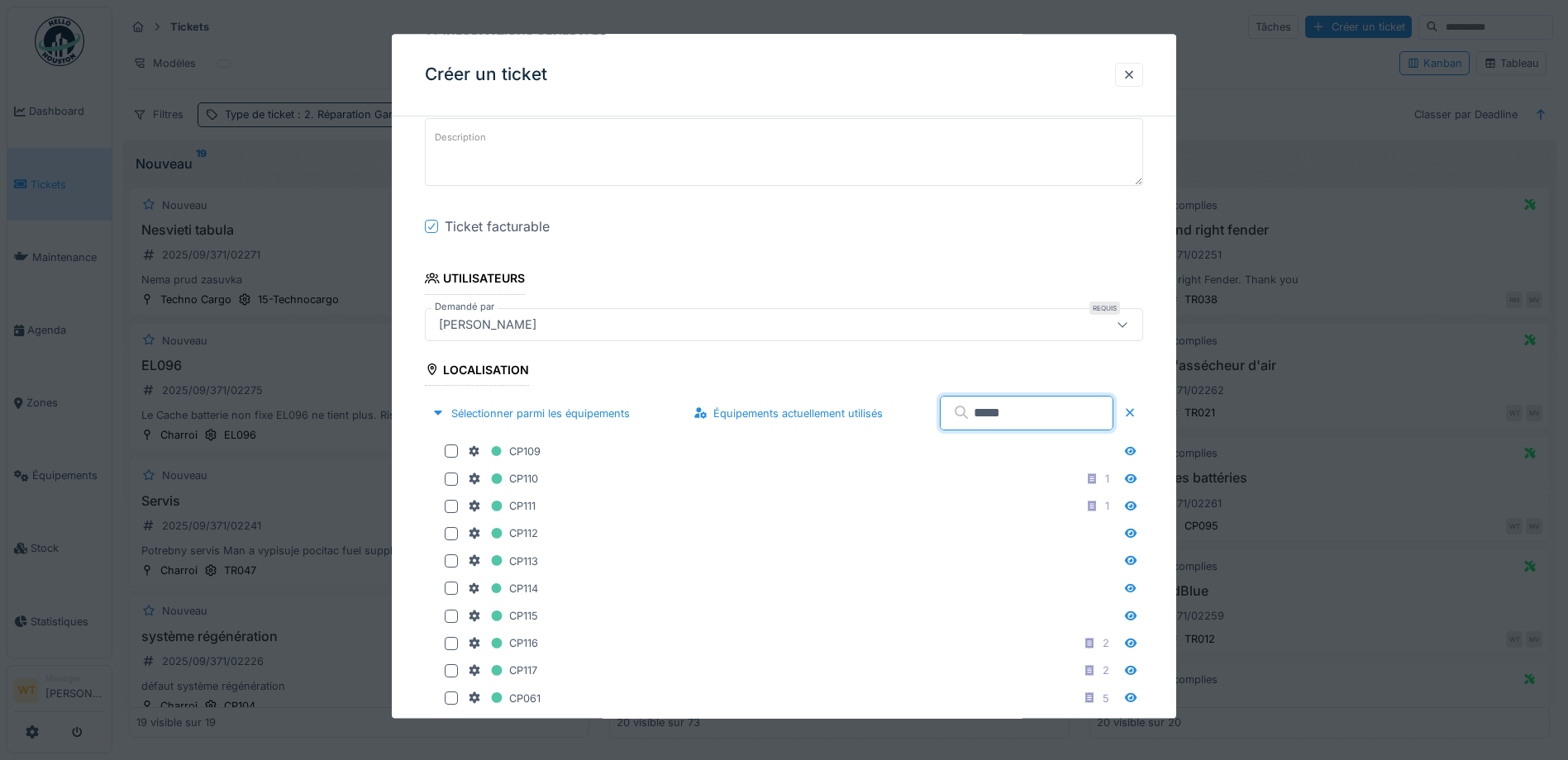
type input "*****"
click at [551, 466] on div "CP110 1" at bounding box center [772, 479] width 693 height 28
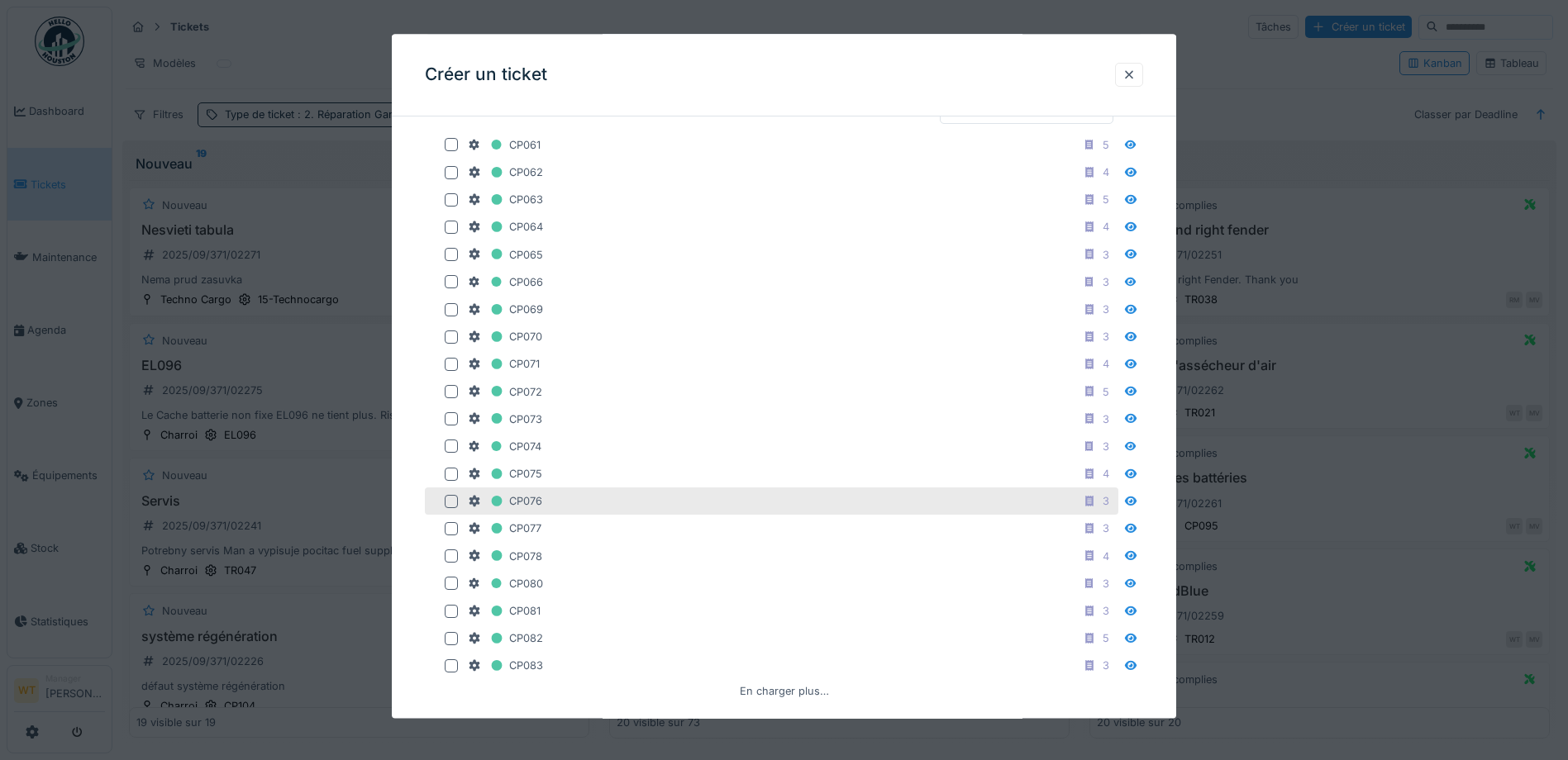
scroll to position [579, 0]
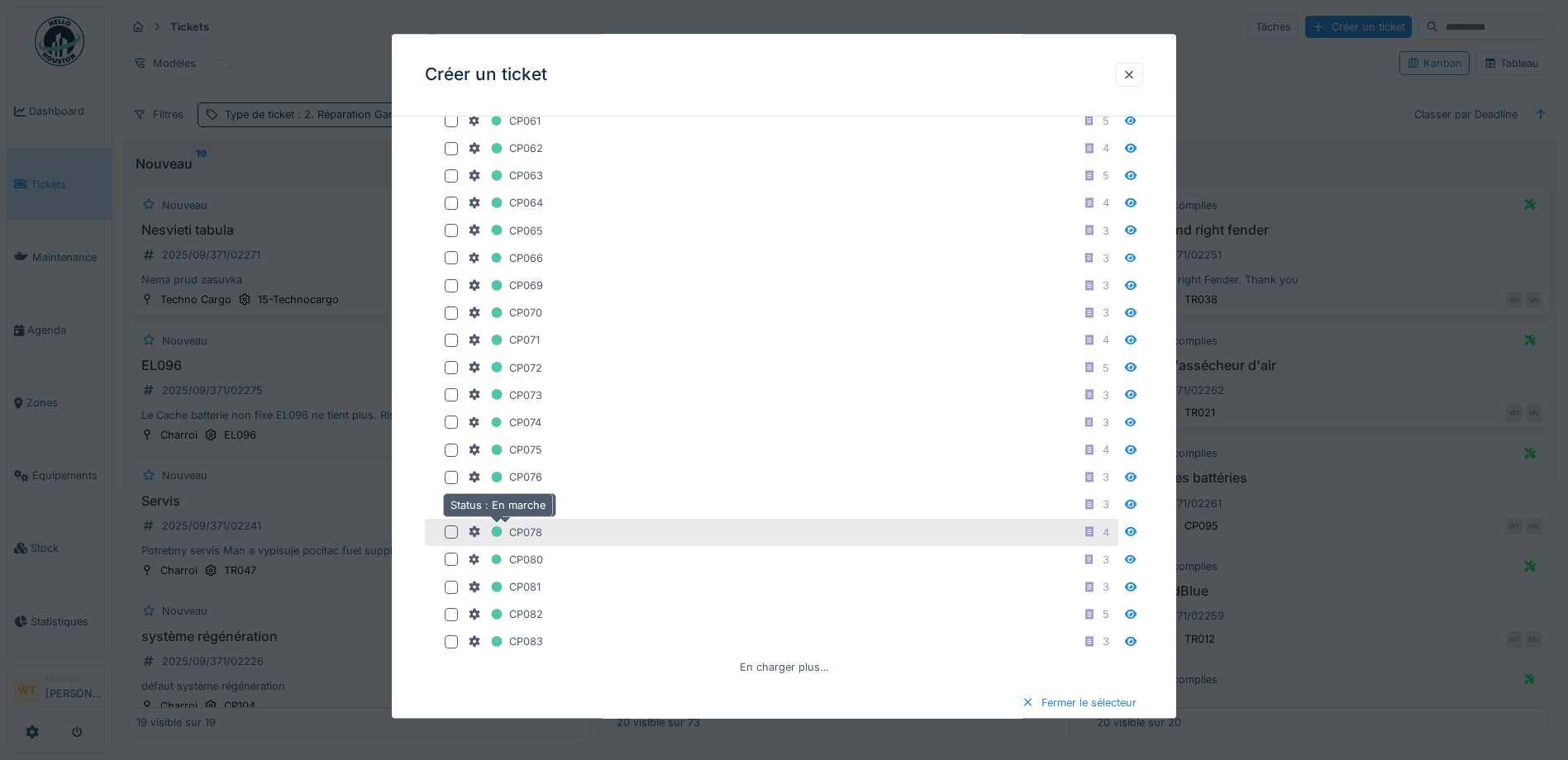
click at [509, 526] on div "CP078" at bounding box center [505, 532] width 74 height 21
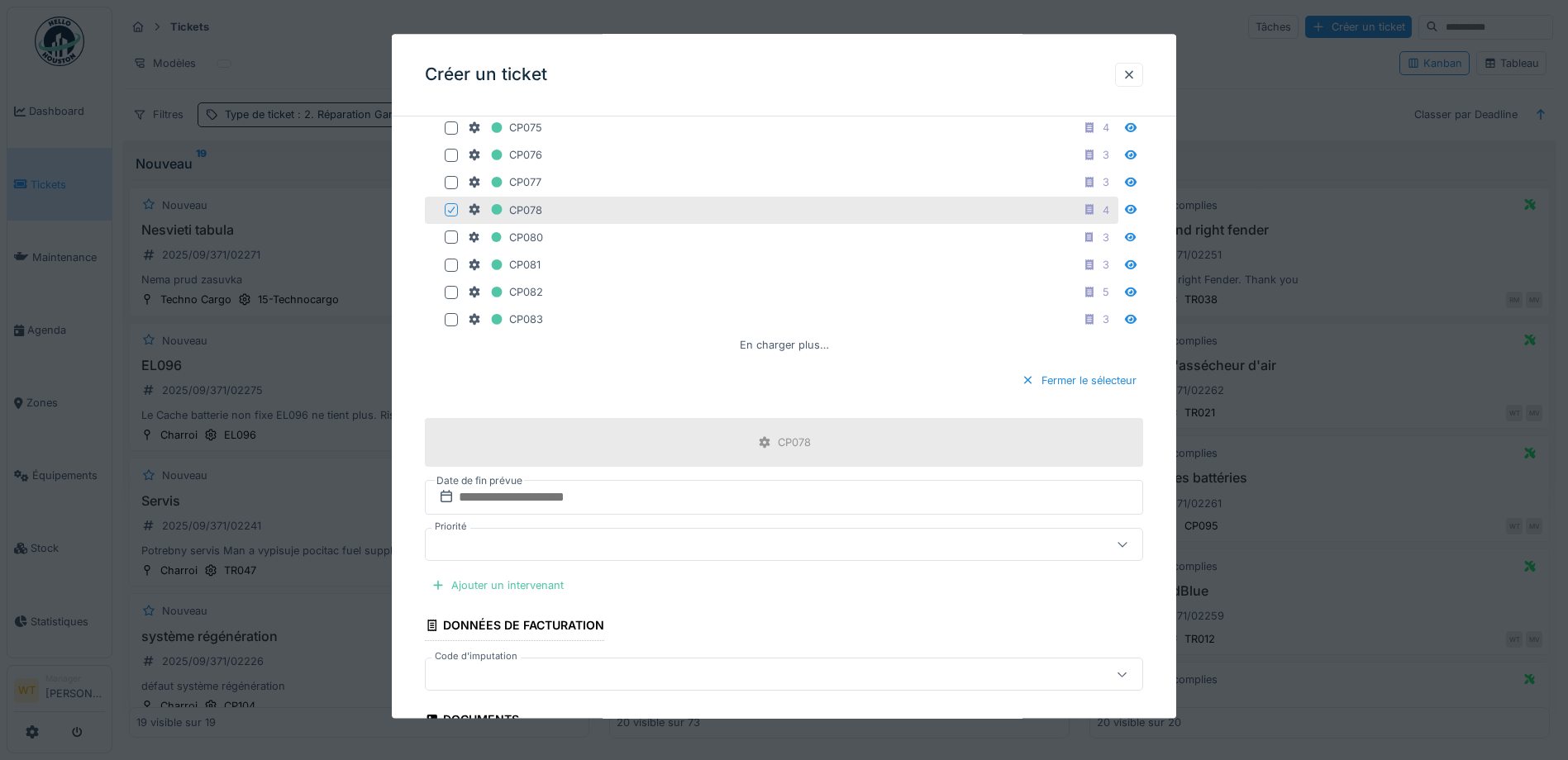
scroll to position [991, 0]
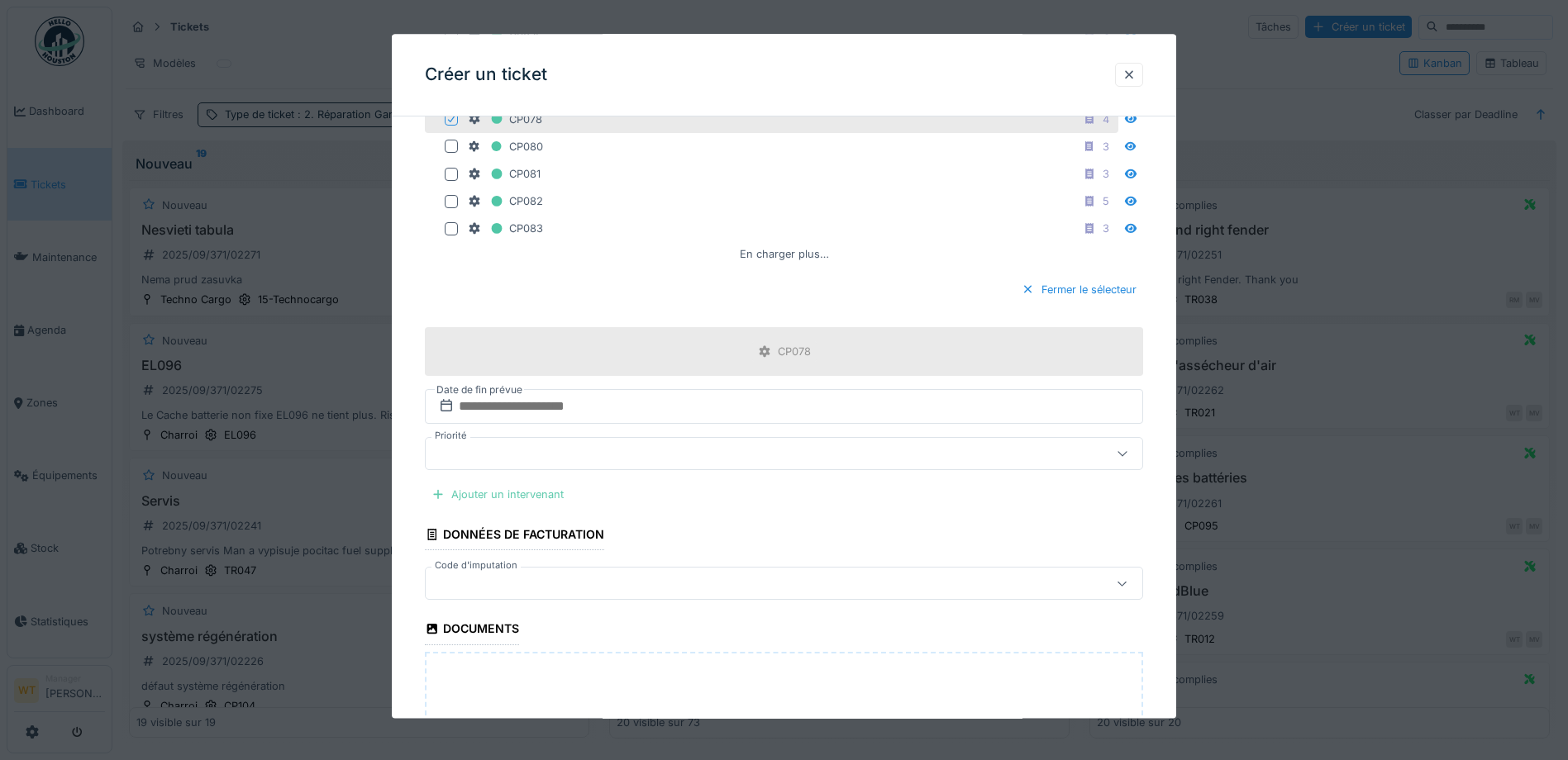
click at [524, 491] on div "Ajouter un intervenant" at bounding box center [498, 495] width 145 height 23
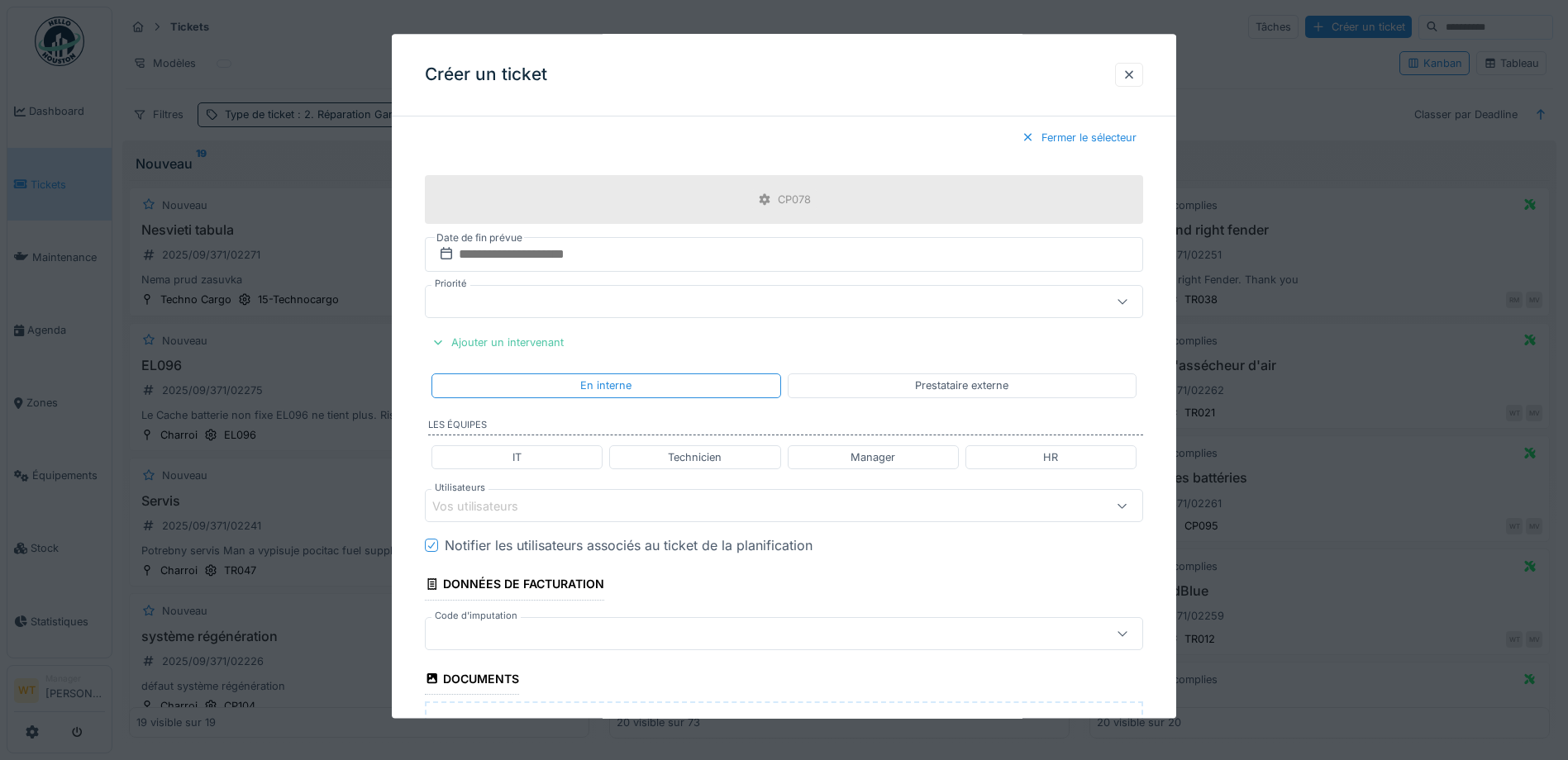
scroll to position [1157, 0]
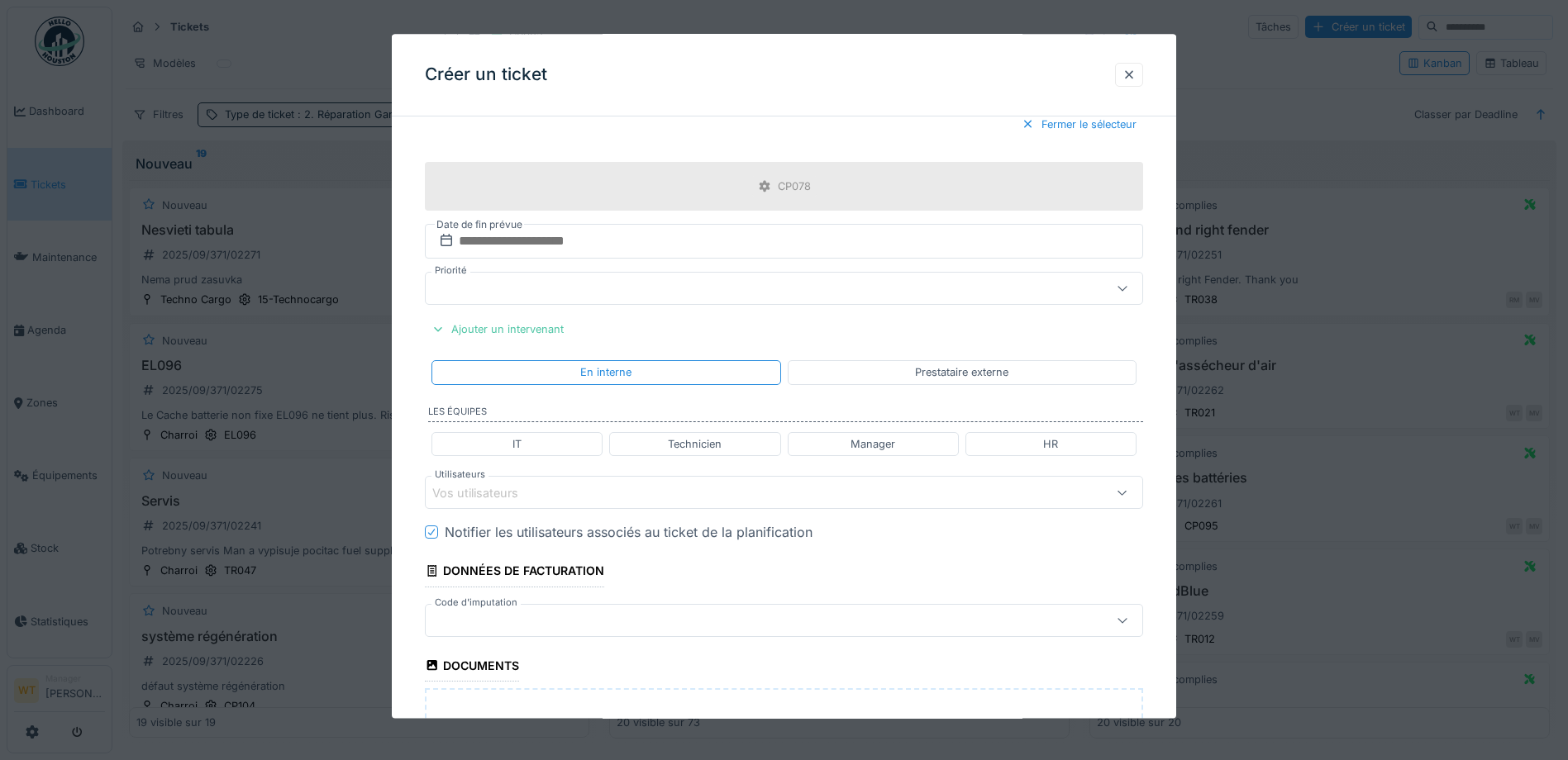
click at [542, 498] on div "Vos utilisateurs" at bounding box center [741, 494] width 619 height 18
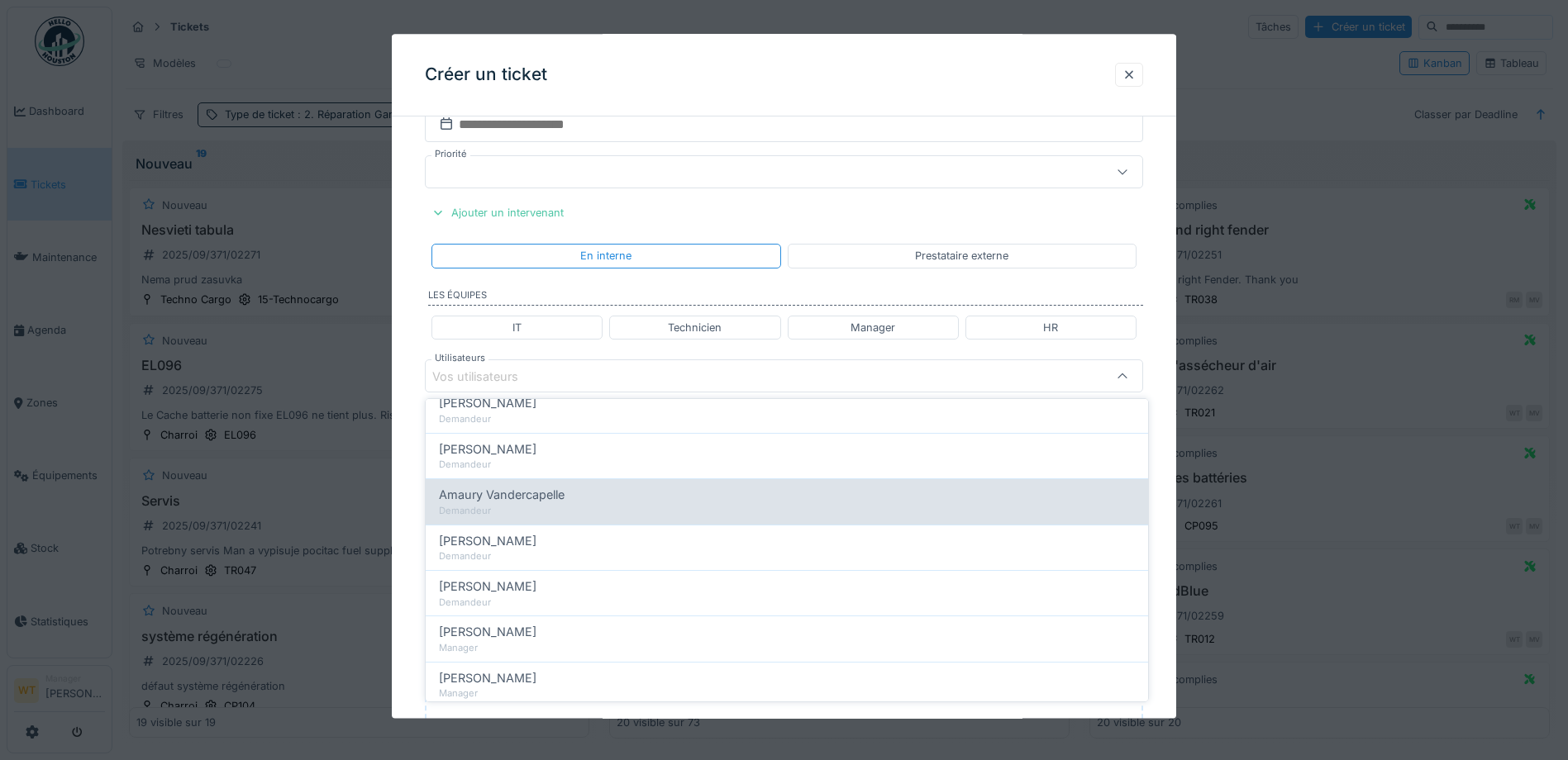
scroll to position [0, 0]
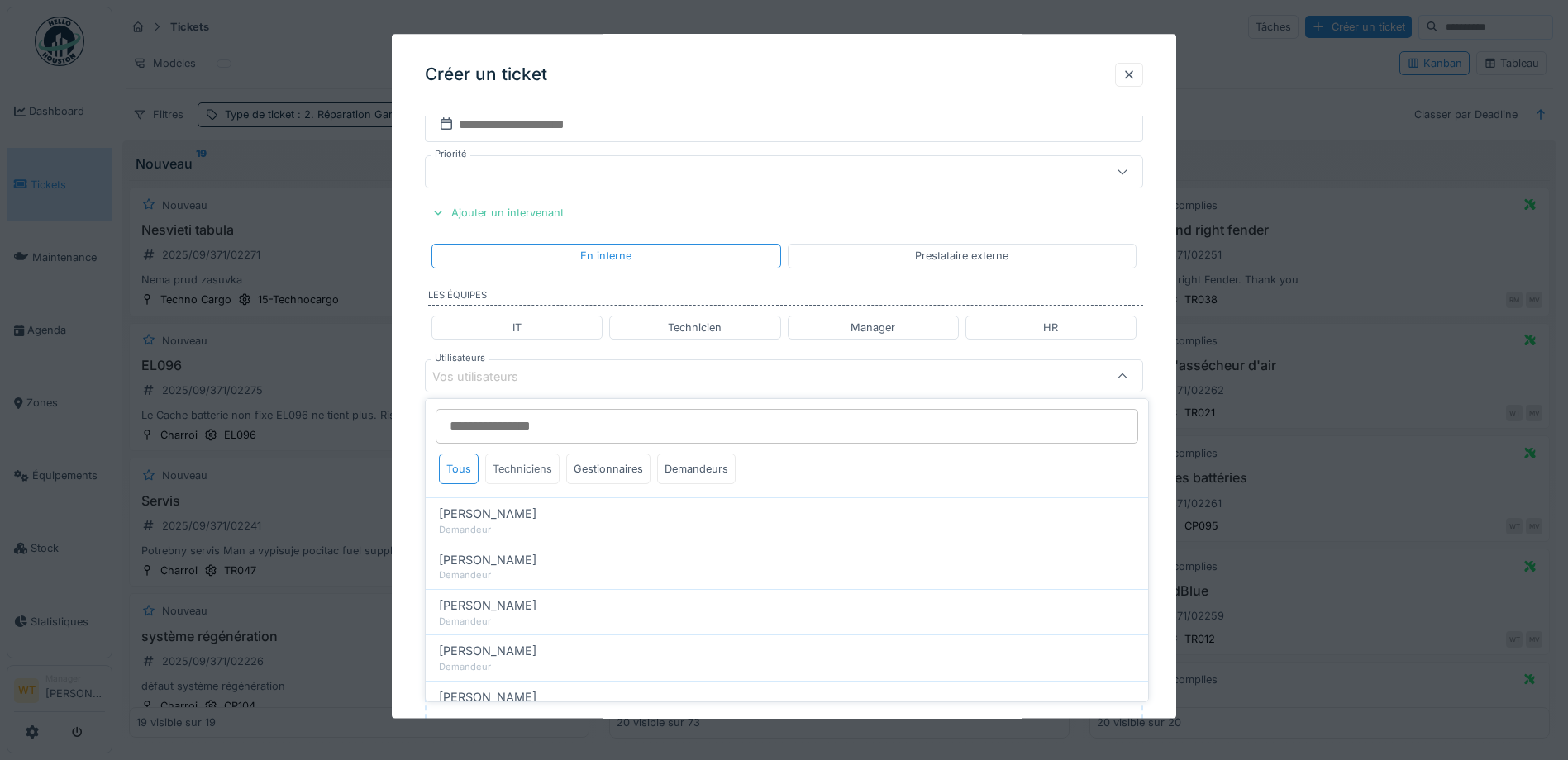
click at [510, 474] on div "Techniciens" at bounding box center [522, 469] width 74 height 31
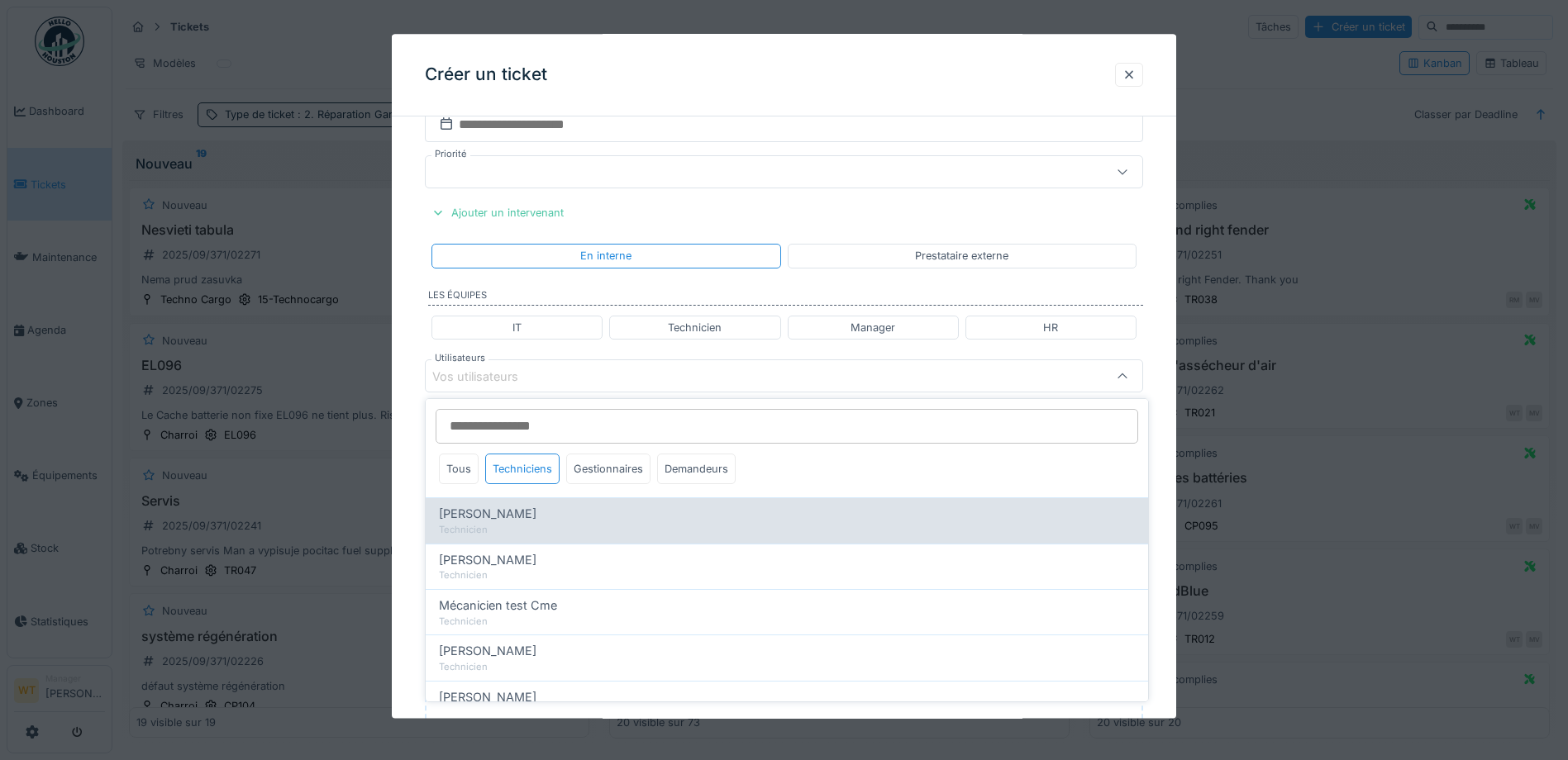
click at [504, 525] on div "Technicien" at bounding box center [786, 529] width 696 height 14
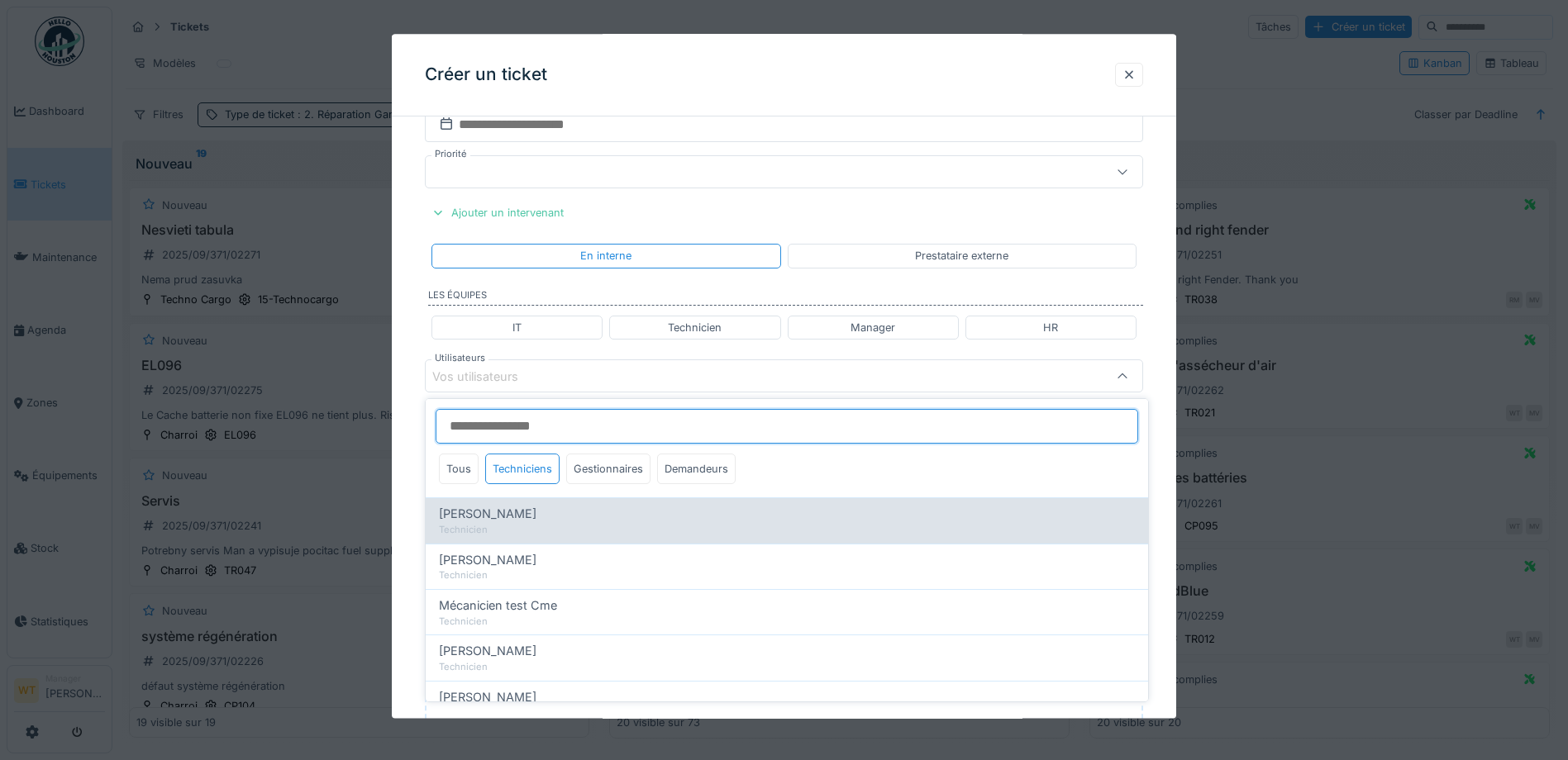
type input "****"
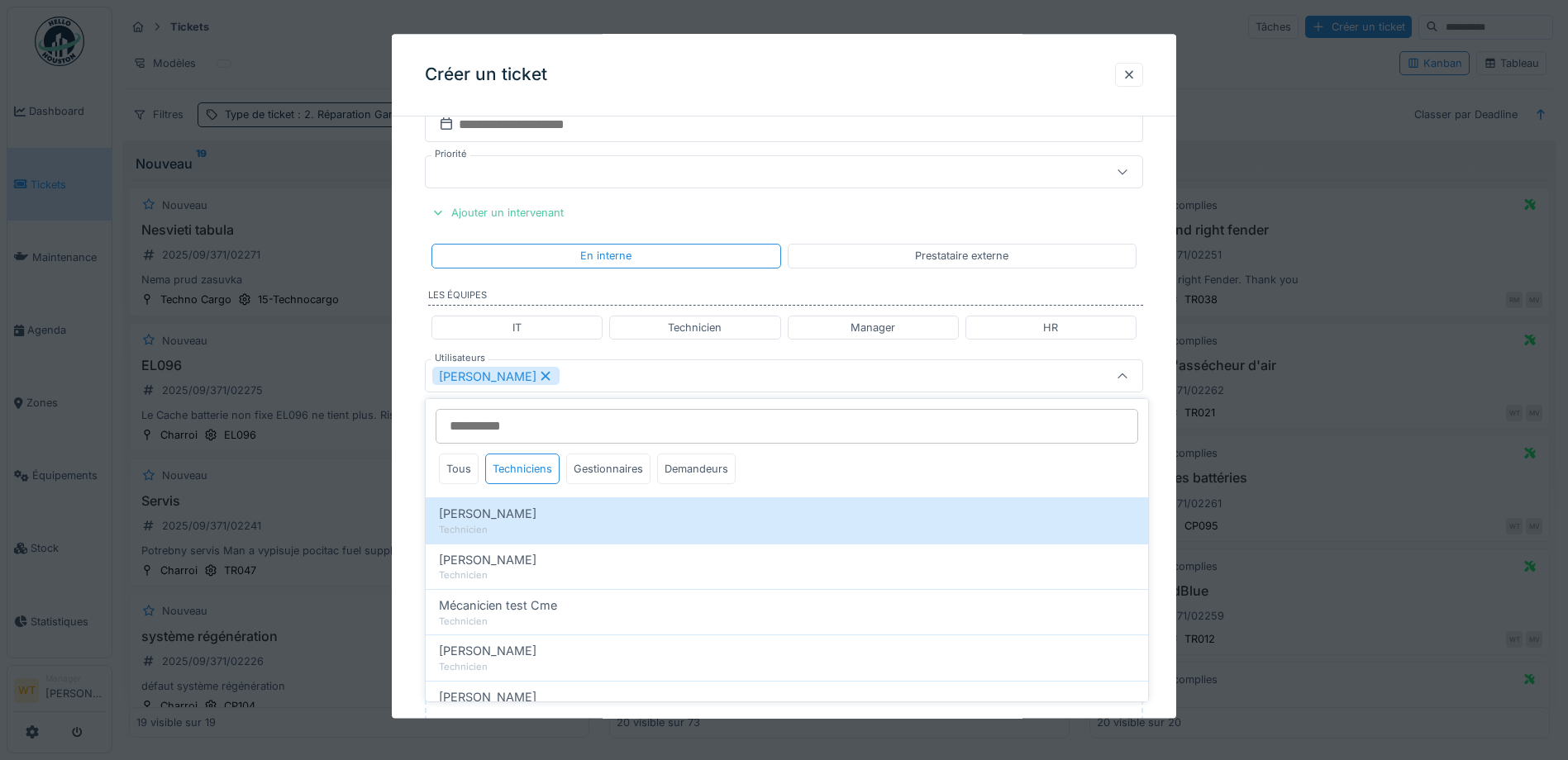
click at [582, 383] on div "[PERSON_NAME]" at bounding box center [741, 377] width 619 height 18
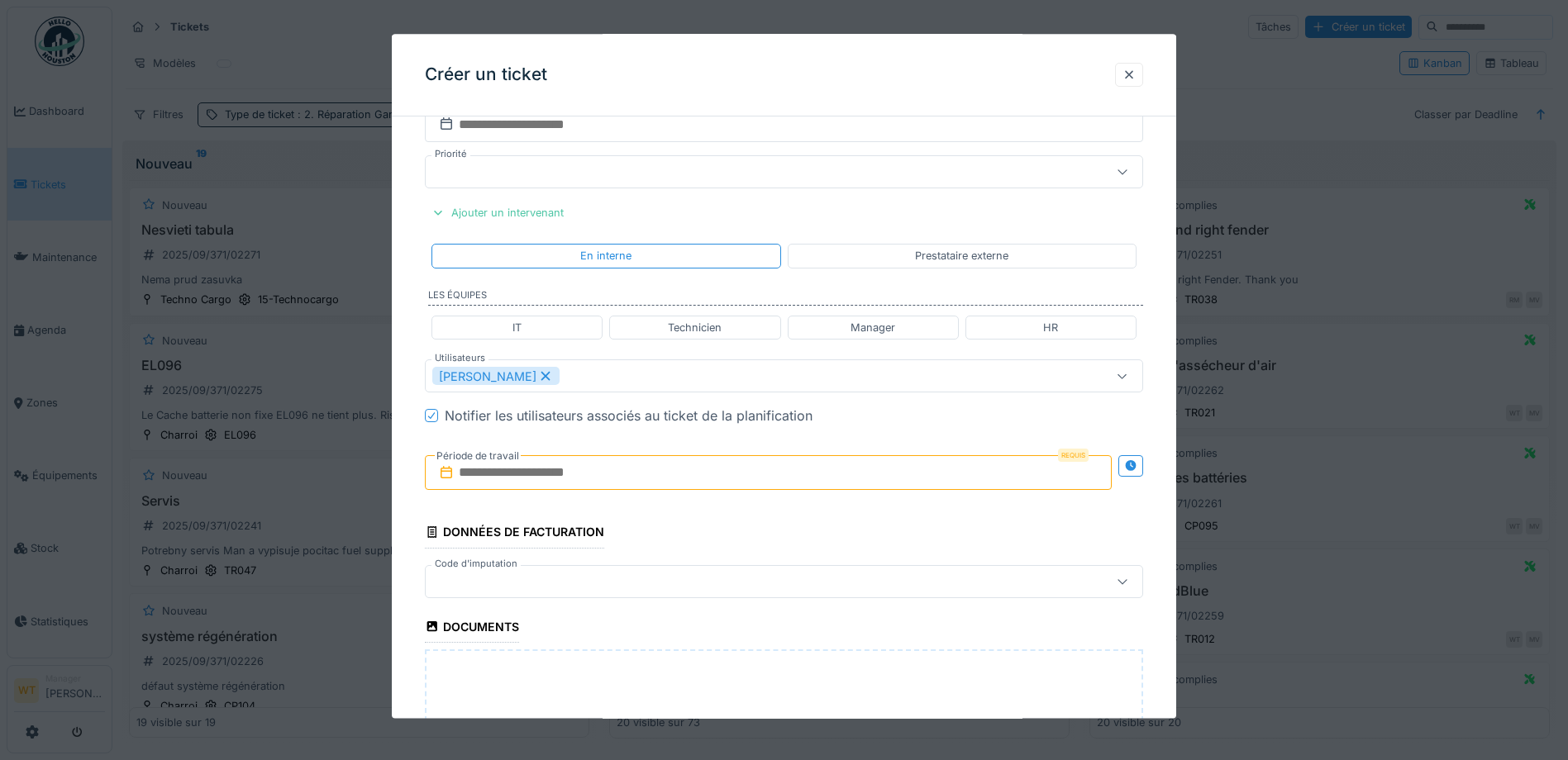
click at [577, 474] on input "text" at bounding box center [769, 474] width 687 height 35
click at [690, 581] on div "1" at bounding box center [690, 582] width 23 height 24
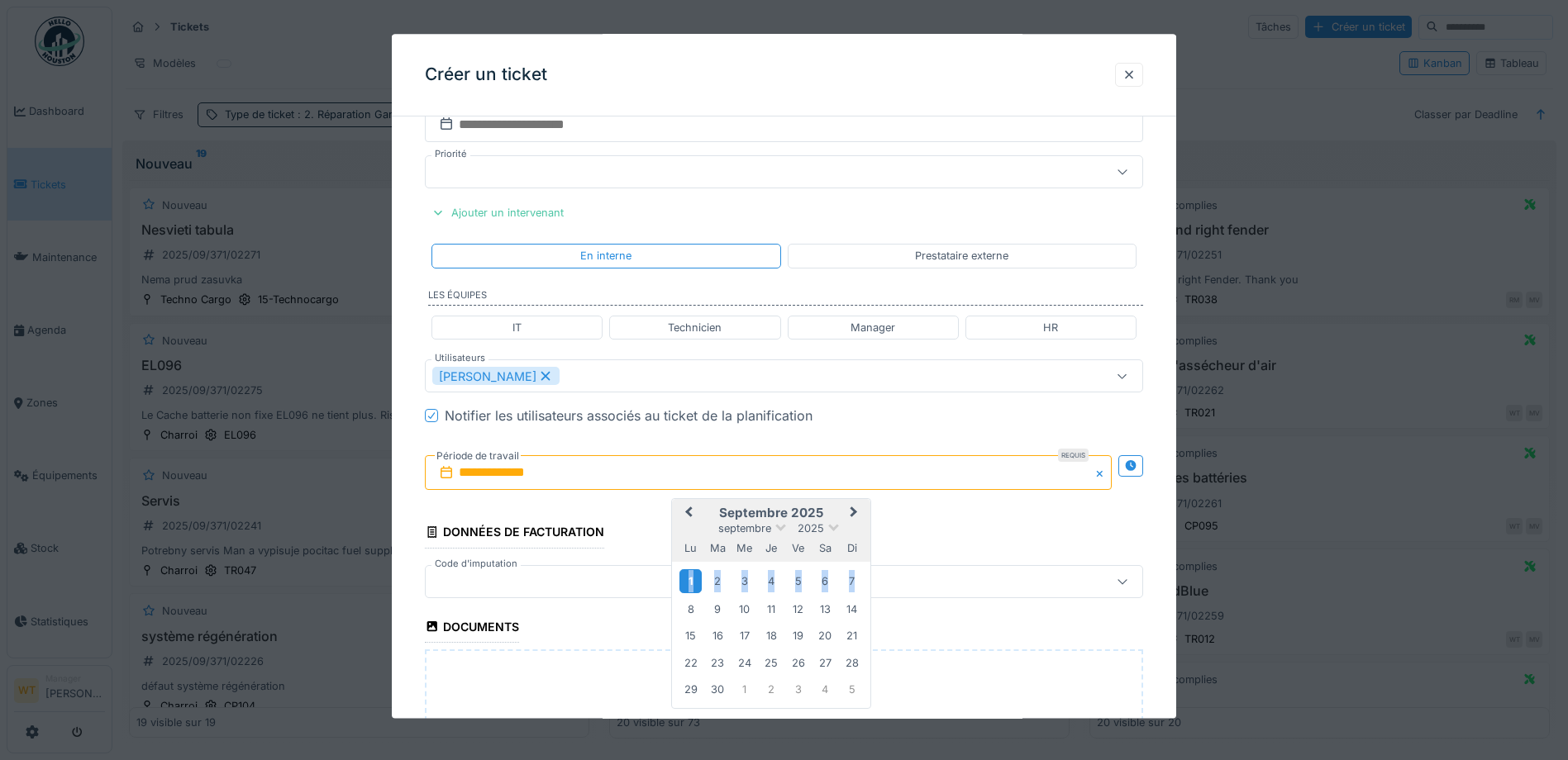
click at [690, 581] on div "1" at bounding box center [690, 582] width 23 height 24
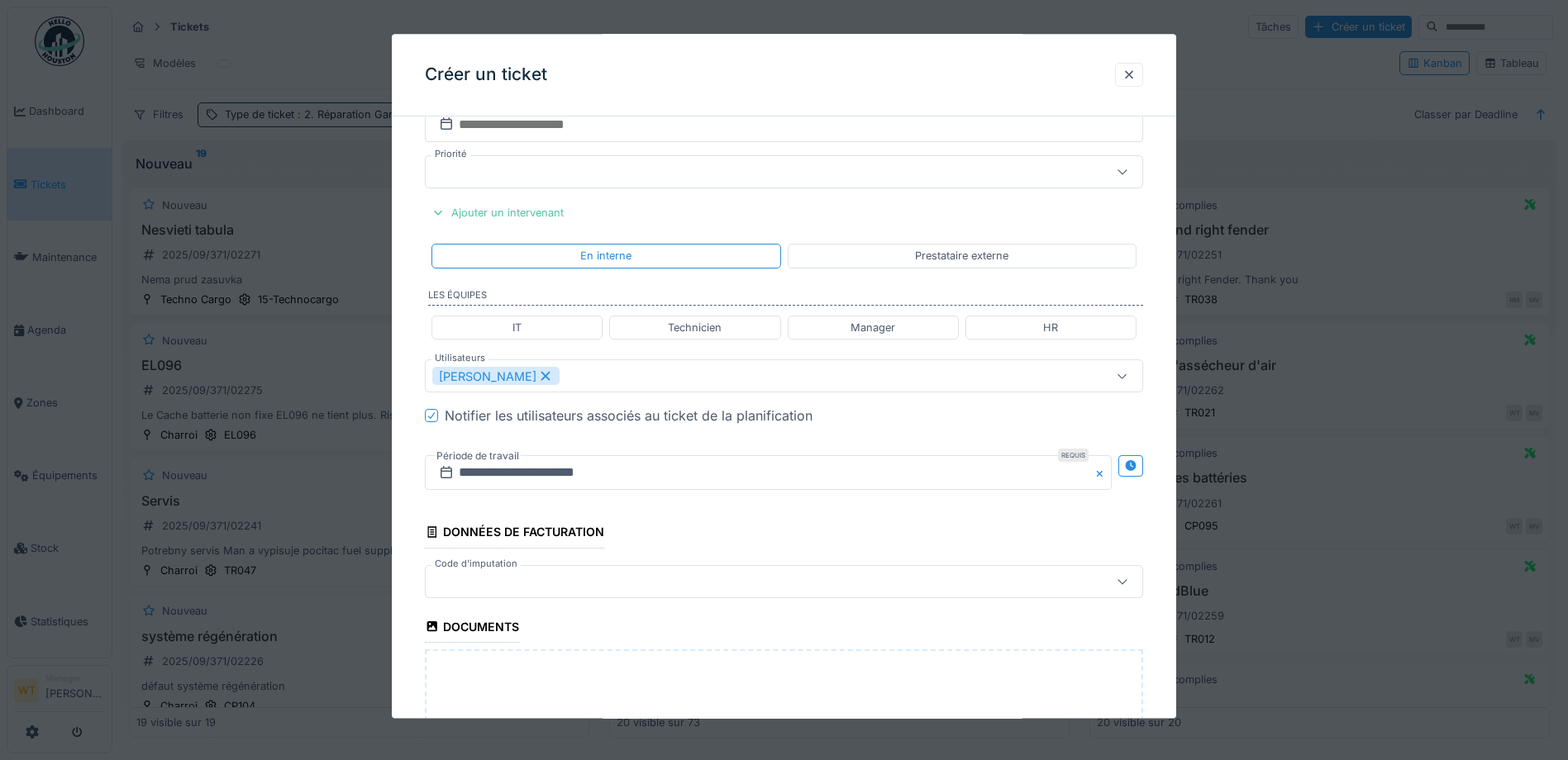
click at [594, 575] on div at bounding box center [741, 582] width 619 height 18
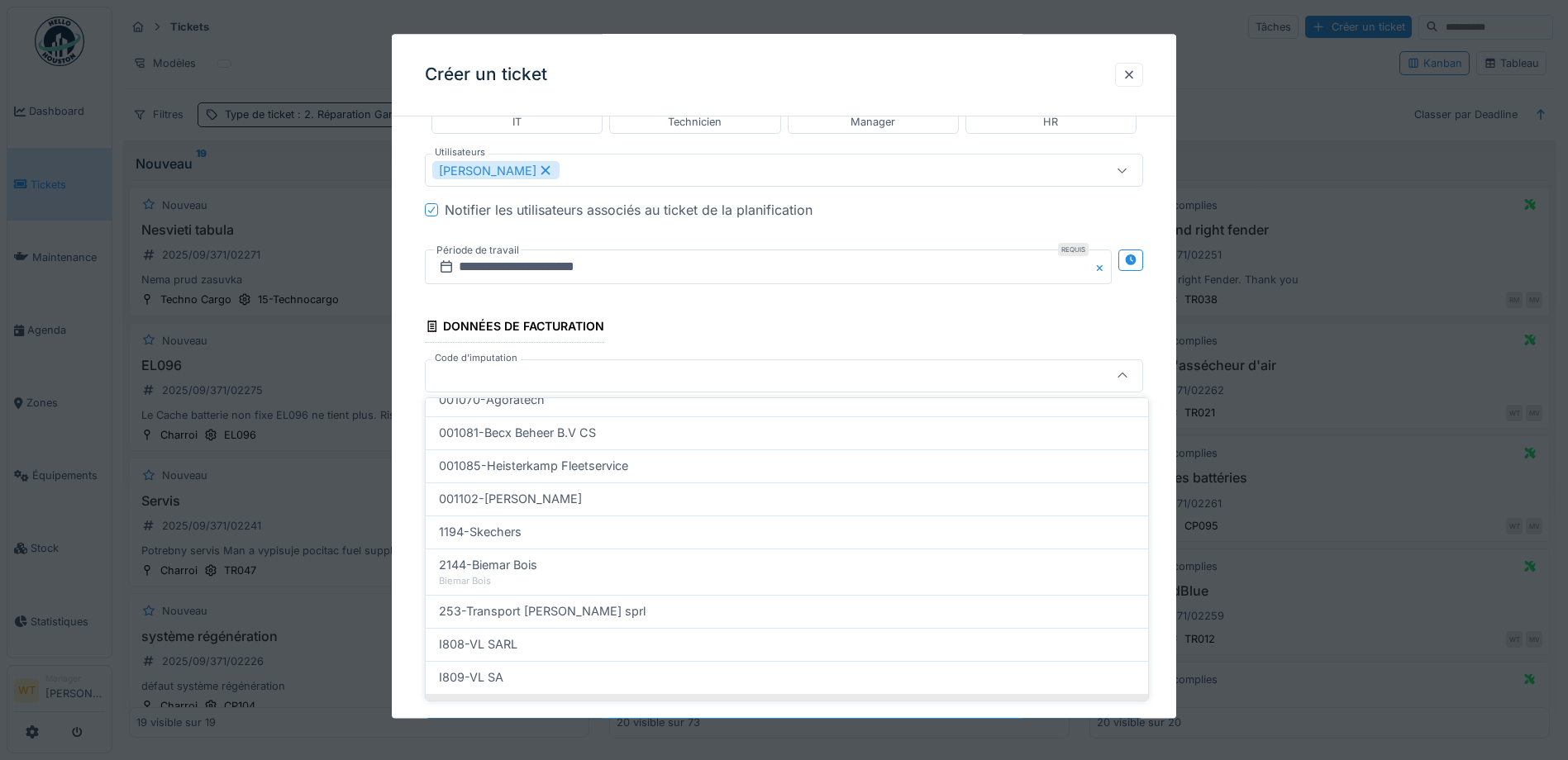
scroll to position [528, 0]
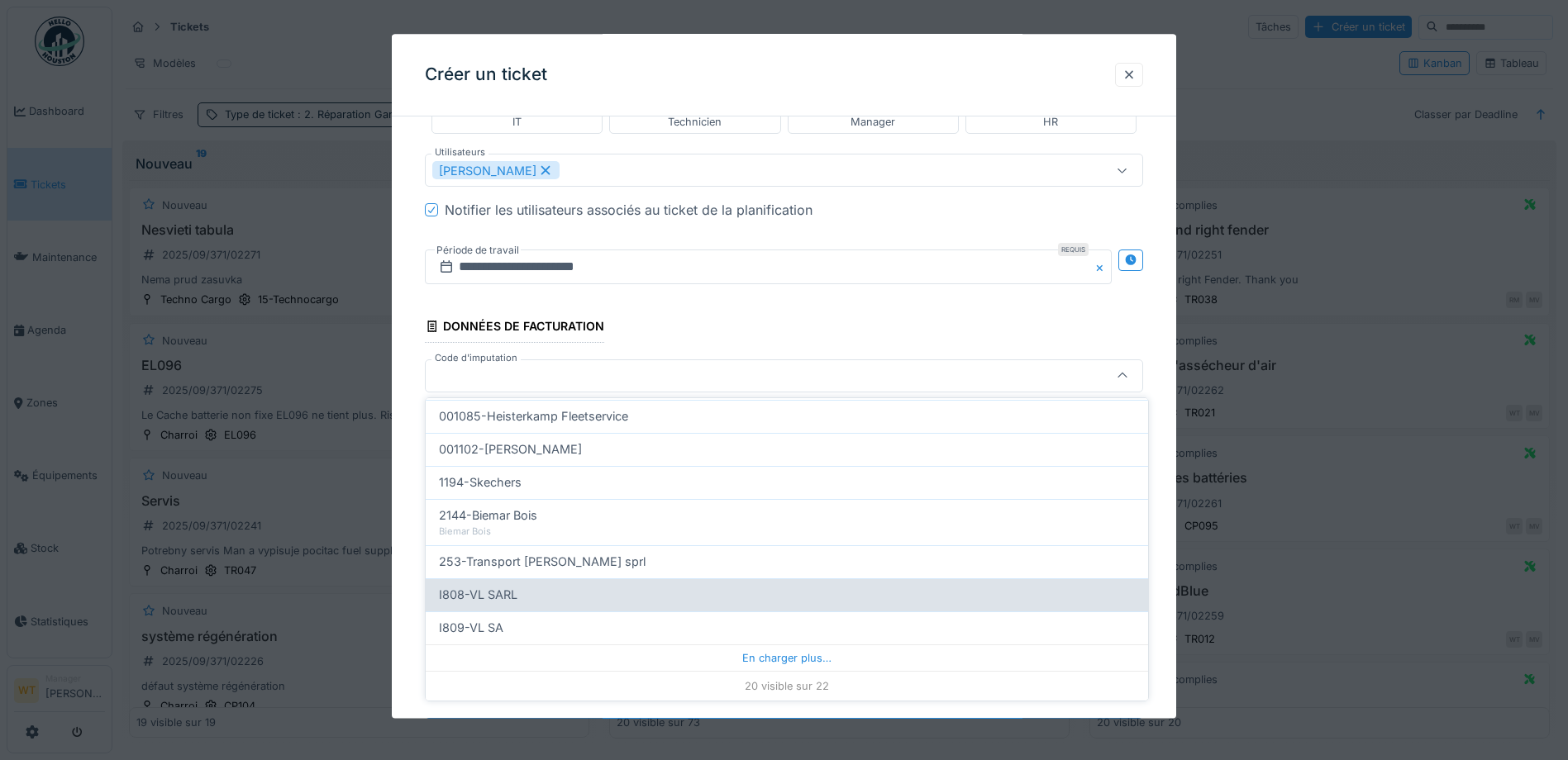
click at [564, 600] on div "I808-VL SARL" at bounding box center [786, 595] width 696 height 18
type input "***"
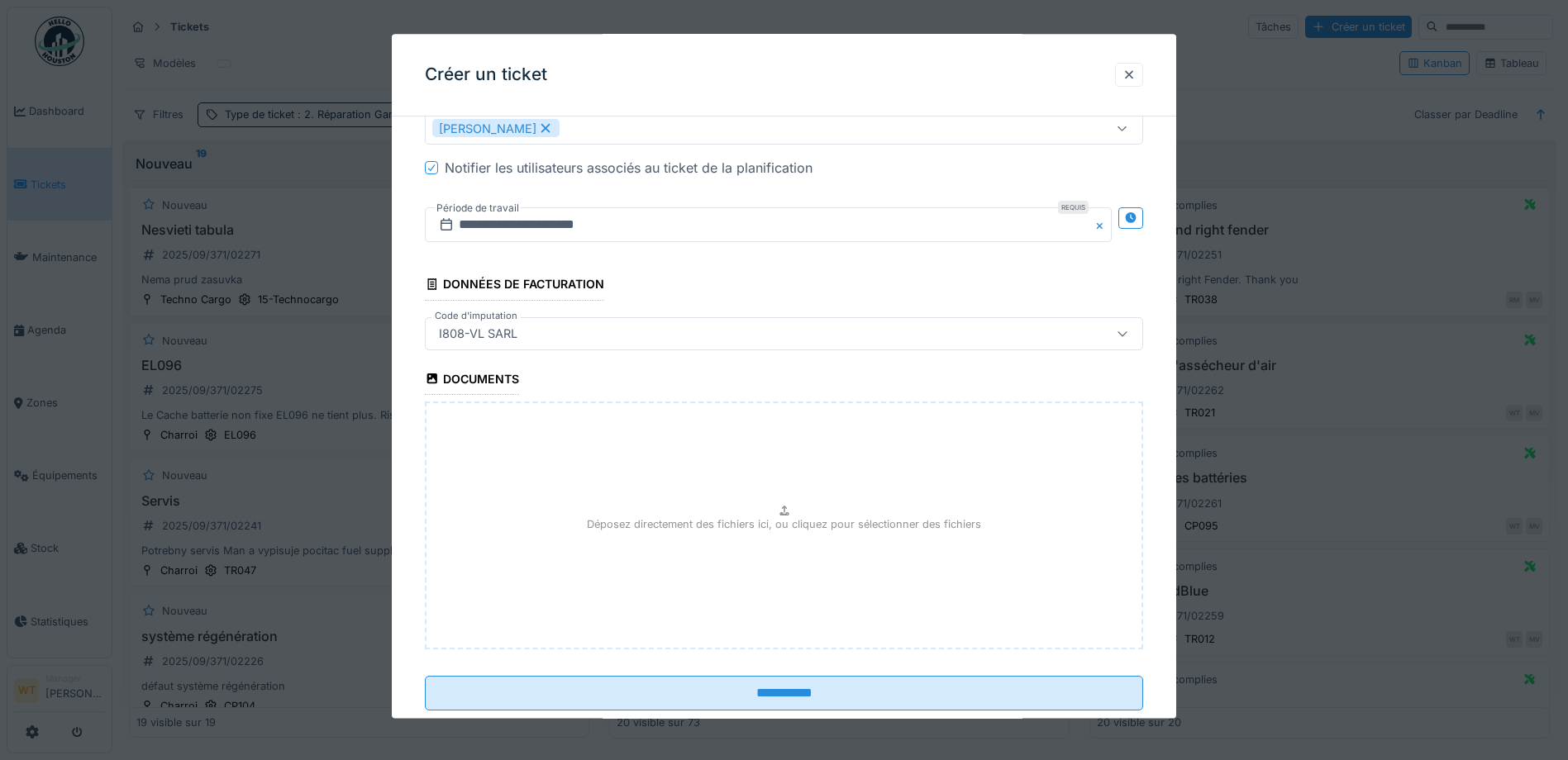
scroll to position [1560, 0]
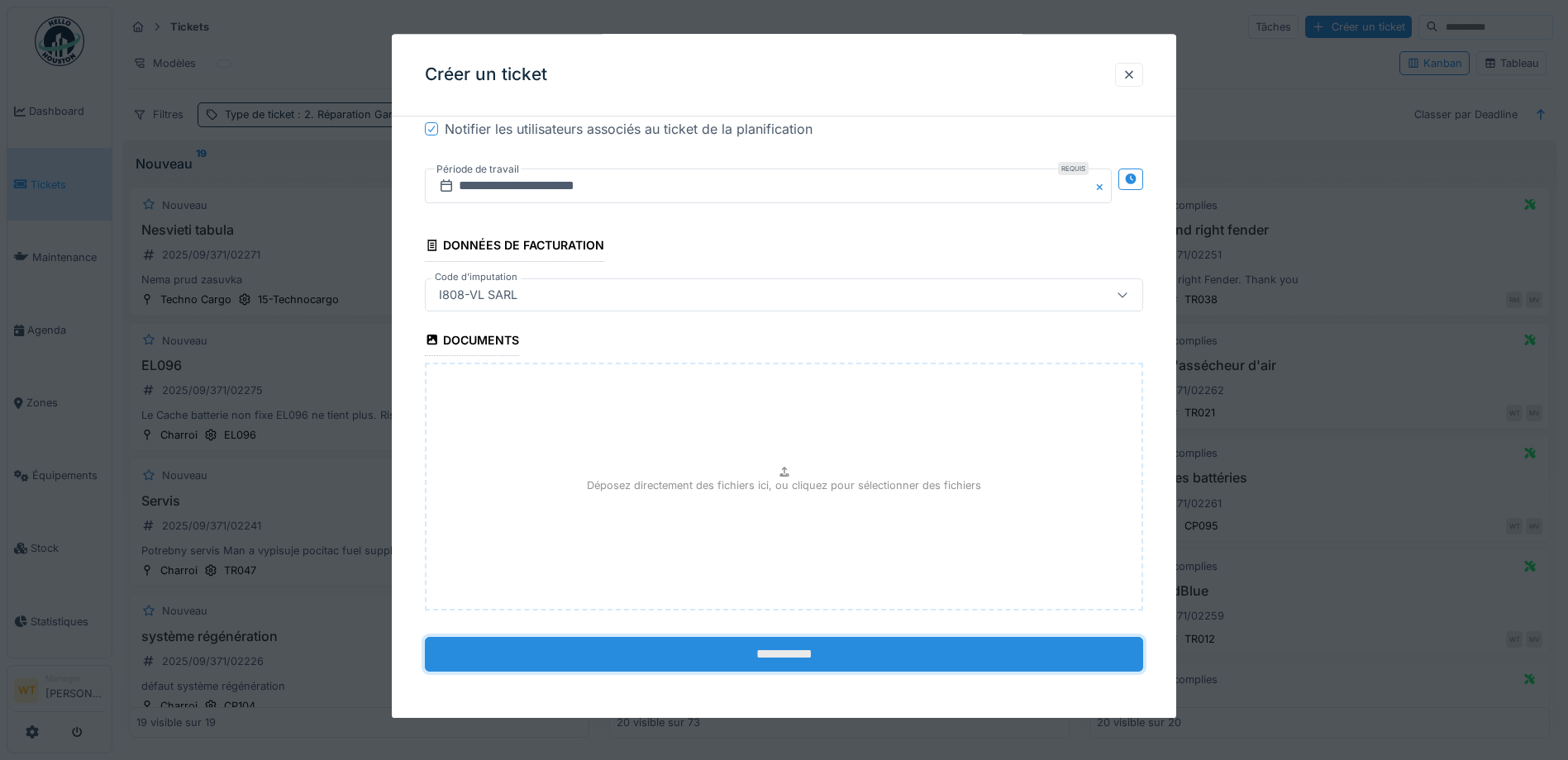
click at [692, 661] on input "**********" at bounding box center [784, 655] width 718 height 35
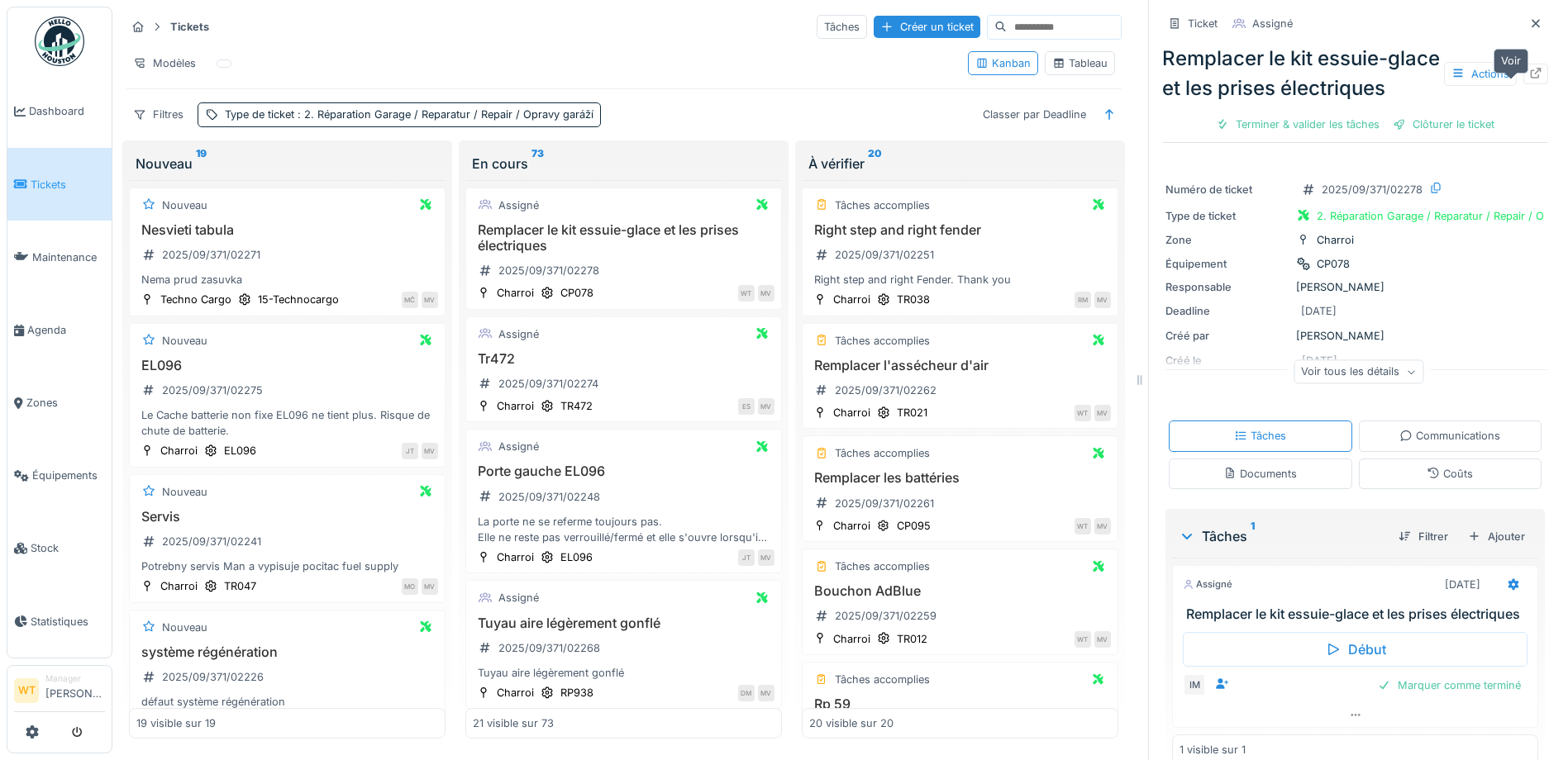
click at [1529, 79] on icon at bounding box center [1535, 73] width 13 height 11
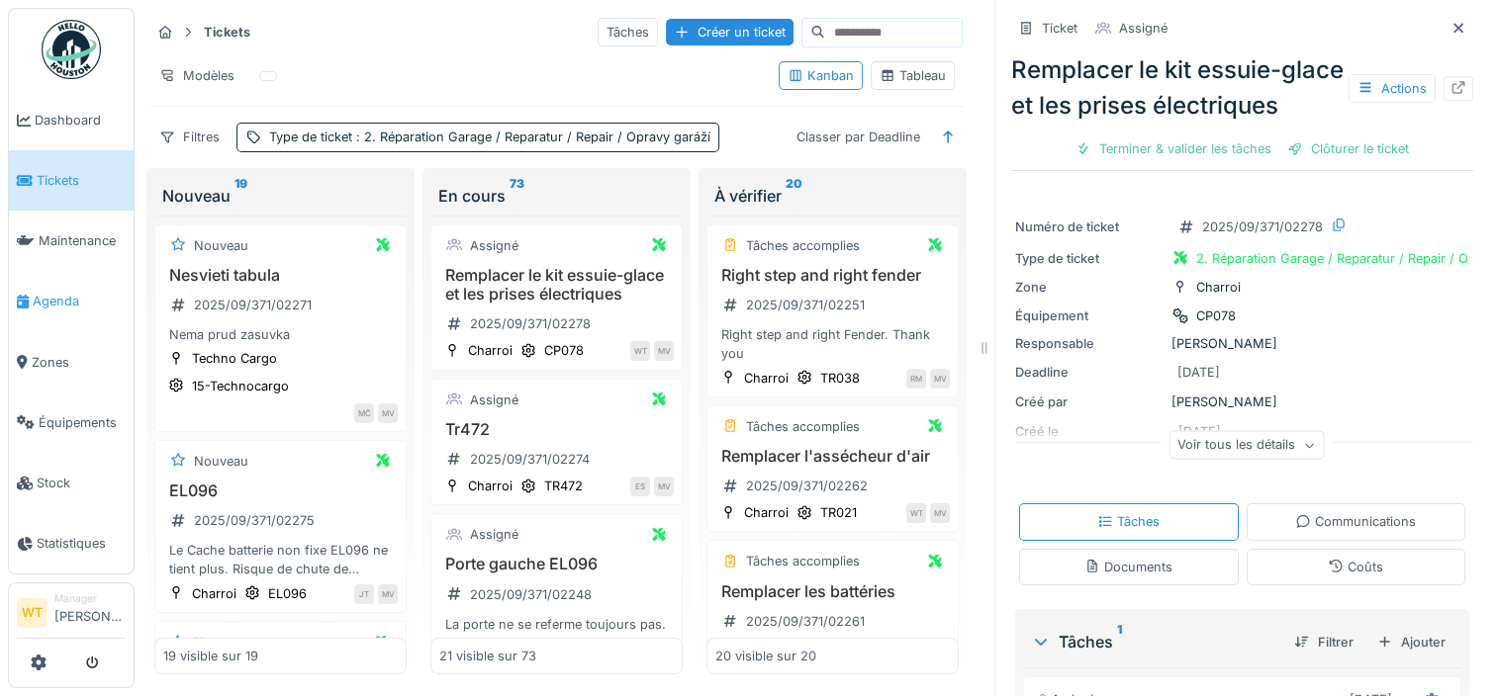
click at [36, 300] on span "Agenda" at bounding box center [79, 301] width 93 height 19
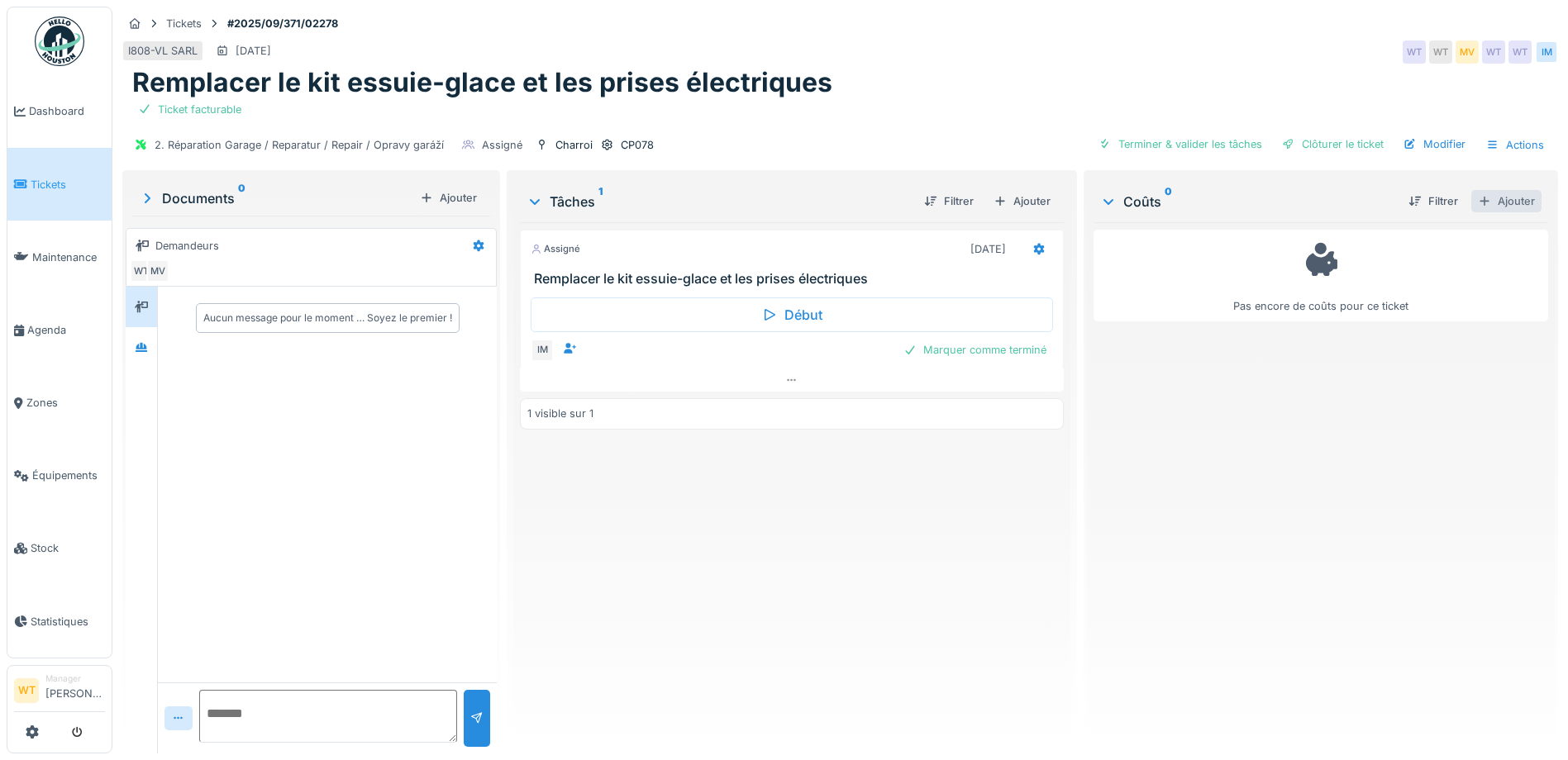
click at [1478, 201] on div "Ajouter" at bounding box center [1506, 201] width 70 height 23
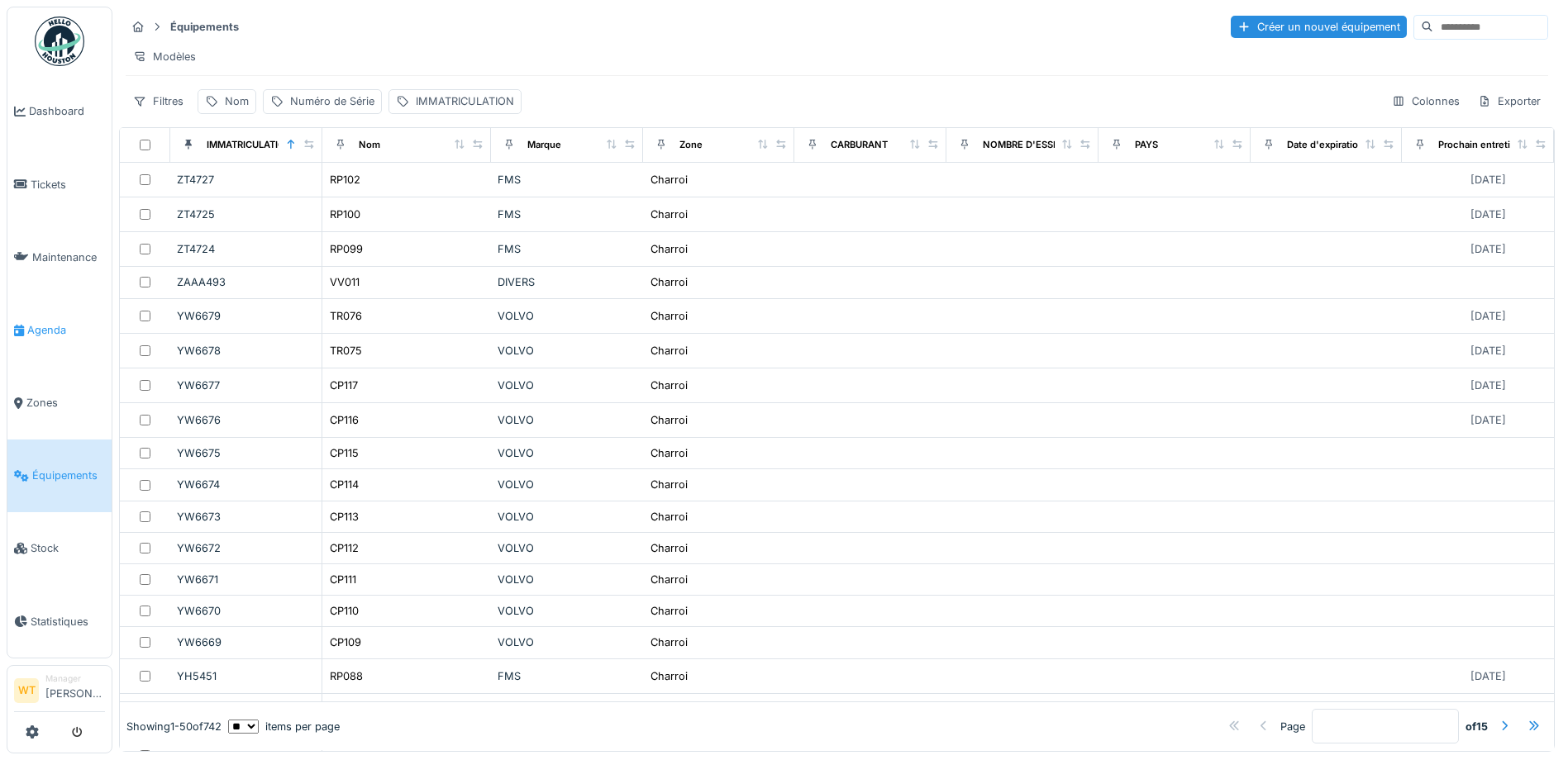
drag, startPoint x: 0, startPoint y: 0, endPoint x: 71, endPoint y: 333, distance: 340.5
click at [71, 333] on link "Agenda" at bounding box center [59, 329] width 104 height 73
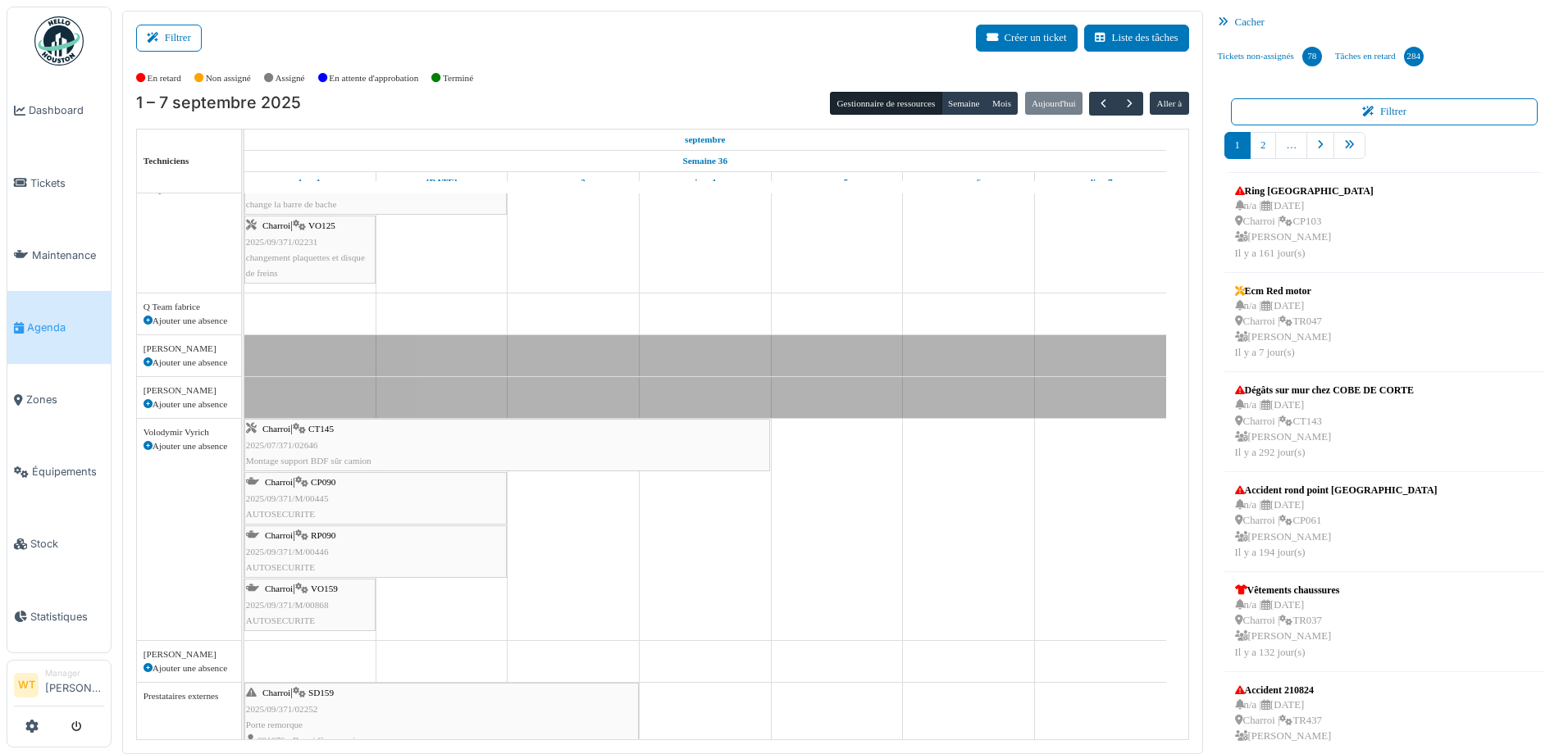
scroll to position [622, 0]
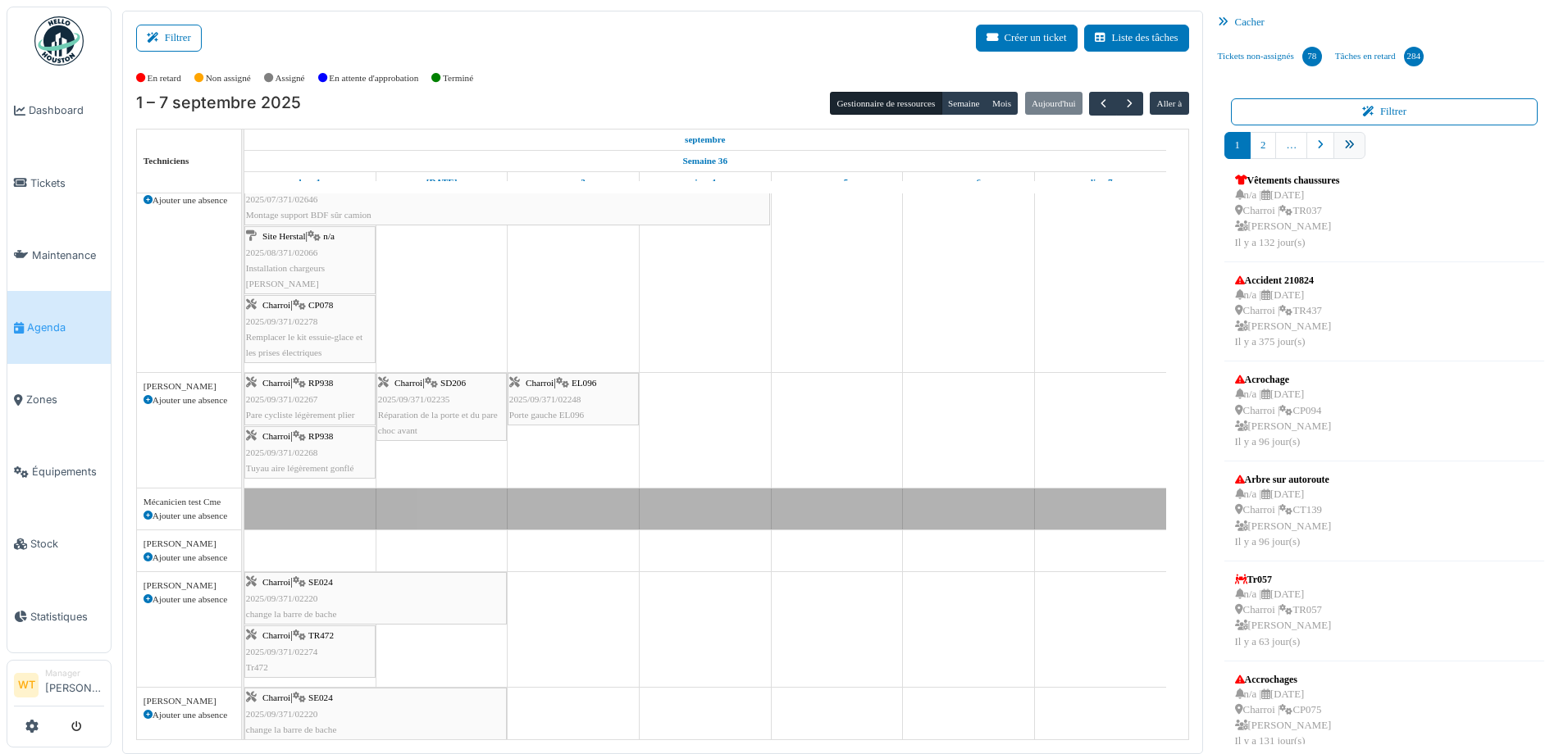
click at [1354, 147] on link "pager" at bounding box center [1349, 145] width 32 height 27
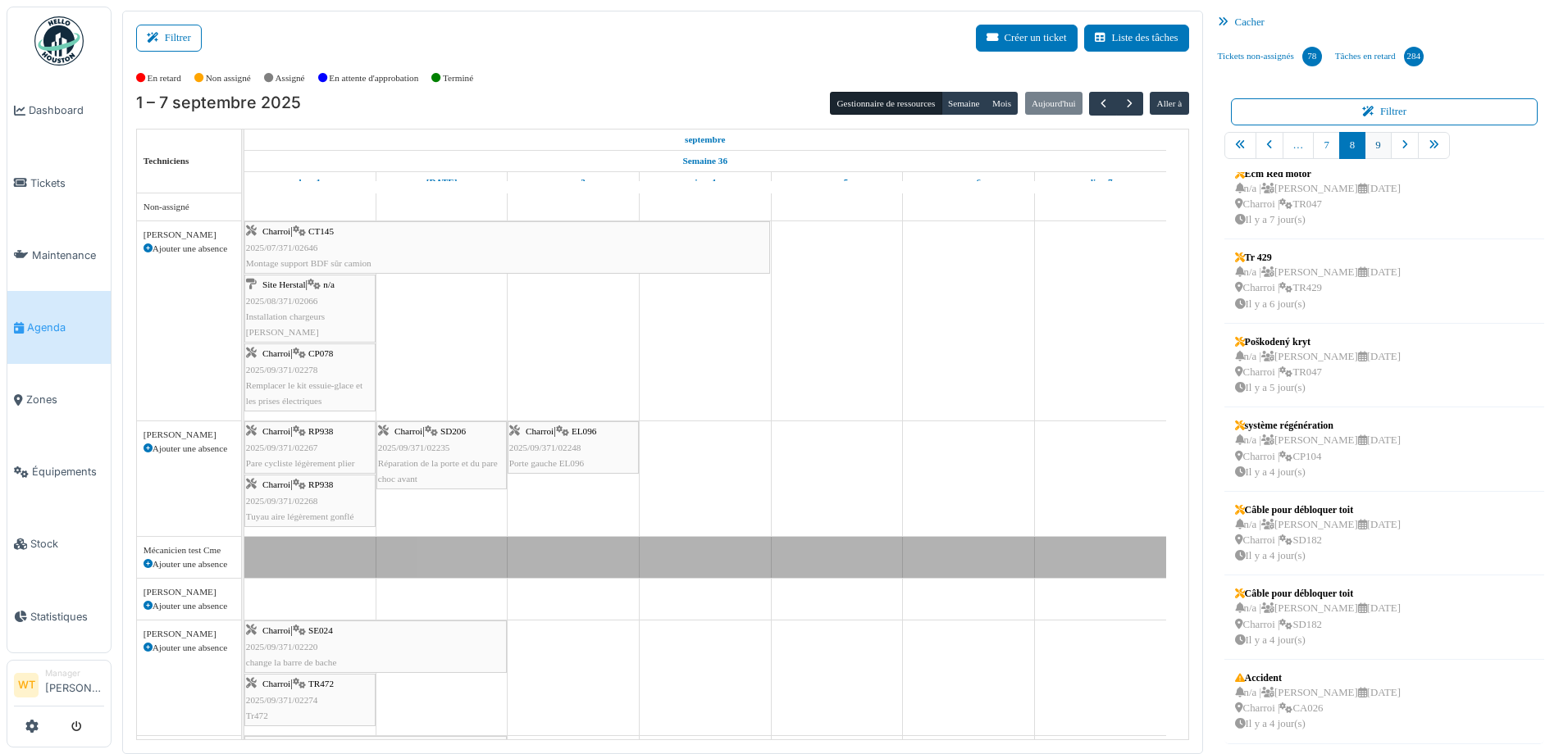
click at [1368, 142] on link "9" at bounding box center [1377, 145] width 27 height 27
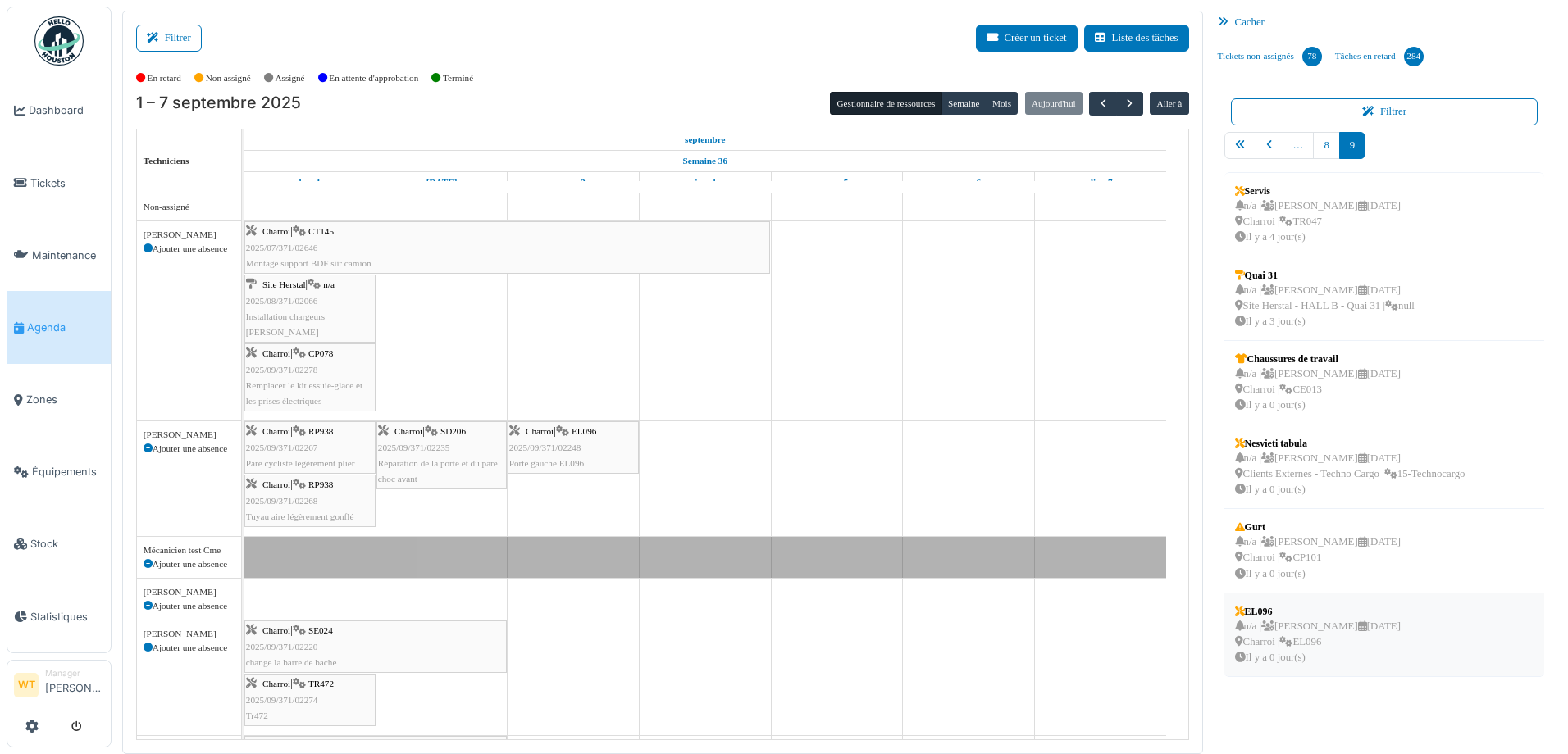
click at [1357, 626] on icon at bounding box center [1362, 626] width 9 height 11
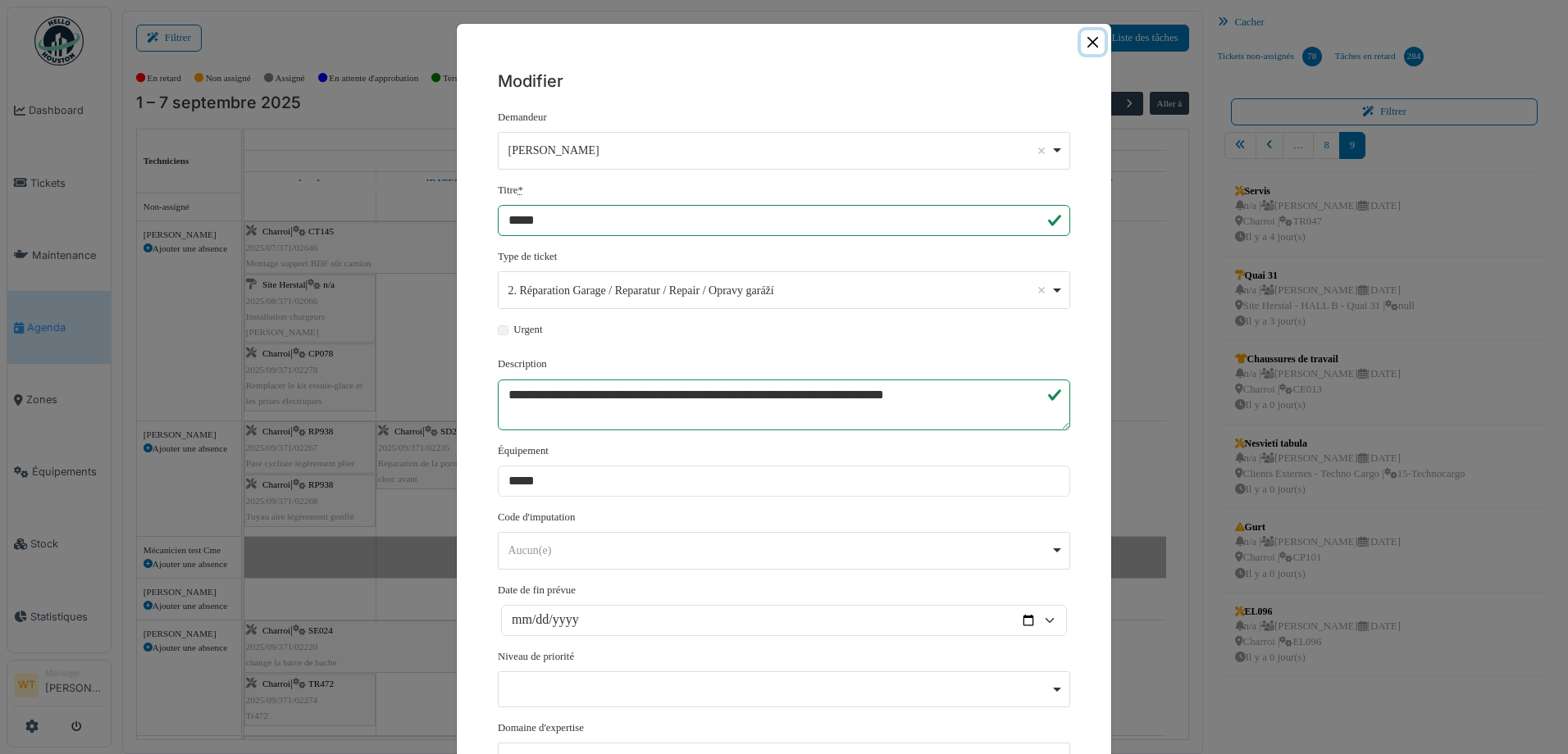
click at [1084, 37] on button "Close" at bounding box center [1092, 42] width 24 height 24
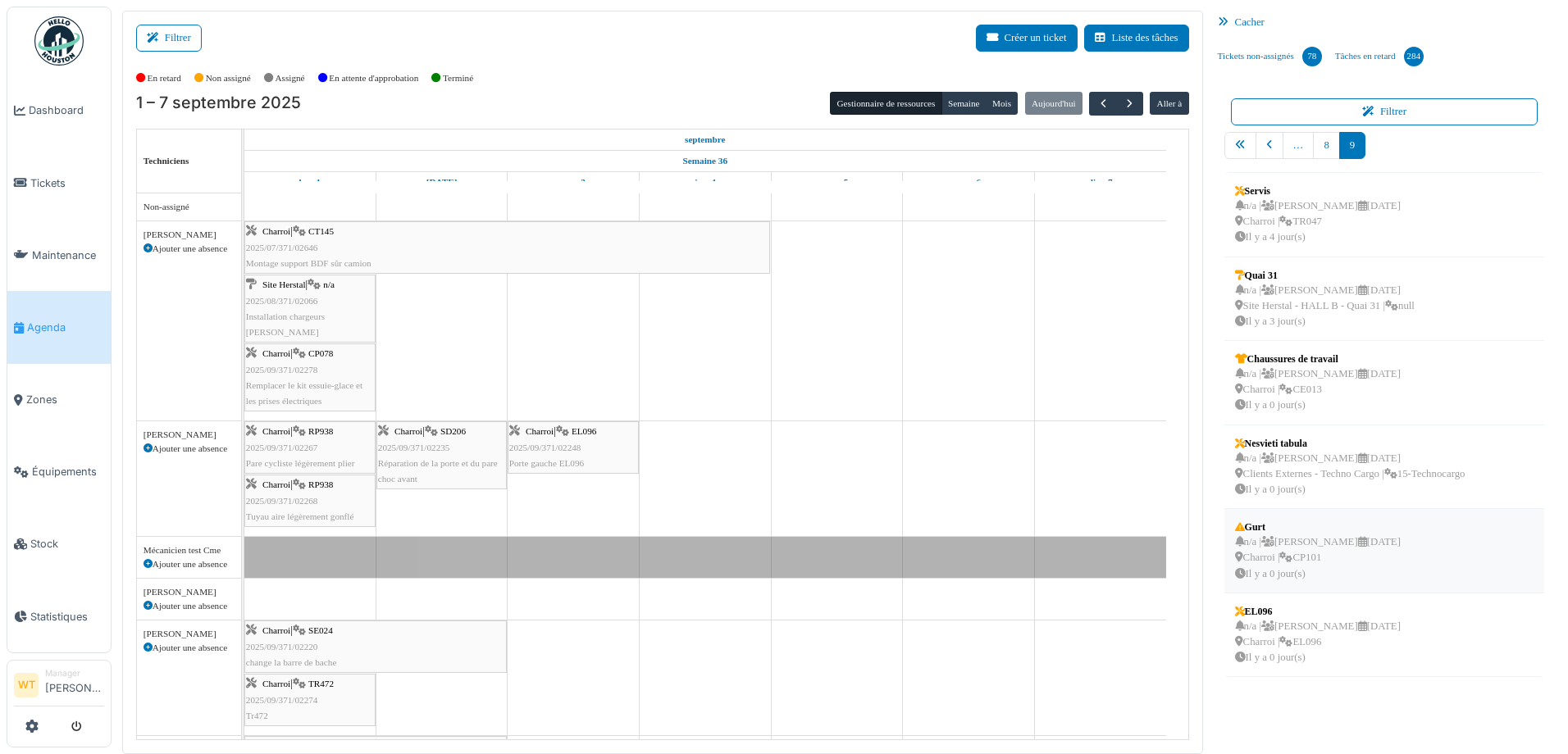
click at [1269, 571] on div "n/a | [PERSON_NAME] [DATE] Charroi | CP101 Il y a 0 jour(s)" at bounding box center [1318, 558] width 166 height 47
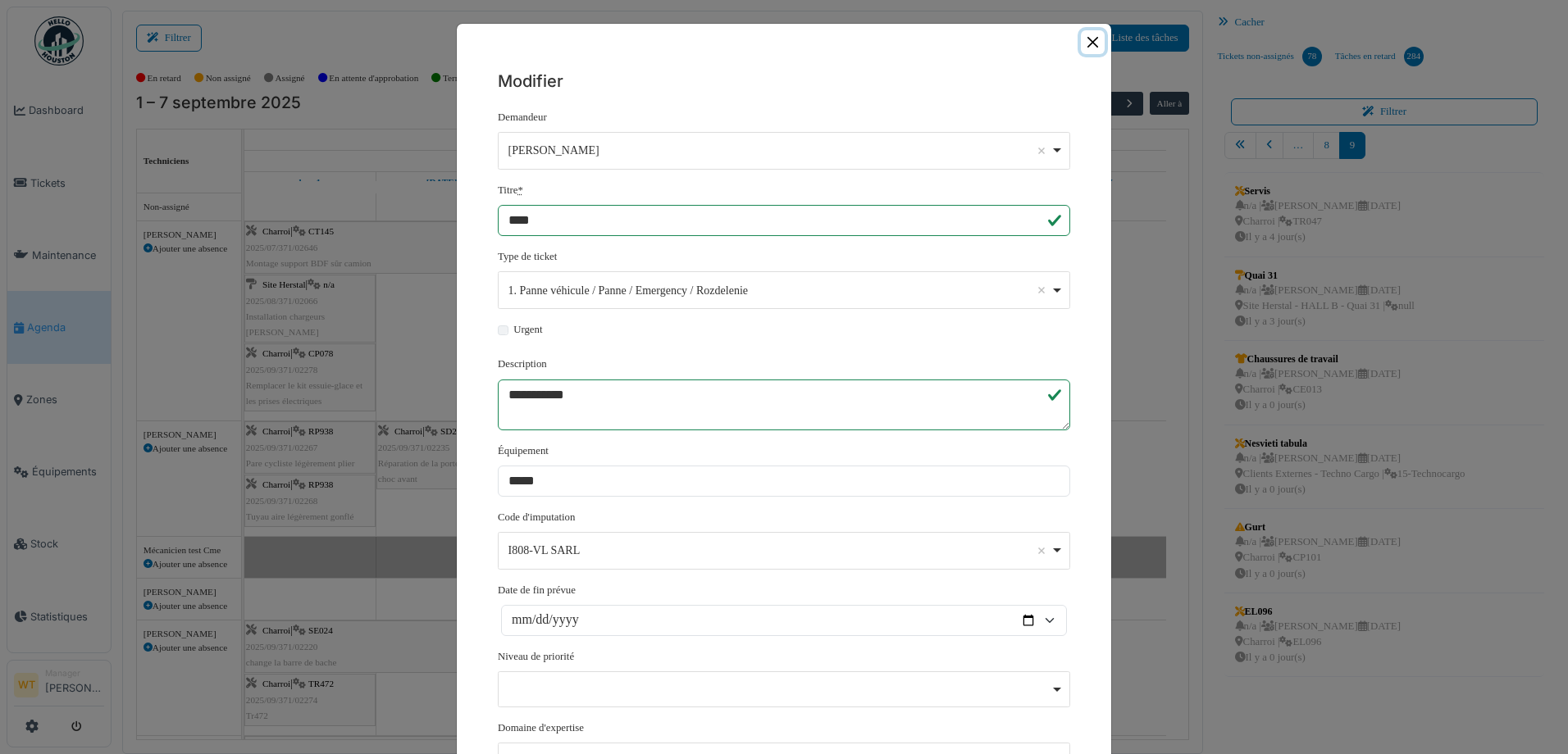
click at [1089, 38] on button "Close" at bounding box center [1092, 42] width 24 height 24
